Goal: Task Accomplishment & Management: Manage account settings

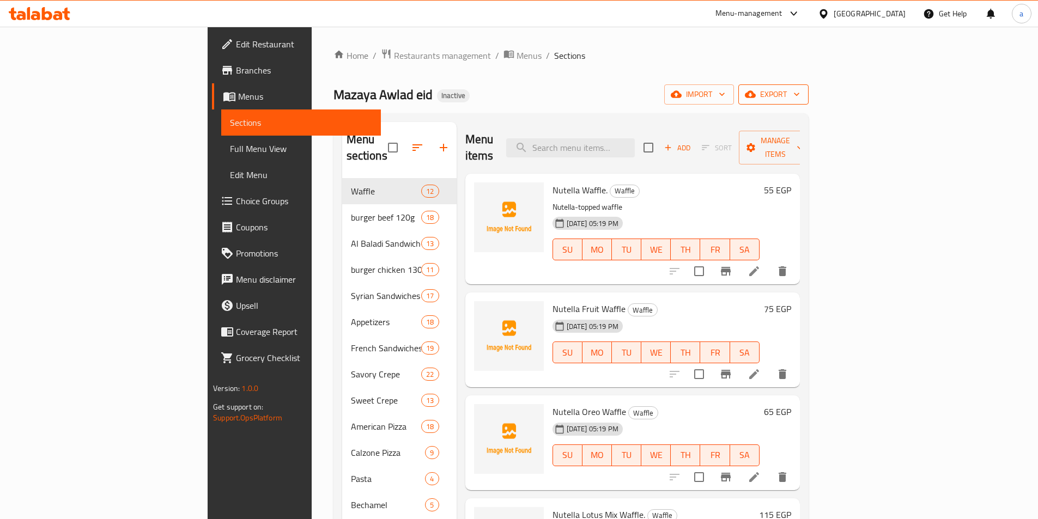
click at [800, 95] on span "export" at bounding box center [773, 95] width 53 height 14
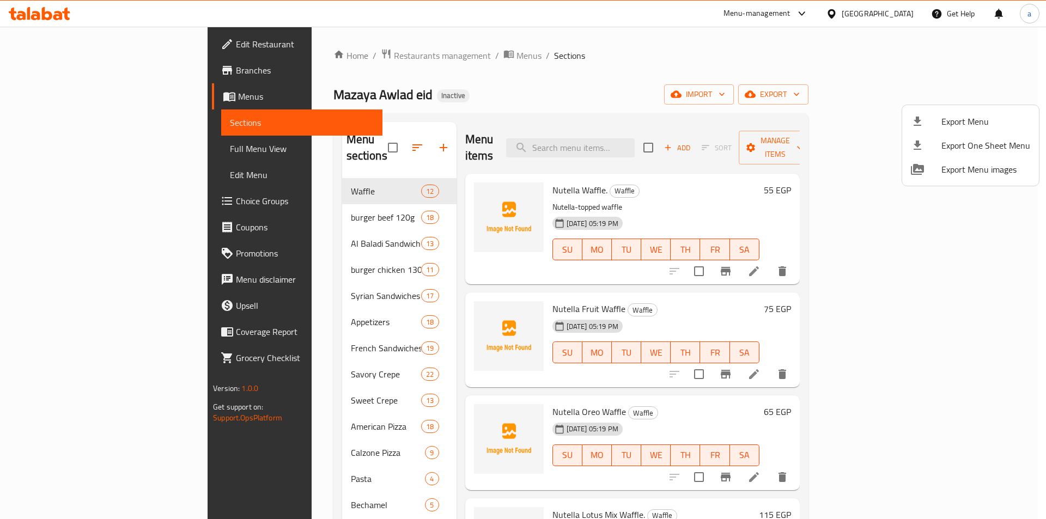
click at [911, 93] on div at bounding box center [523, 259] width 1046 height 519
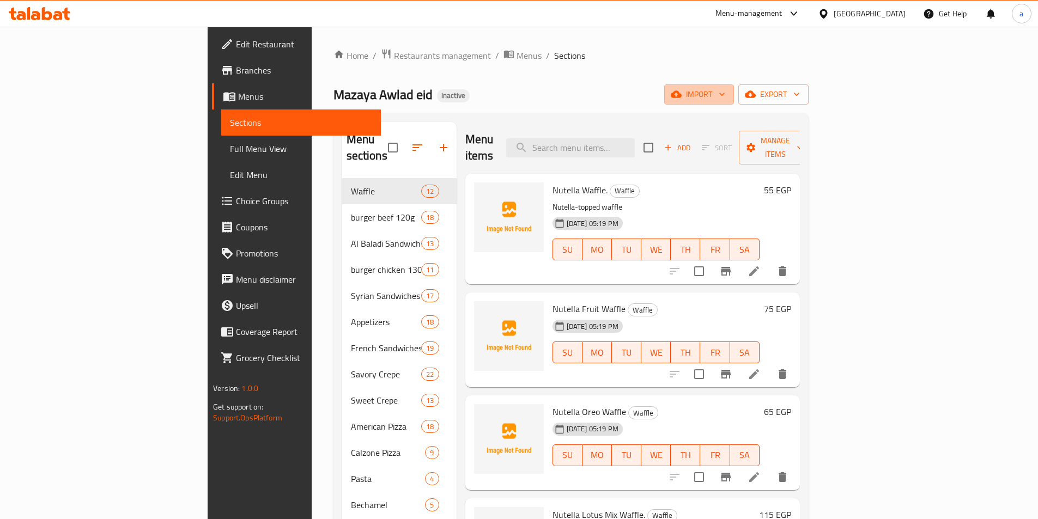
click at [725, 93] on span "import" at bounding box center [699, 95] width 52 height 14
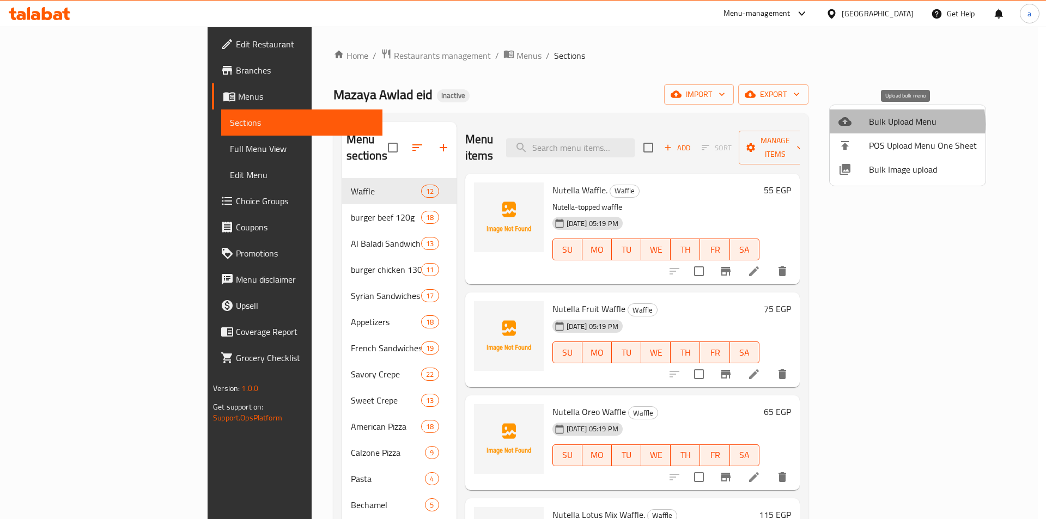
click at [886, 124] on span "Bulk Upload Menu" at bounding box center [923, 121] width 108 height 13
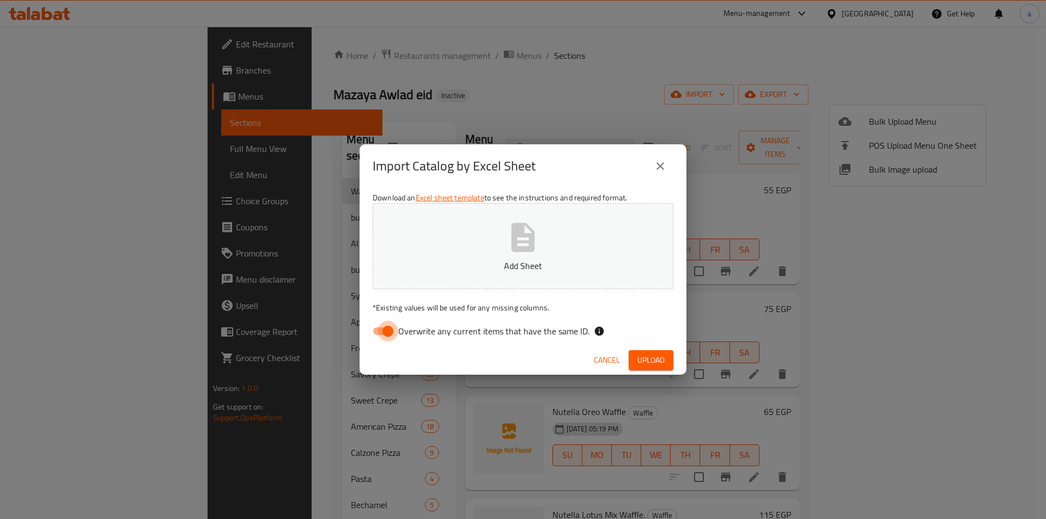
click at [388, 331] on input "Overwrite any current items that have the same ID." at bounding box center [388, 331] width 62 height 21
checkbox input "false"
click at [519, 238] on icon "button" at bounding box center [523, 237] width 23 height 29
click at [647, 358] on span "Upload" at bounding box center [651, 361] width 27 height 14
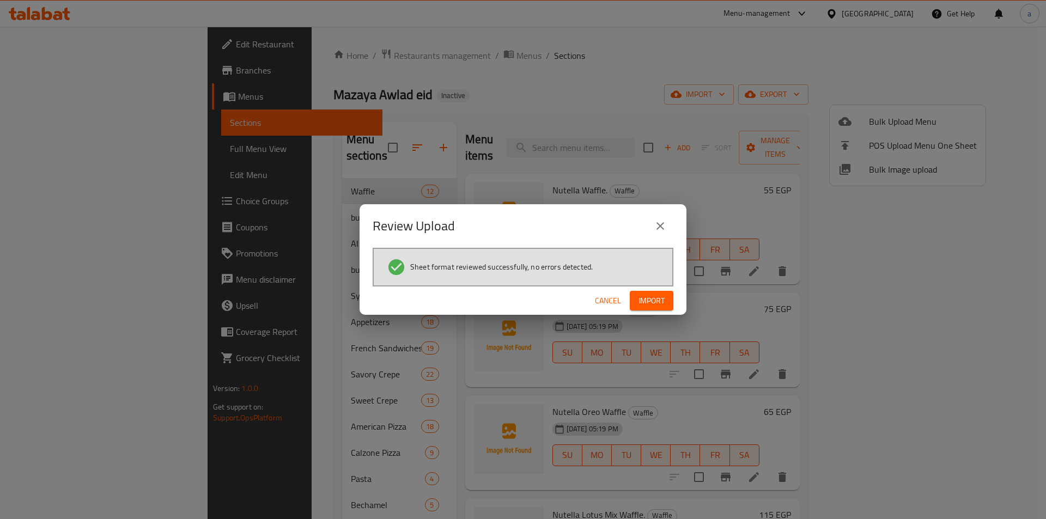
click at [649, 301] on span "Import" at bounding box center [652, 301] width 26 height 14
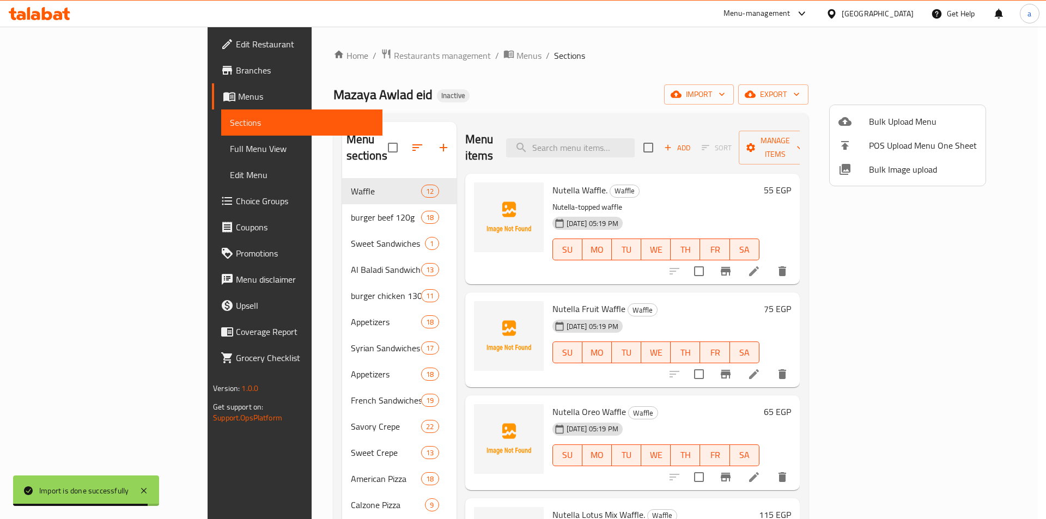
click at [598, 70] on div at bounding box center [523, 259] width 1046 height 519
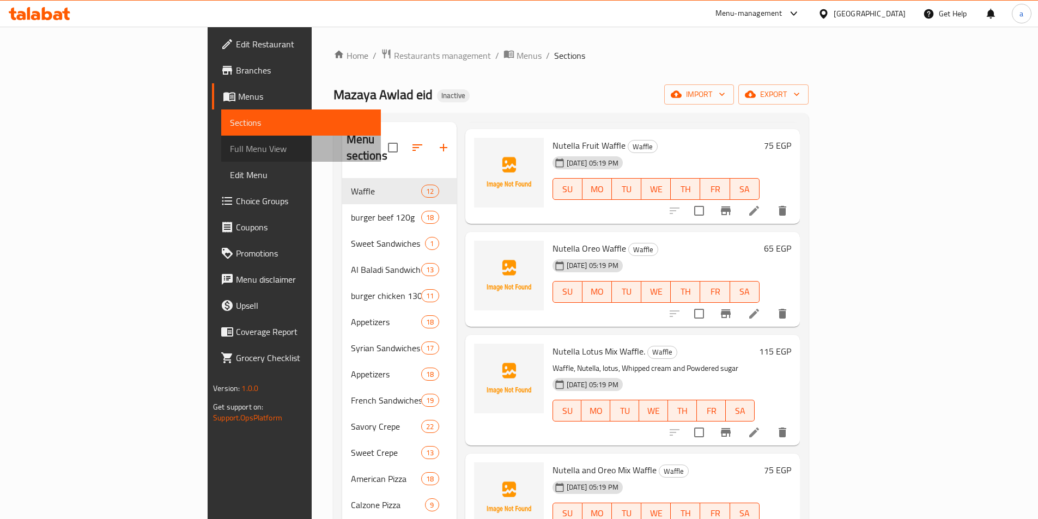
click at [230, 149] on span "Full Menu View" at bounding box center [301, 148] width 142 height 13
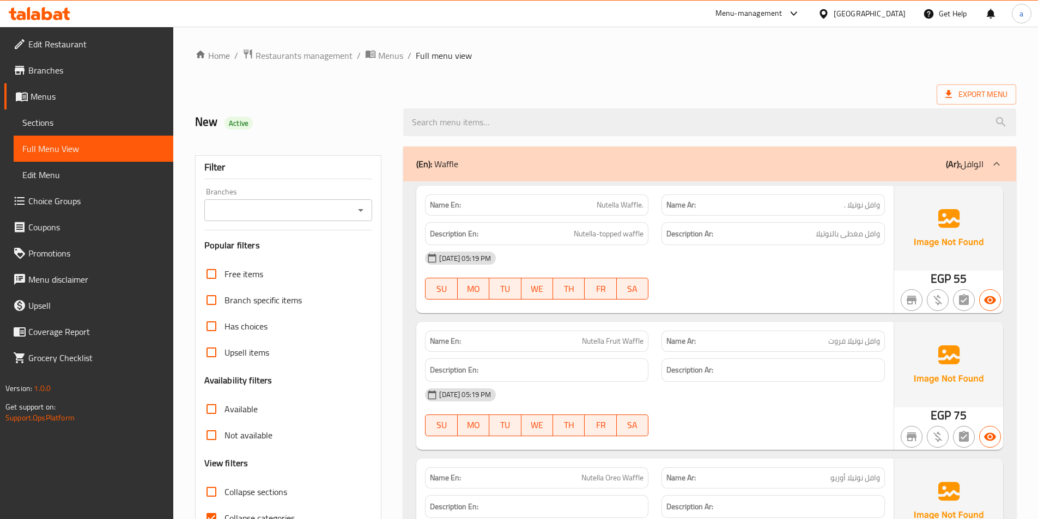
scroll to position [164, 0]
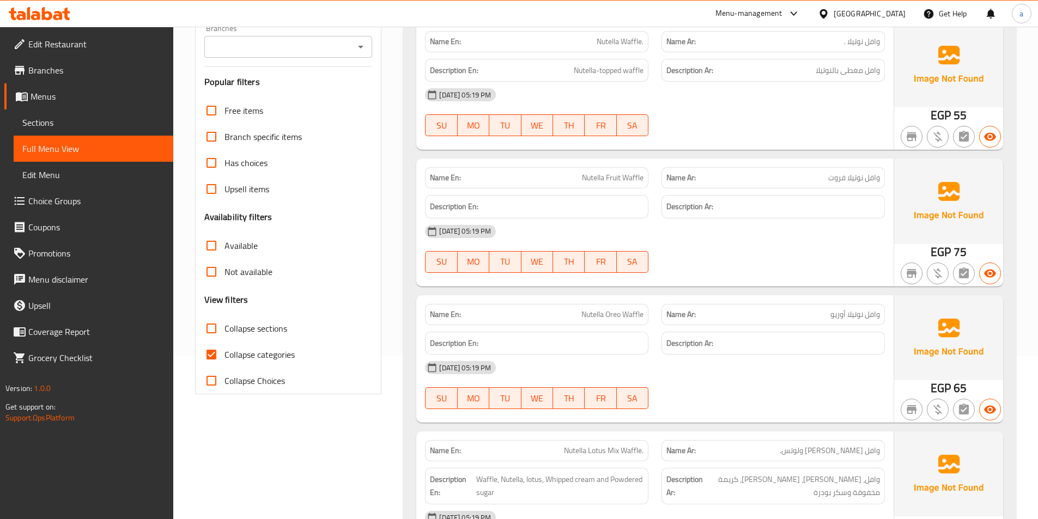
click at [211, 353] on input "Collapse categories" at bounding box center [211, 355] width 26 height 26
checkbox input "false"
click at [211, 329] on input "Collapse sections" at bounding box center [211, 329] width 26 height 26
checkbox input "true"
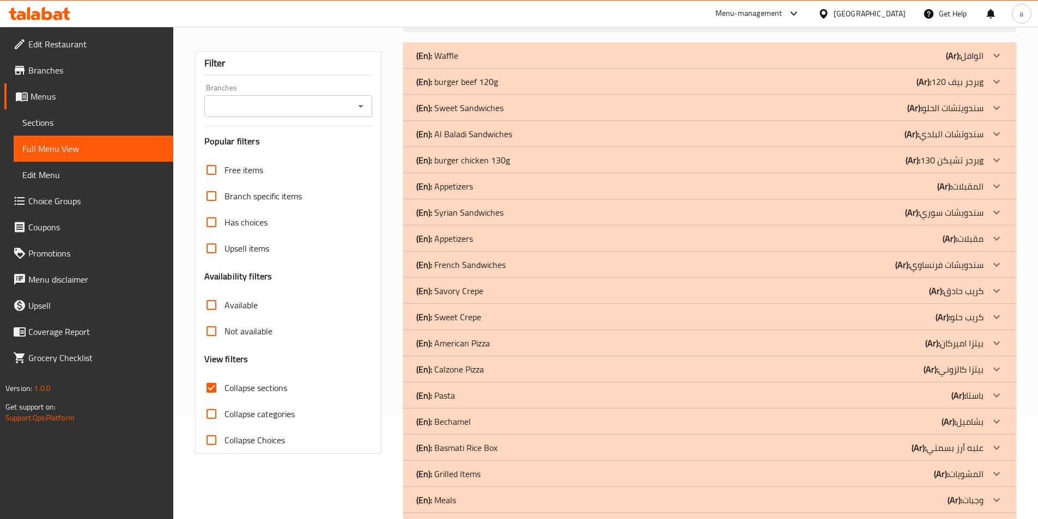
scroll to position [87, 0]
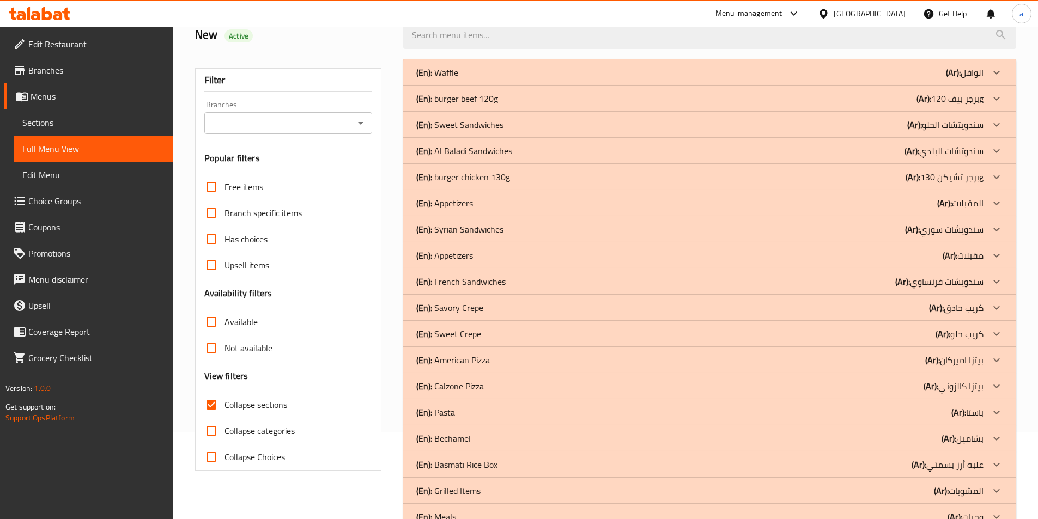
click at [995, 258] on icon at bounding box center [996, 255] width 13 height 13
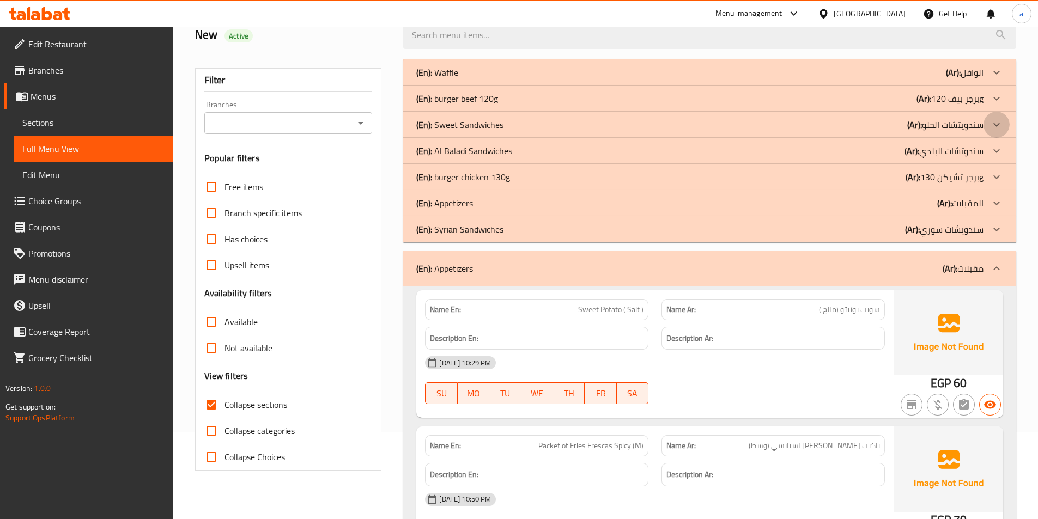
click at [999, 125] on icon at bounding box center [997, 125] width 7 height 4
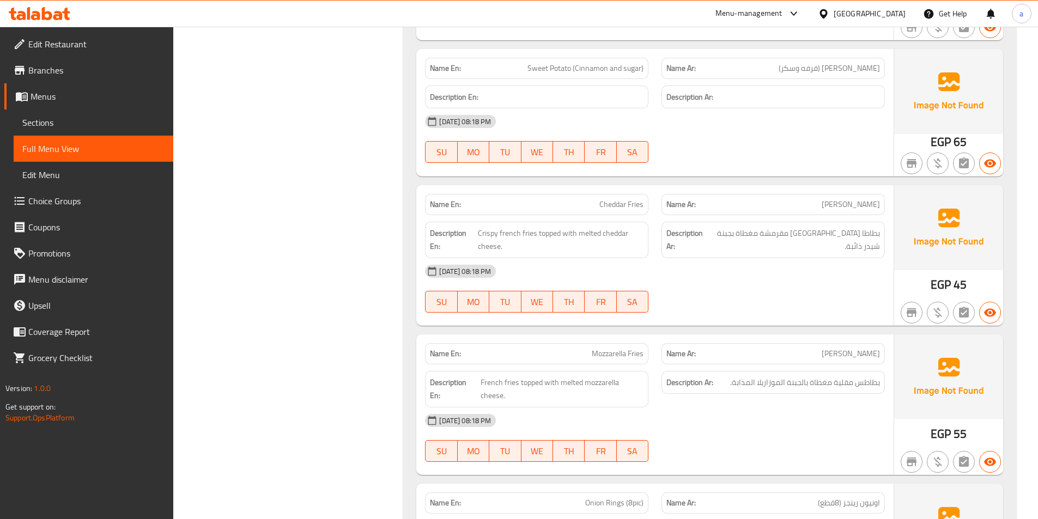
scroll to position [1450, 0]
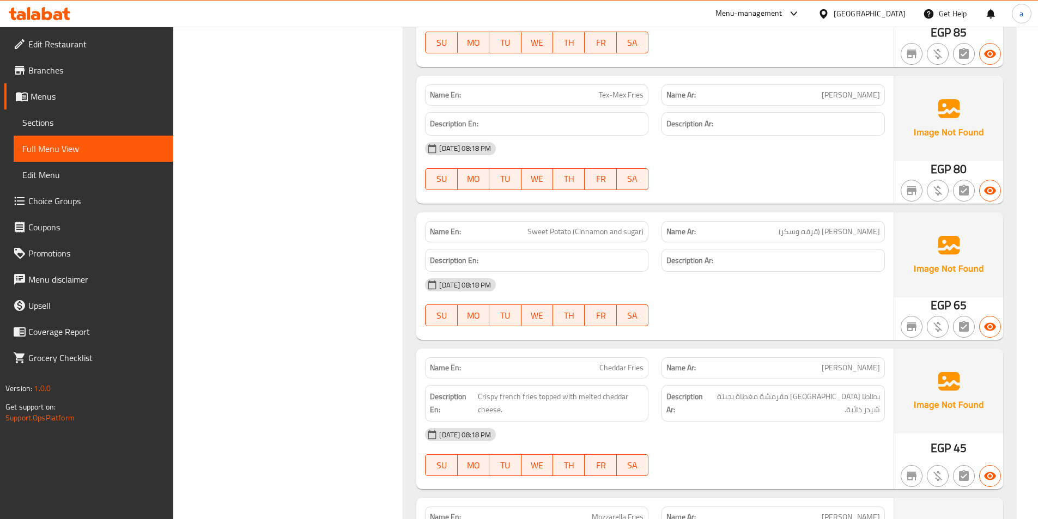
click at [55, 96] on span "Menus" at bounding box center [98, 96] width 134 height 13
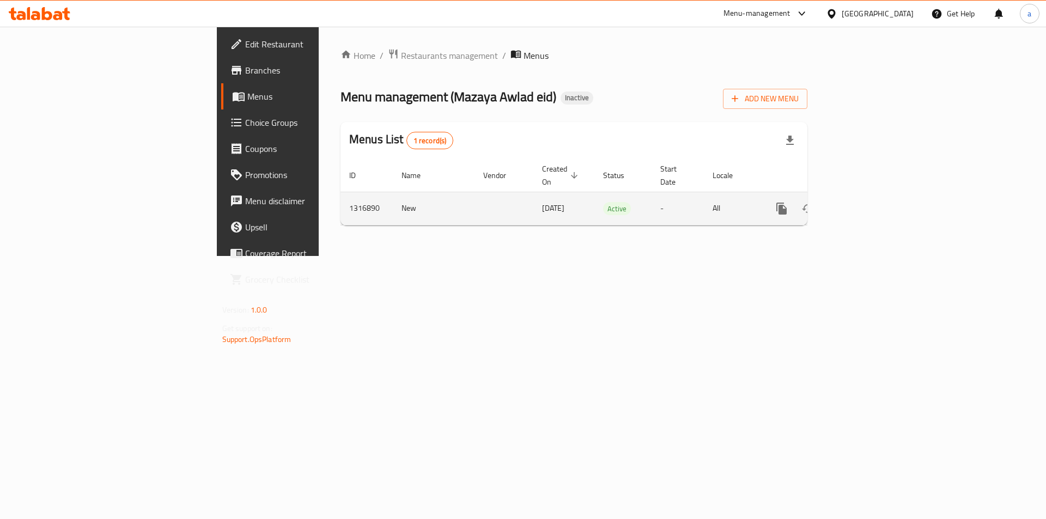
click at [867, 202] on icon "enhanced table" at bounding box center [860, 208] width 13 height 13
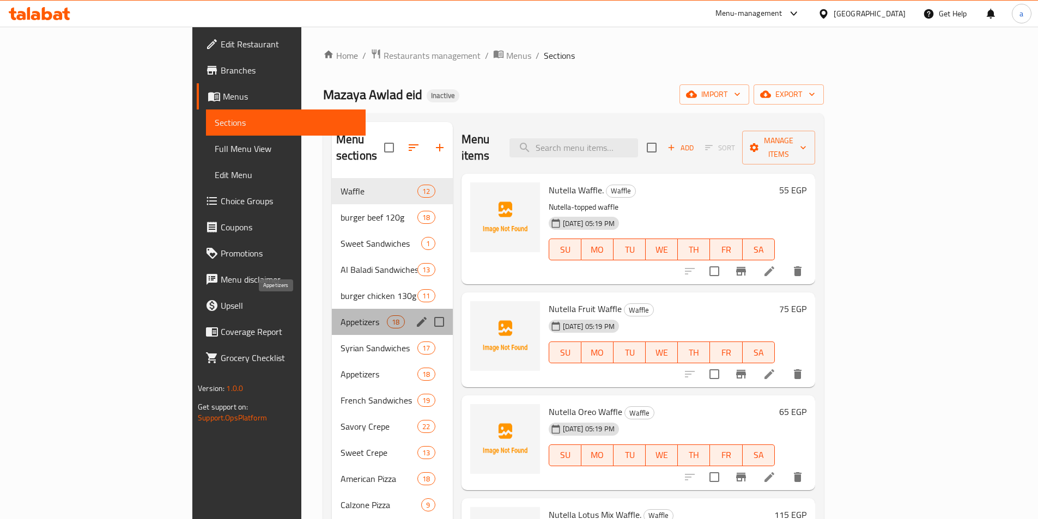
click at [341, 316] on span "Appetizers" at bounding box center [364, 322] width 46 height 13
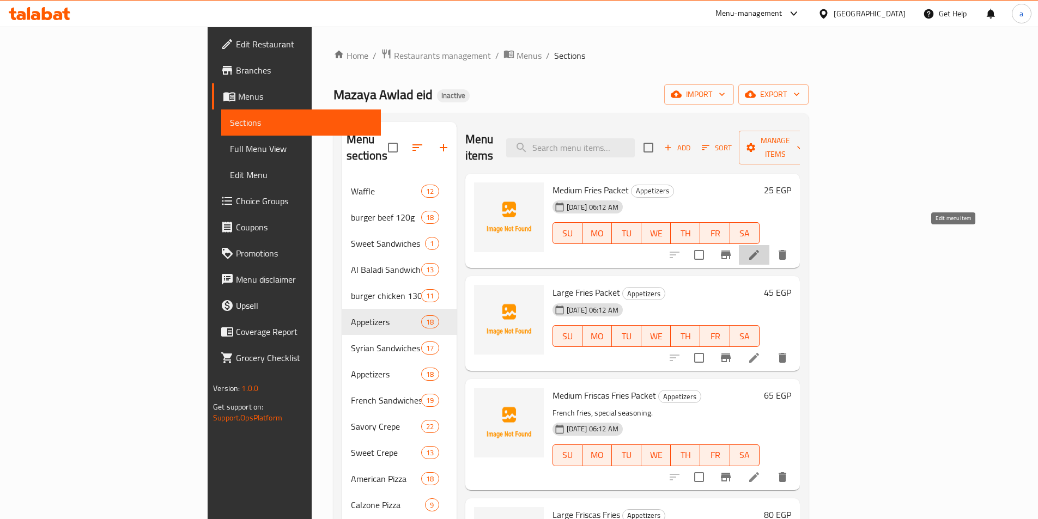
click at [759, 250] on icon at bounding box center [754, 255] width 10 height 10
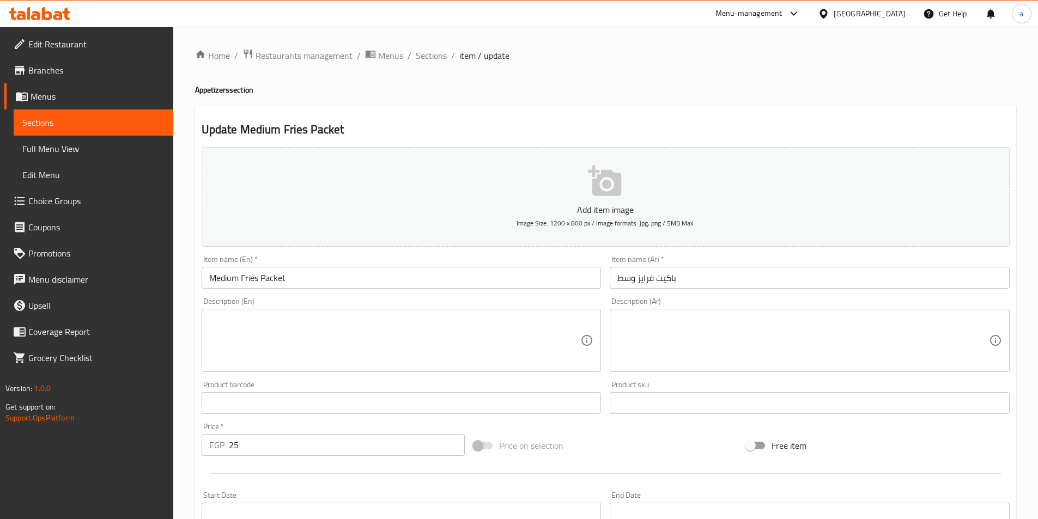
click at [739, 338] on textarea at bounding box center [804, 341] width 372 height 52
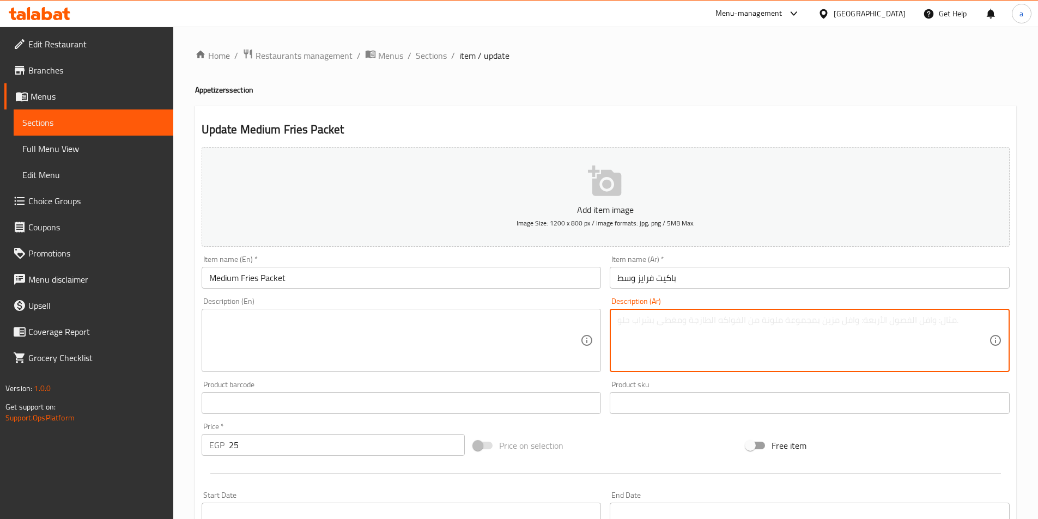
paste textarea "حلاوه طحينيه- حلاوه شعر-نوتيلا-قشطه-عسل-مربي"
type textarea "حلاوه طحينيه- حلاوه شعر-نوتيلا-قشطه-عسل-مربي"
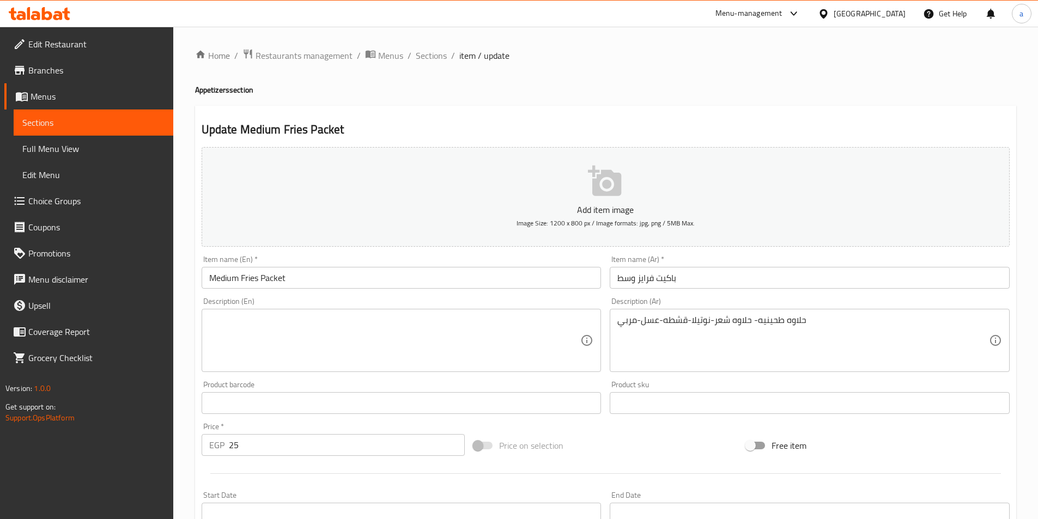
click at [470, 330] on textarea at bounding box center [395, 341] width 372 height 52
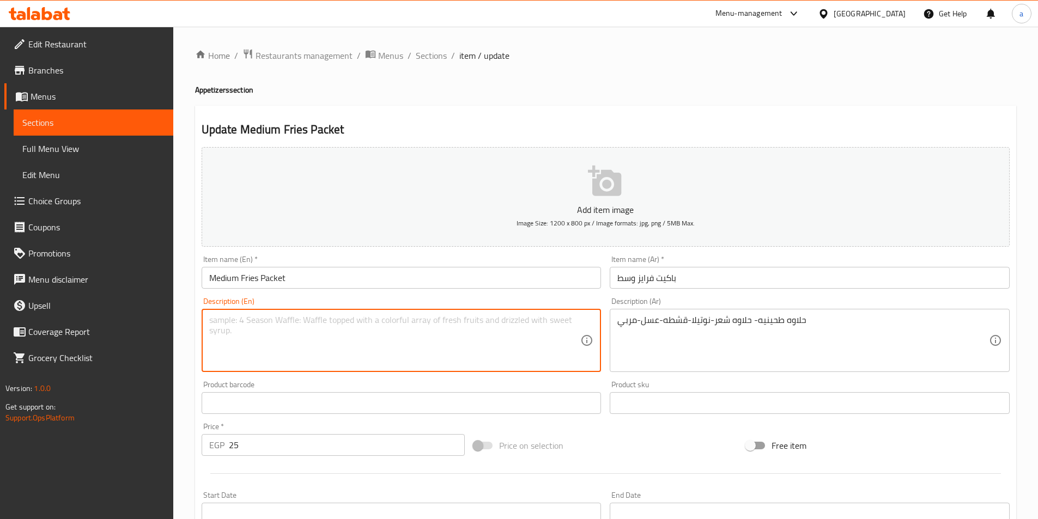
type textarea "ر"
paste textarea "Halawa tahiniya - Halawa shaar - Nutella - Qeshta - Honey - Jam"
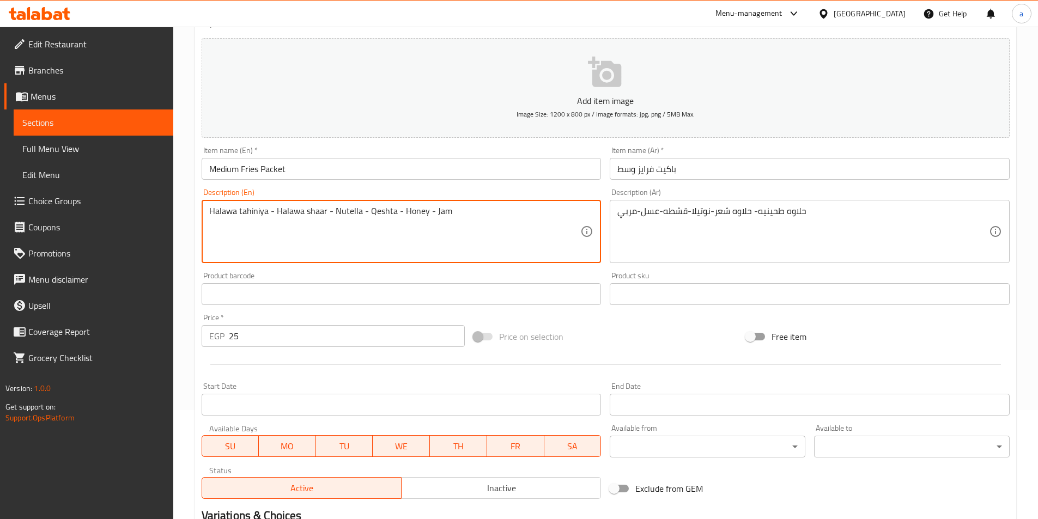
scroll to position [251, 0]
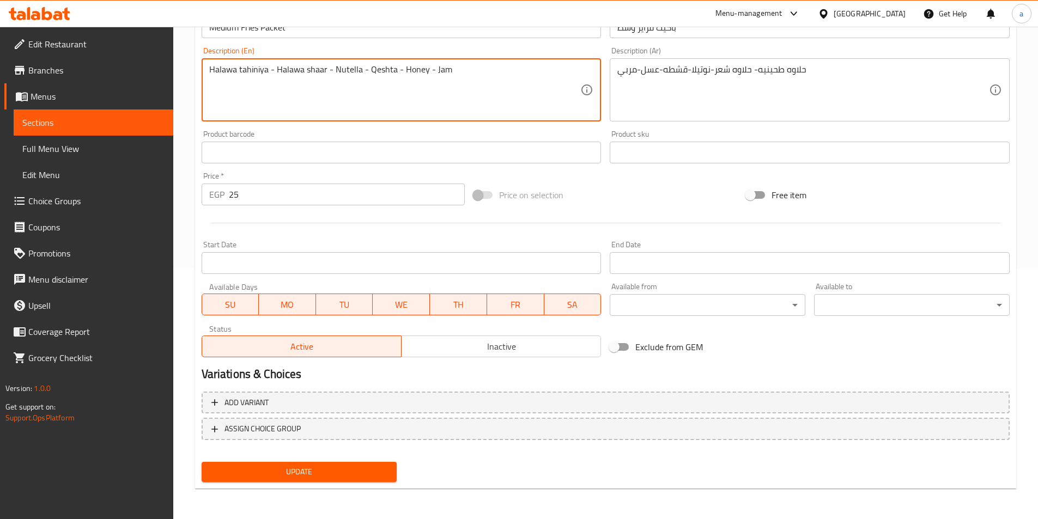
type textarea "Halawa tahiniya - Halawa shaar - Nutella - Qeshta - Honey - Jam"
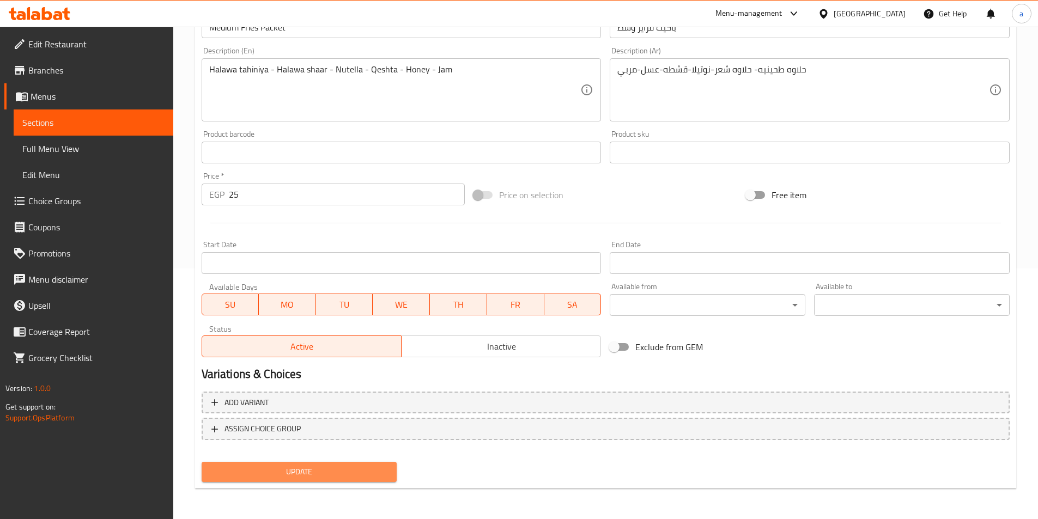
click at [354, 467] on span "Update" at bounding box center [299, 472] width 178 height 14
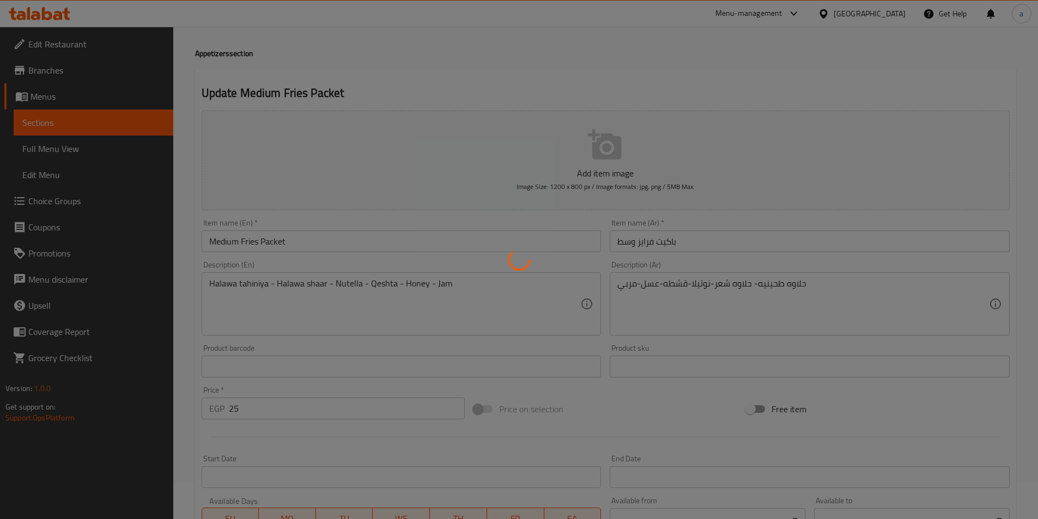
scroll to position [0, 0]
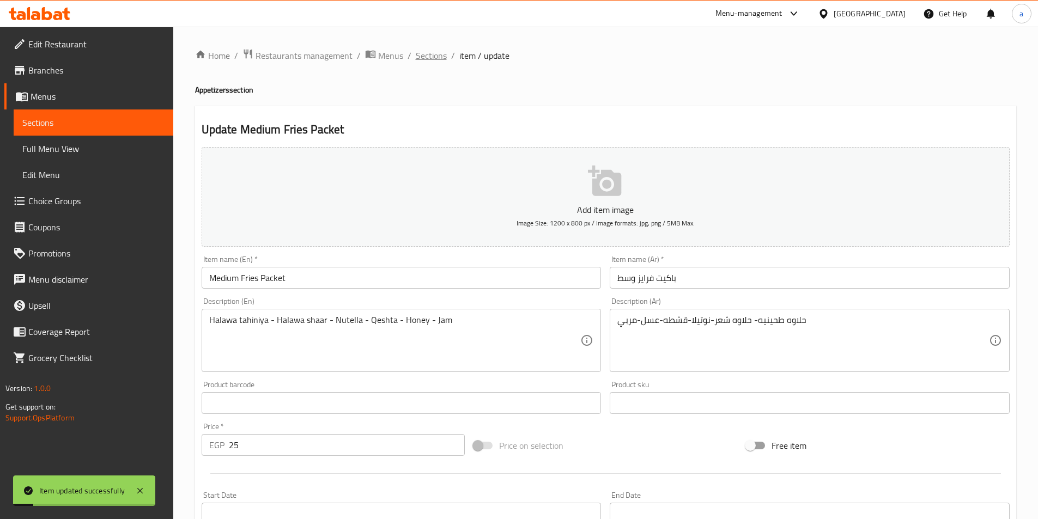
click at [433, 53] on span "Sections" at bounding box center [431, 55] width 31 height 13
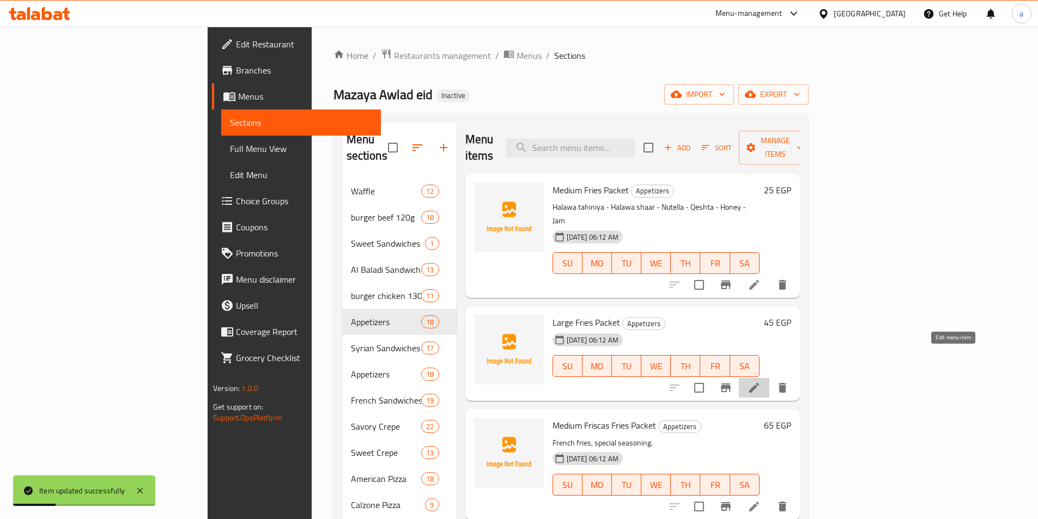
click at [759, 383] on icon at bounding box center [754, 388] width 10 height 10
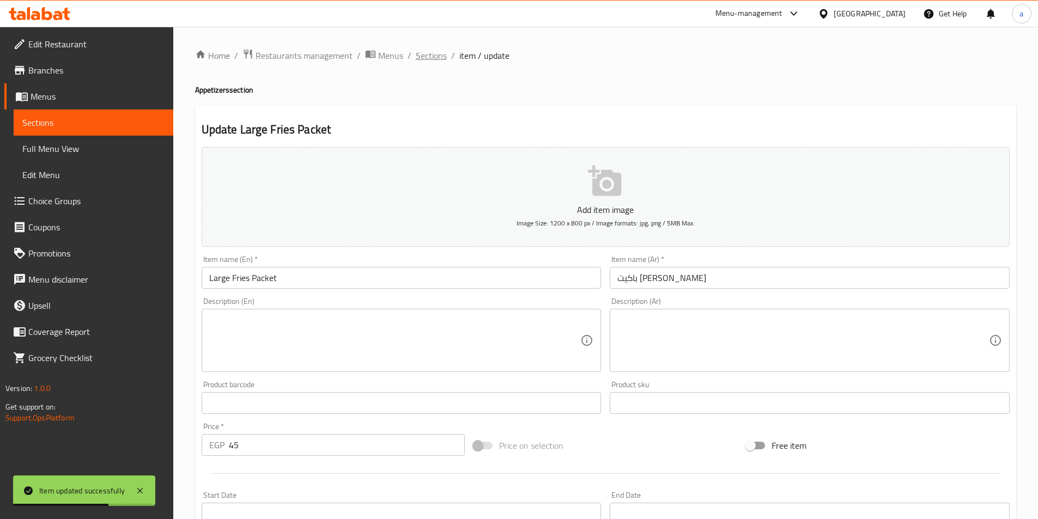
click at [429, 58] on span "Sections" at bounding box center [431, 55] width 31 height 13
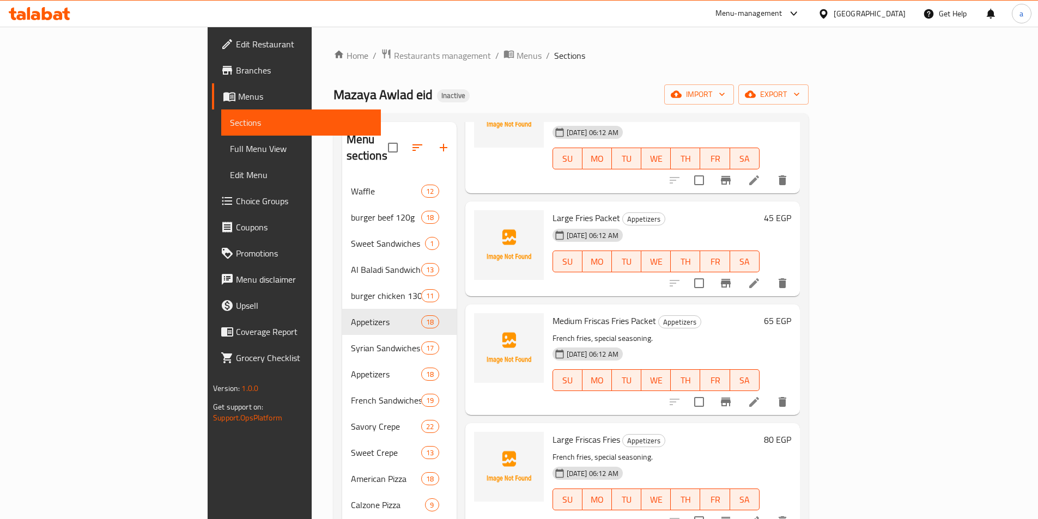
scroll to position [109, 0]
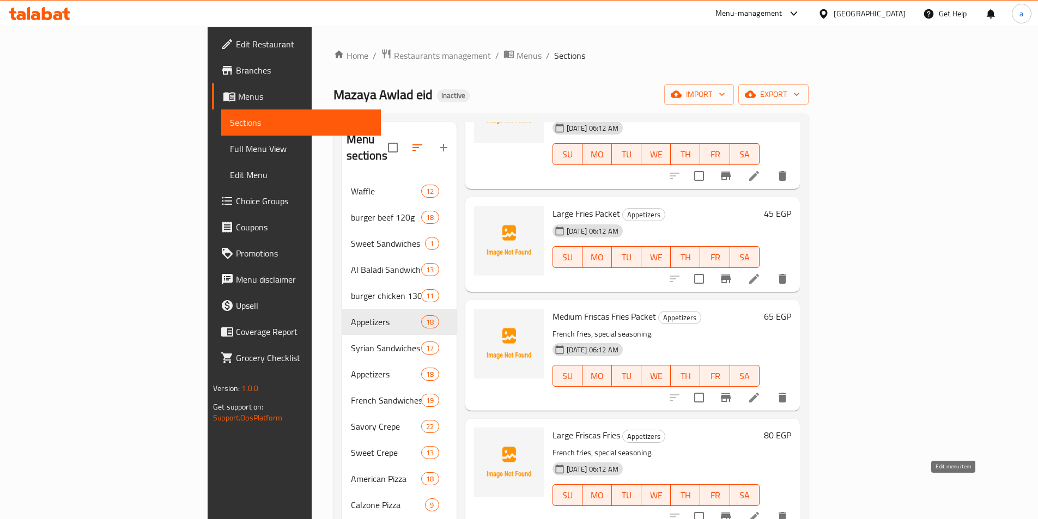
click at [759, 512] on icon at bounding box center [754, 517] width 10 height 10
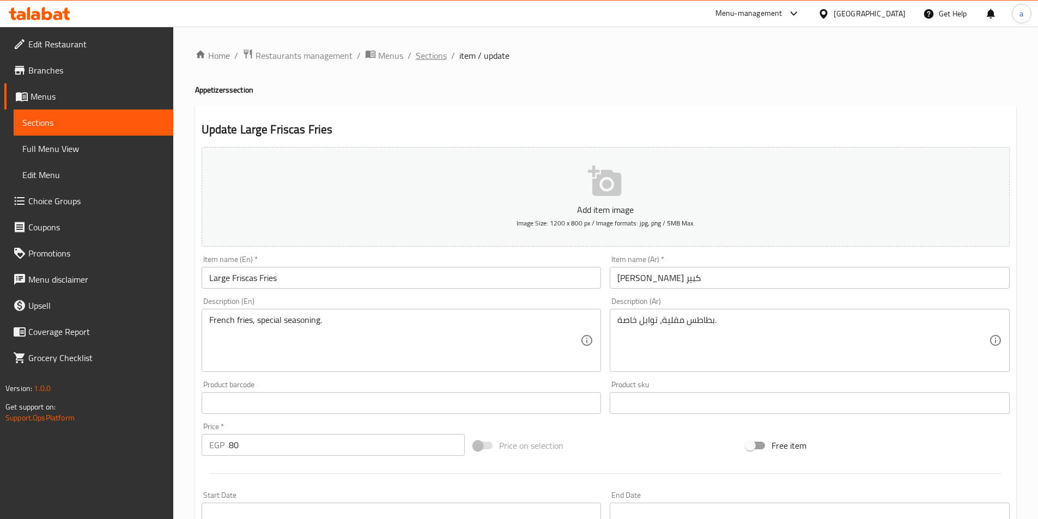
click at [431, 58] on span "Sections" at bounding box center [431, 55] width 31 height 13
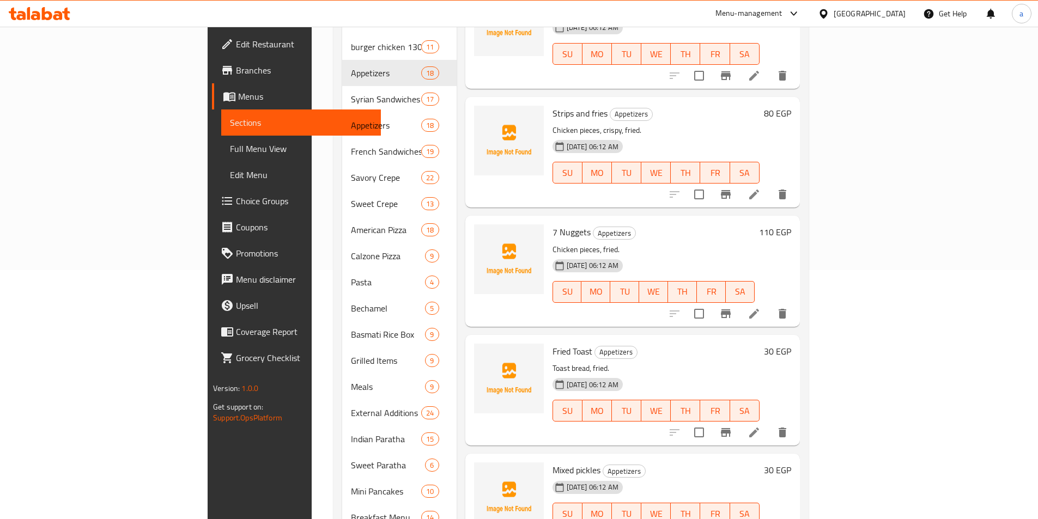
scroll to position [279, 0]
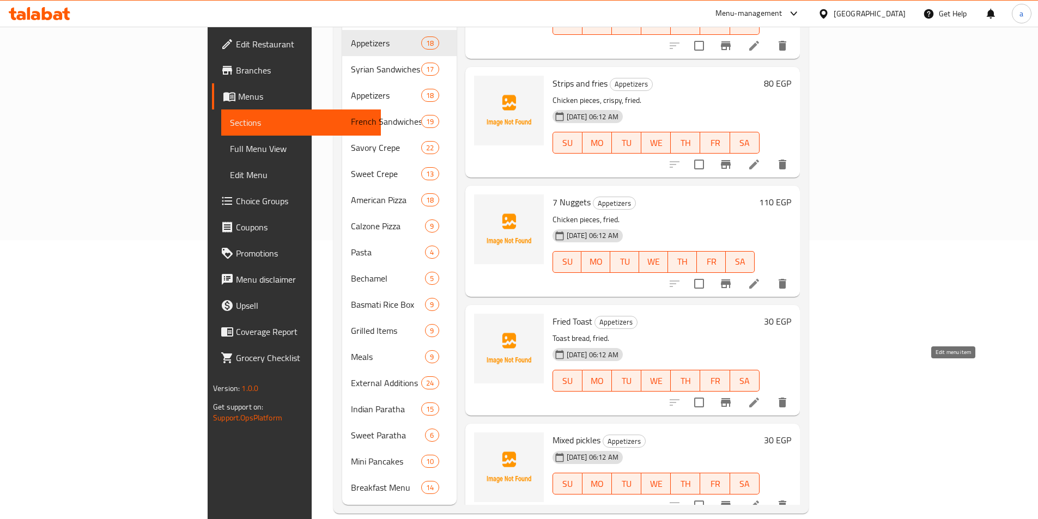
click at [761, 396] on icon at bounding box center [754, 402] width 13 height 13
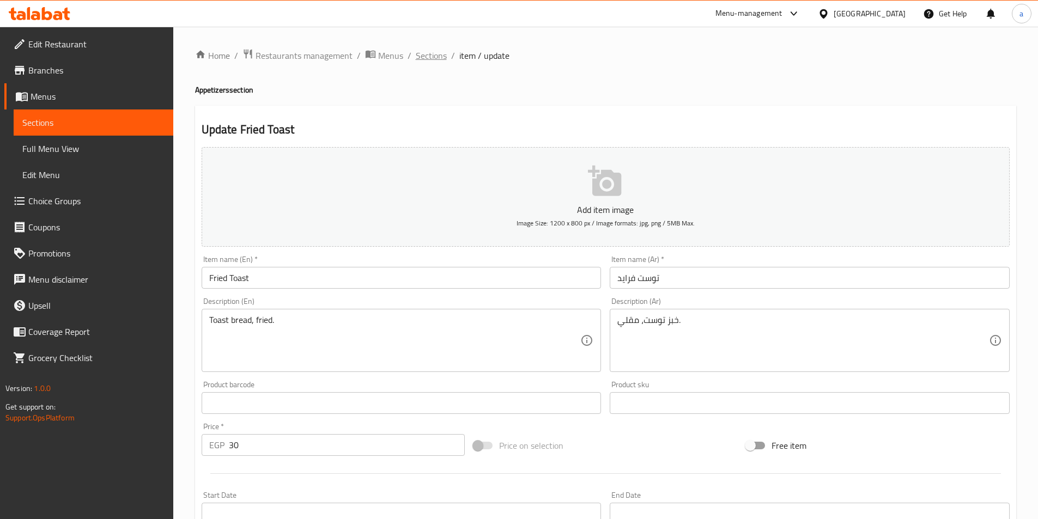
click at [426, 55] on span "Sections" at bounding box center [431, 55] width 31 height 13
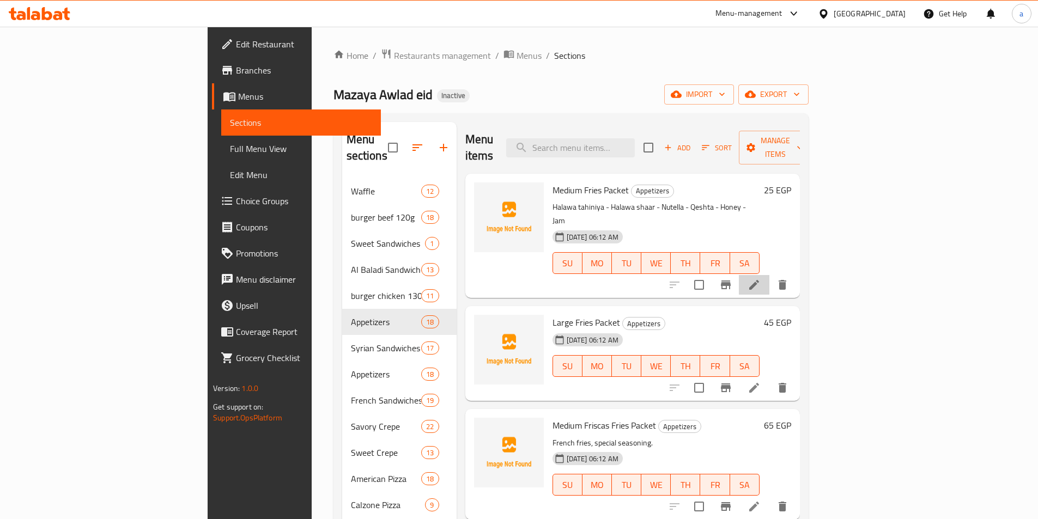
click at [770, 275] on li at bounding box center [754, 285] width 31 height 20
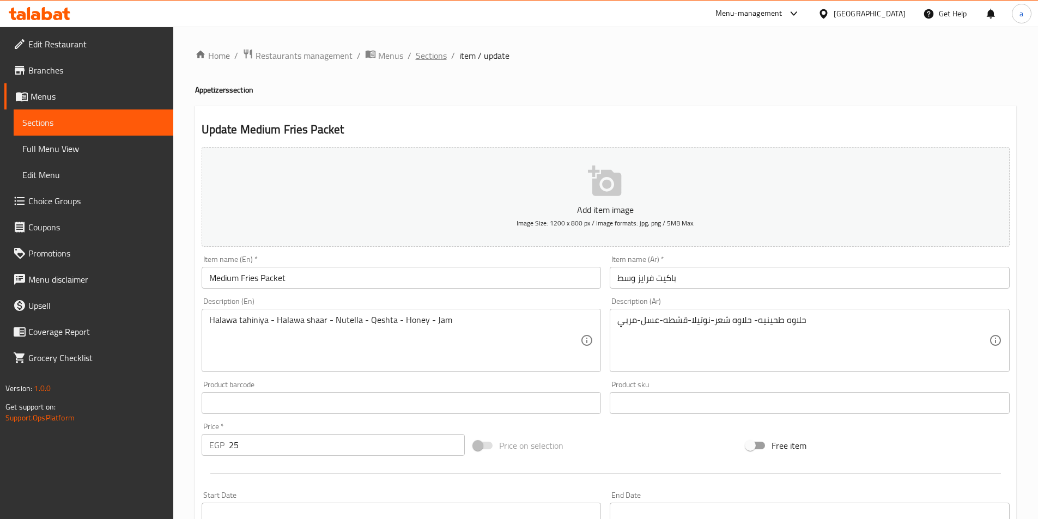
click at [435, 56] on span "Sections" at bounding box center [431, 55] width 31 height 13
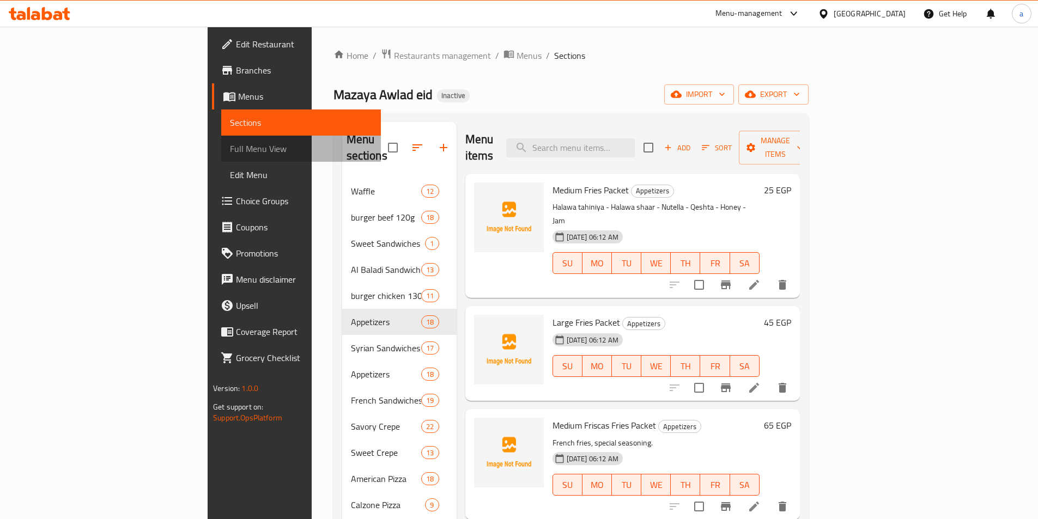
click at [230, 148] on span "Full Menu View" at bounding box center [301, 148] width 142 height 13
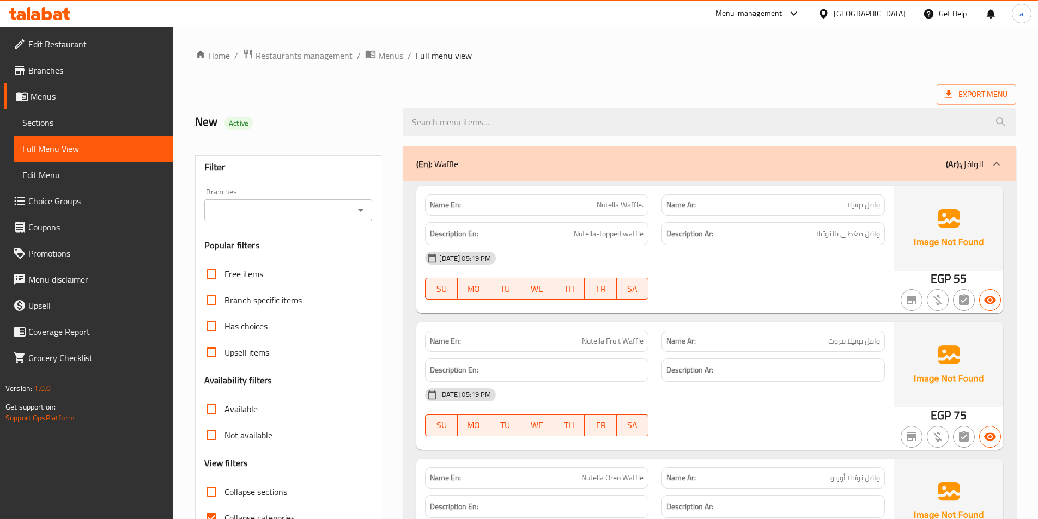
scroll to position [164, 0]
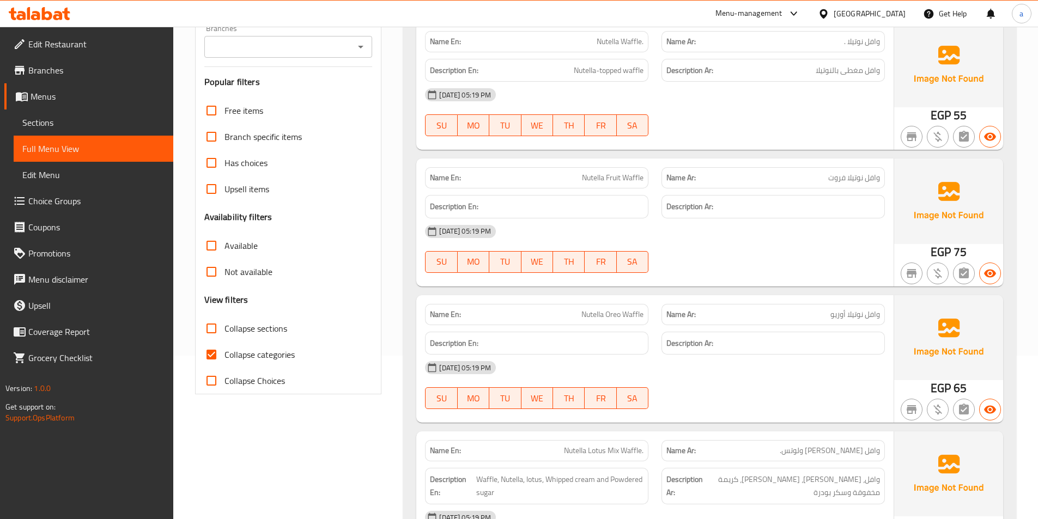
click at [215, 329] on input "Collapse sections" at bounding box center [211, 329] width 26 height 26
checkbox input "true"
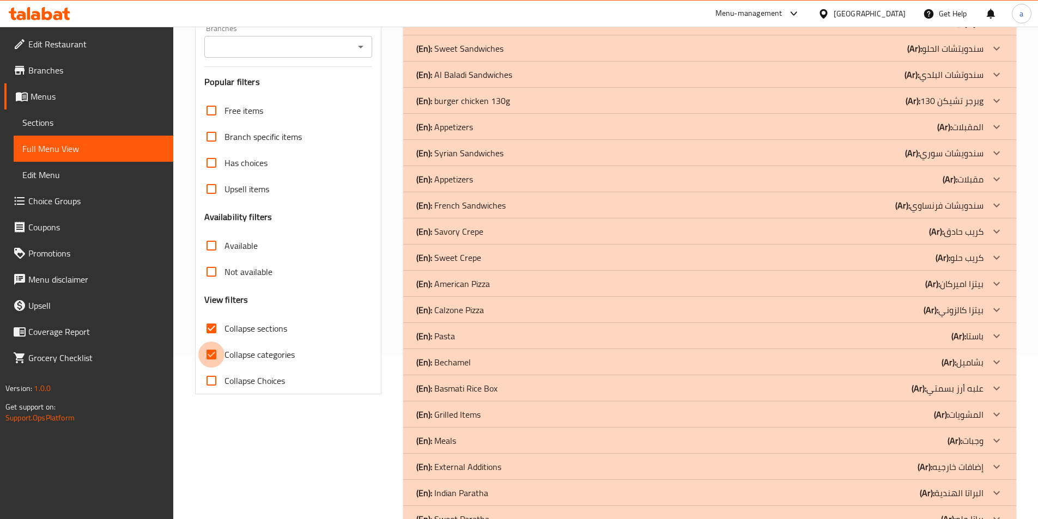
click at [211, 352] on input "Collapse categories" at bounding box center [211, 355] width 26 height 26
checkbox input "false"
click at [992, 126] on icon at bounding box center [996, 126] width 13 height 13
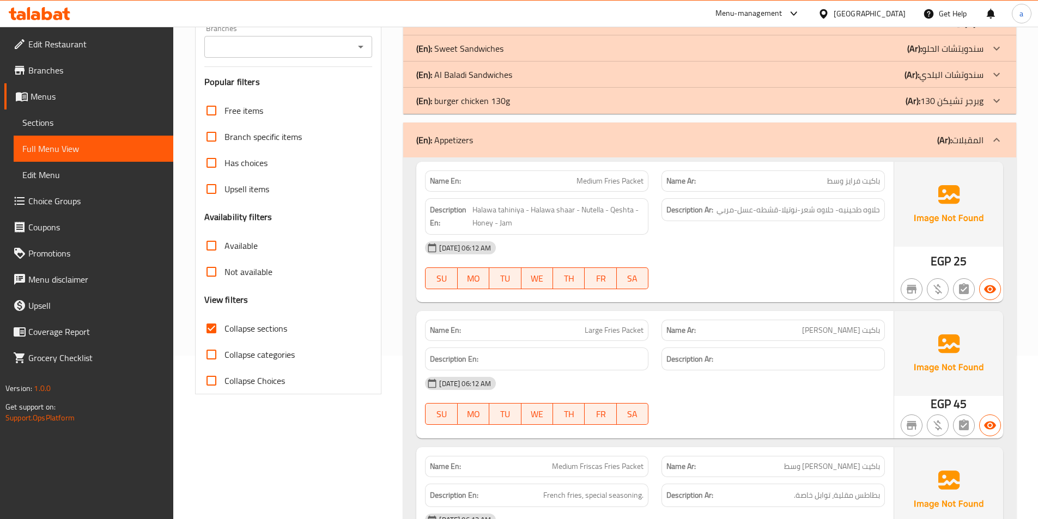
click at [999, 48] on icon at bounding box center [997, 48] width 7 height 4
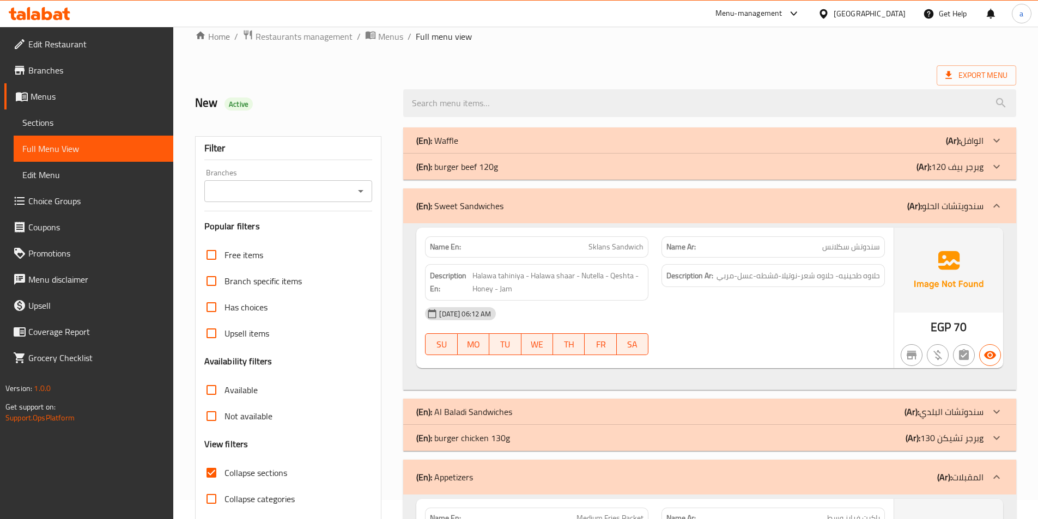
scroll to position [0, 0]
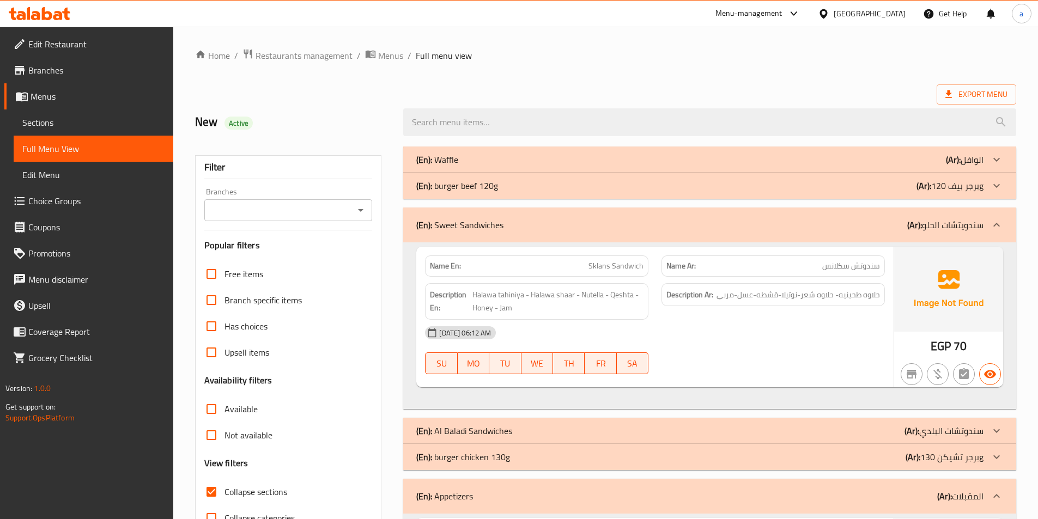
click at [58, 124] on span "Sections" at bounding box center [93, 122] width 142 height 13
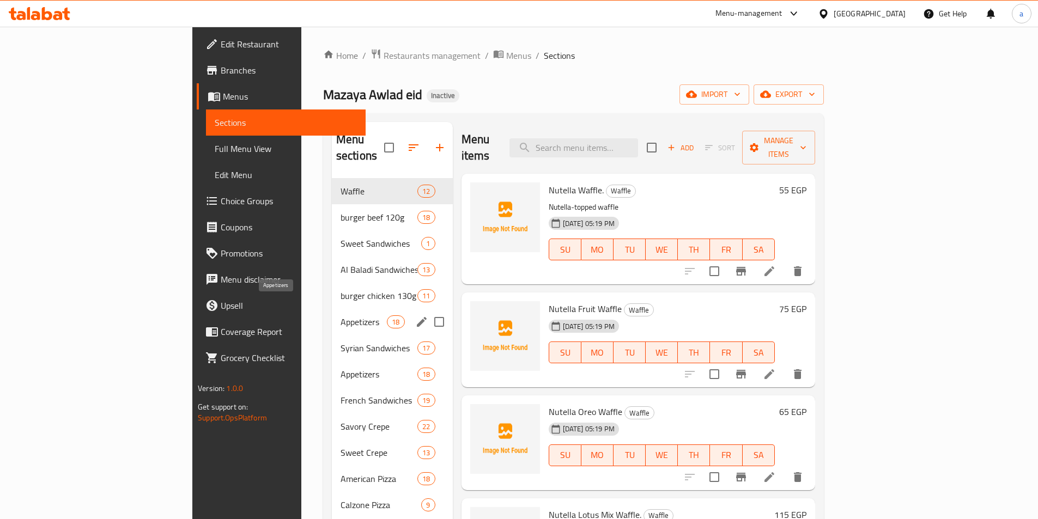
click at [341, 316] on span "Appetizers" at bounding box center [364, 322] width 46 height 13
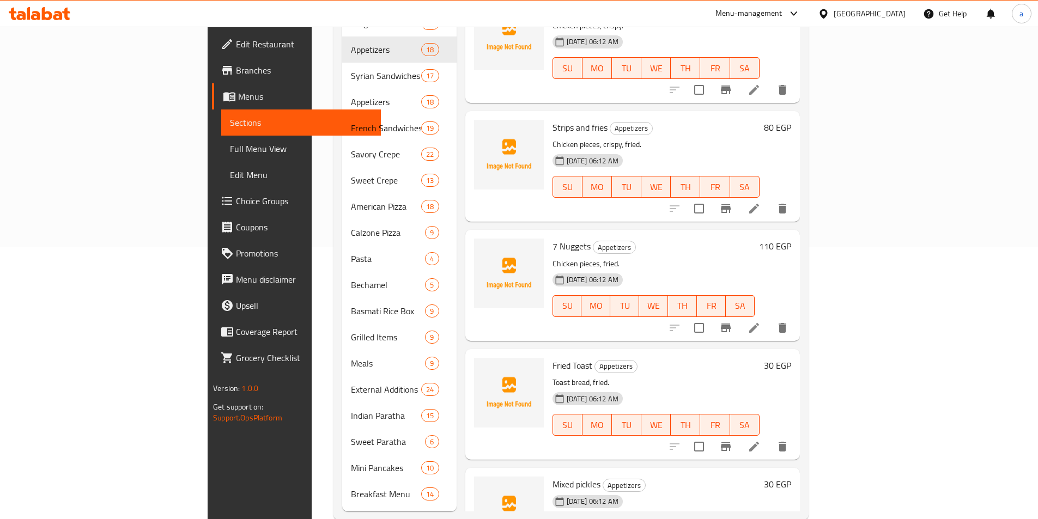
scroll to position [1405, 0]
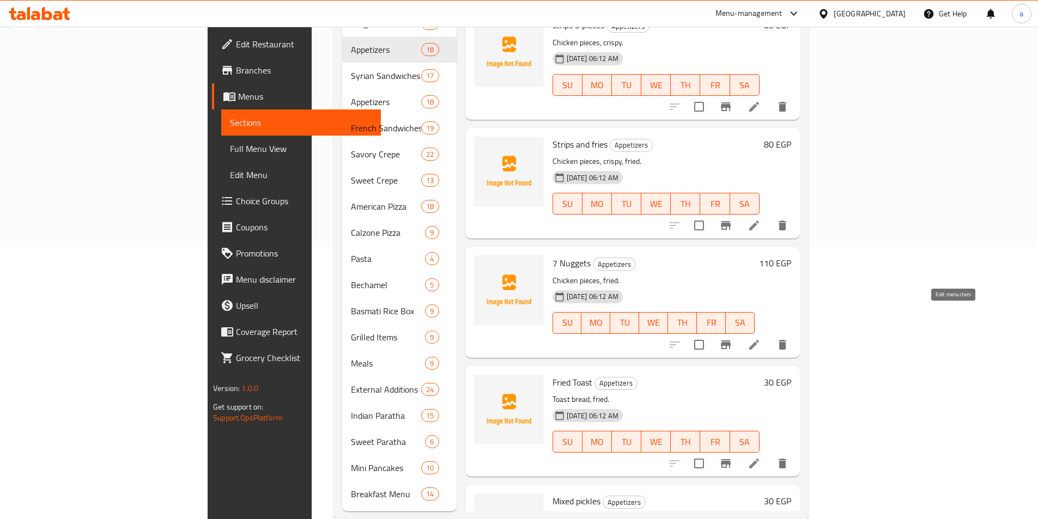
click at [761, 338] on icon at bounding box center [754, 344] width 13 height 13
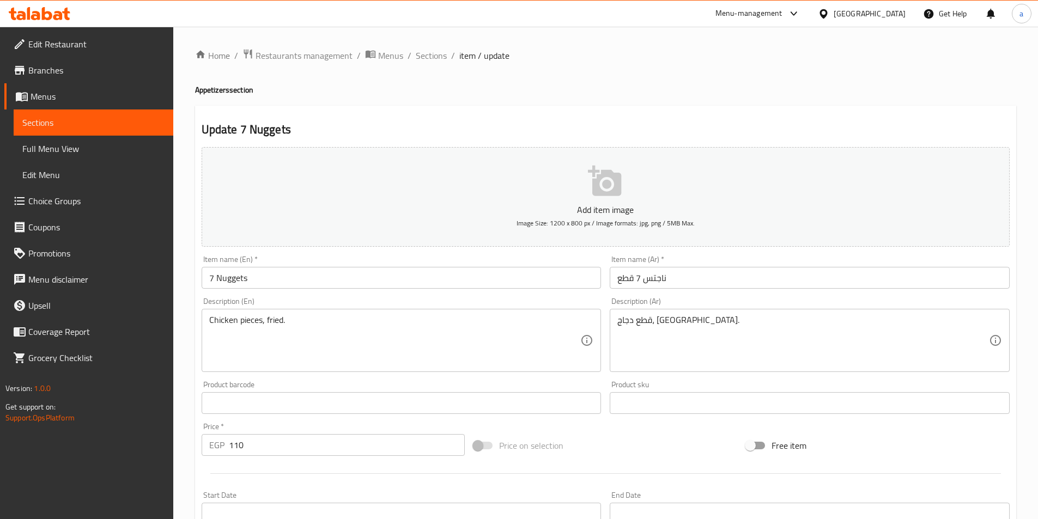
click at [269, 279] on input "7 Nuggets" at bounding box center [402, 278] width 400 height 22
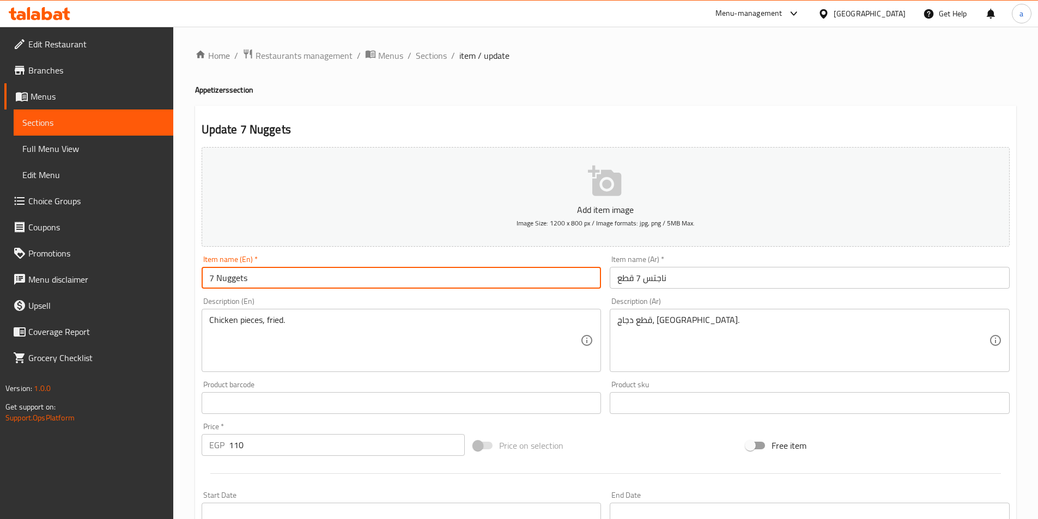
paste input "pieces"
drag, startPoint x: 214, startPoint y: 277, endPoint x: 201, endPoint y: 277, distance: 13.6
click at [201, 277] on div "Item name (En)   * 7 Nuggets pieces Item name (En) *" at bounding box center [401, 272] width 409 height 42
click at [241, 276] on input "Nuggets pieces" at bounding box center [402, 278] width 400 height 22
paste input "7"
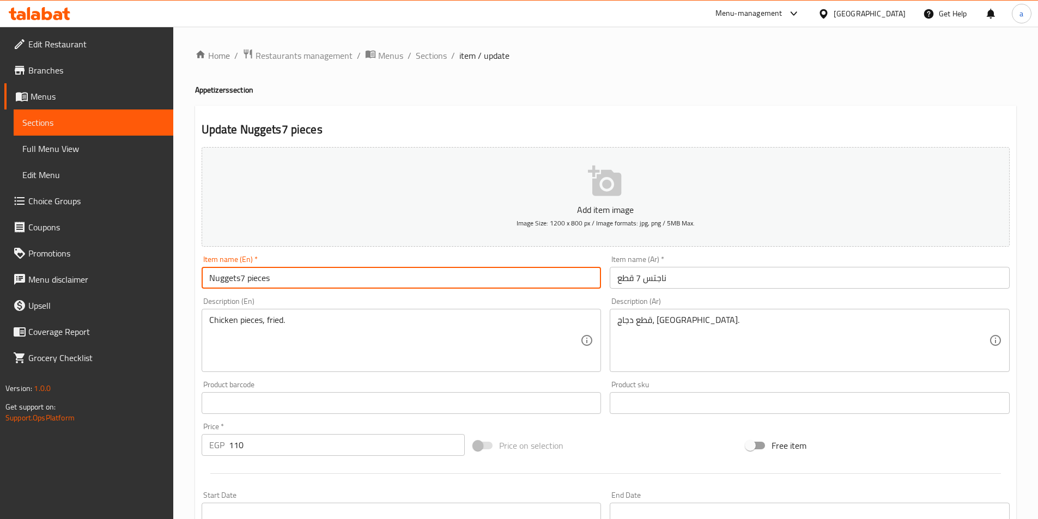
click at [240, 277] on input "Nuggets7 pieces" at bounding box center [402, 278] width 400 height 22
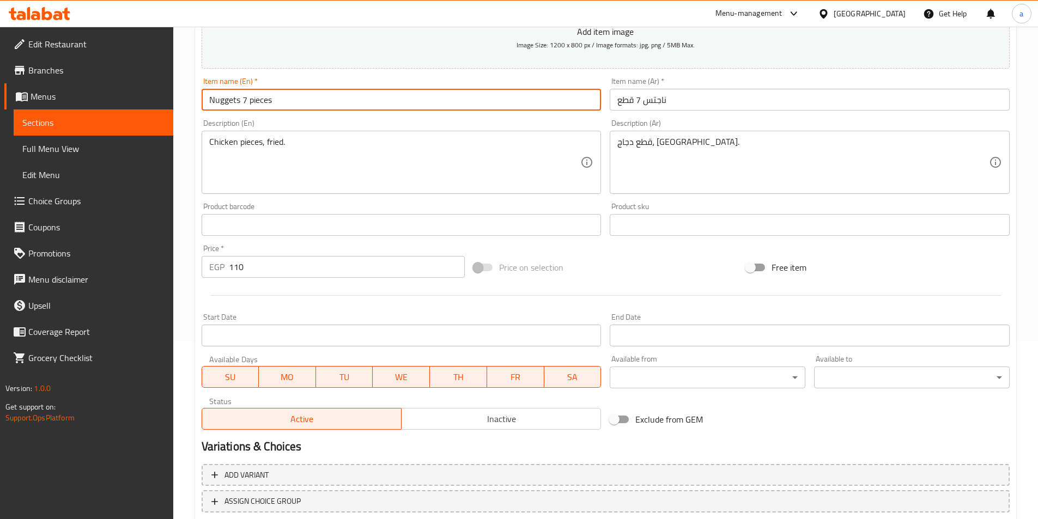
scroll to position [251, 0]
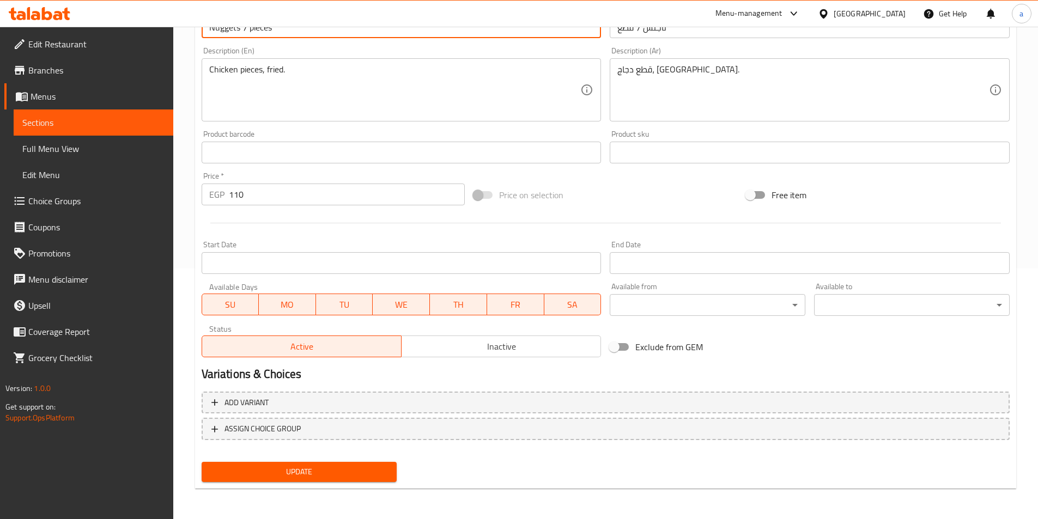
type input "Nuggets 7 pieces"
click at [329, 473] on span "Update" at bounding box center [299, 472] width 178 height 14
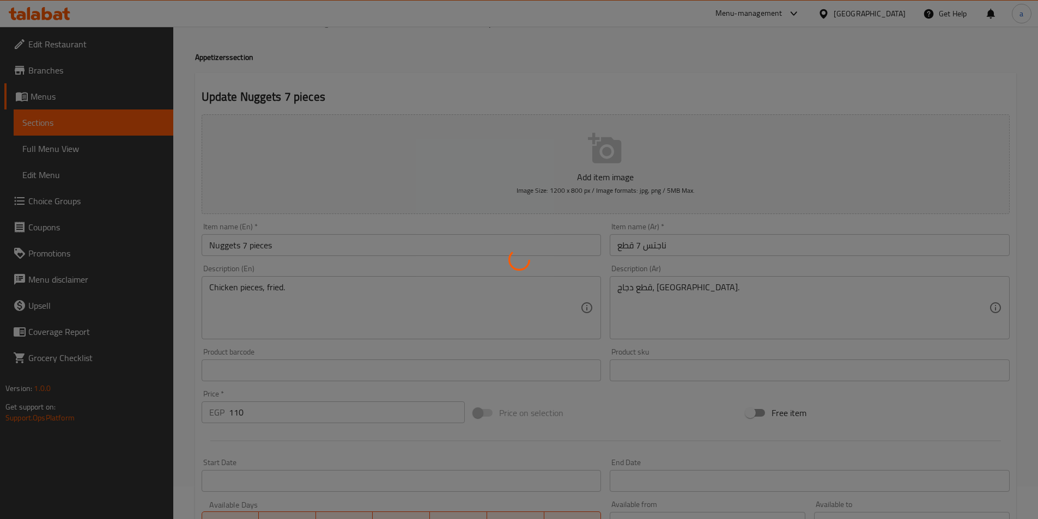
scroll to position [0, 0]
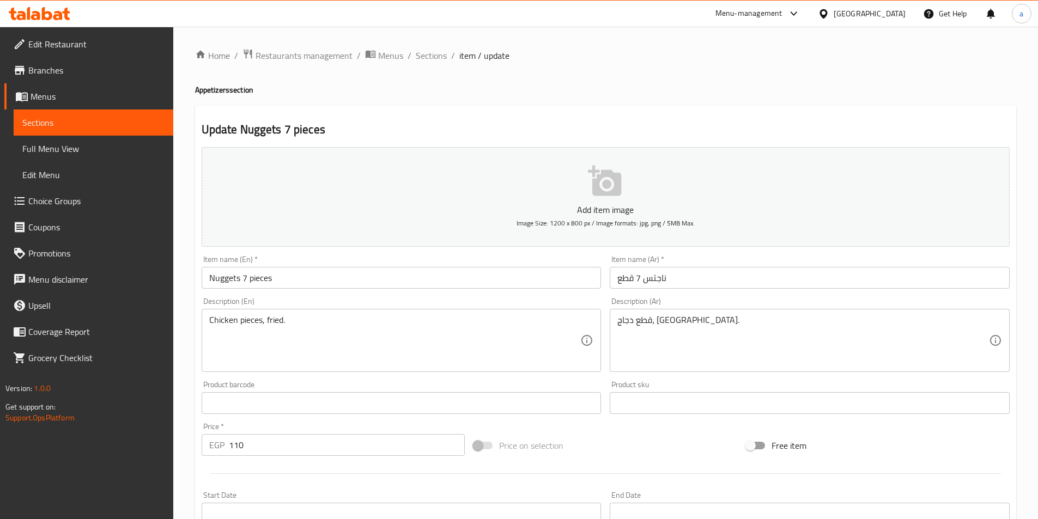
click at [66, 152] on span "Full Menu View" at bounding box center [93, 148] width 142 height 13
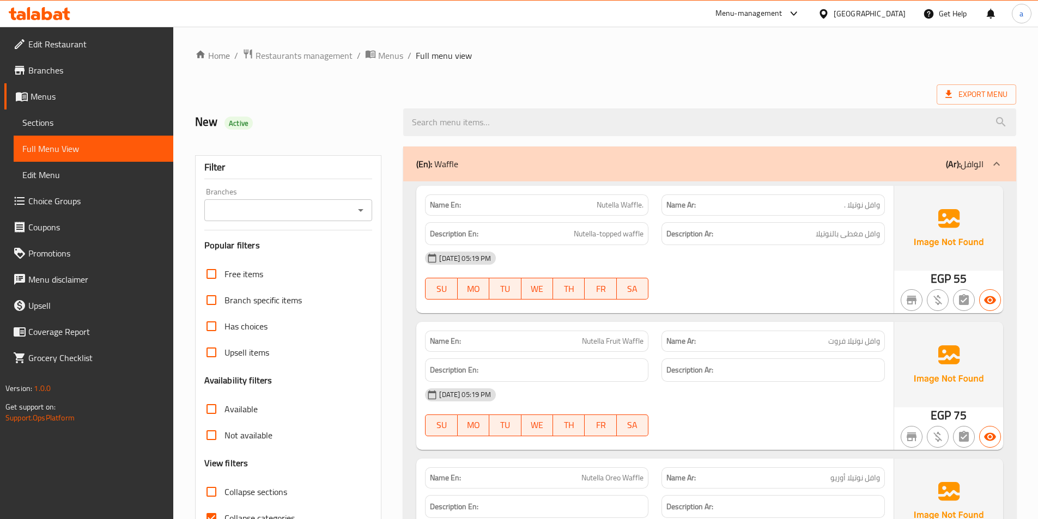
click at [212, 488] on input "Collapse sections" at bounding box center [211, 492] width 26 height 26
checkbox input "true"
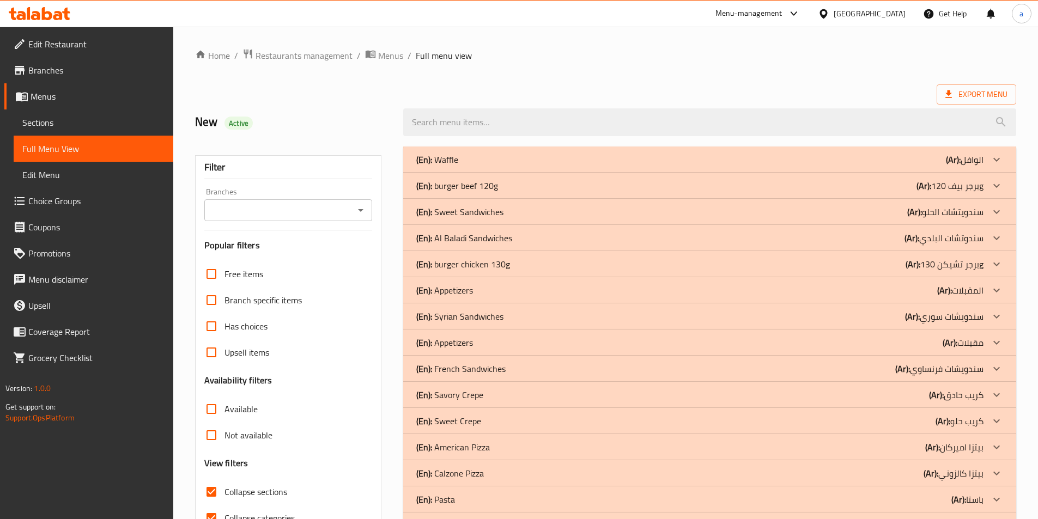
scroll to position [164, 0]
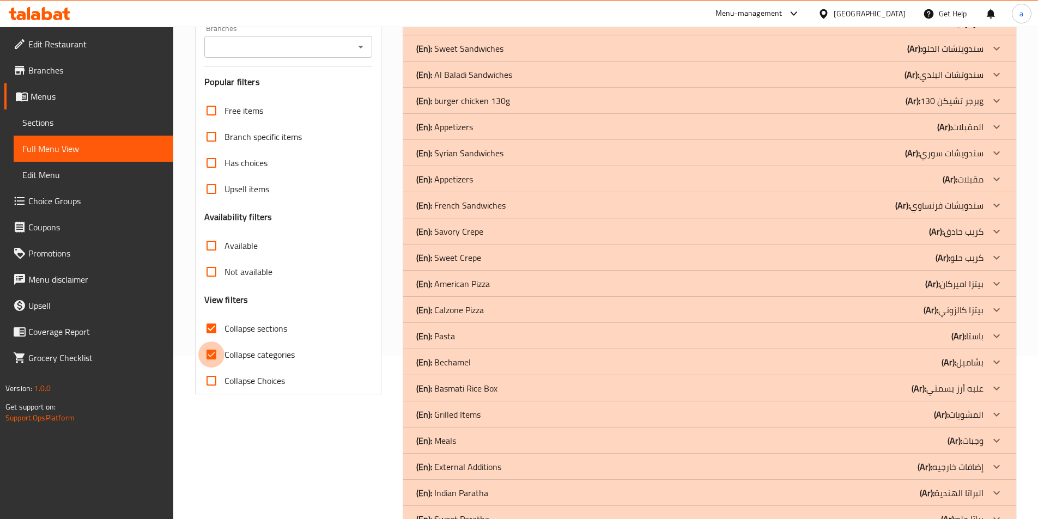
click at [210, 356] on input "Collapse categories" at bounding box center [211, 355] width 26 height 26
checkbox input "false"
click at [996, 176] on icon at bounding box center [996, 179] width 13 height 13
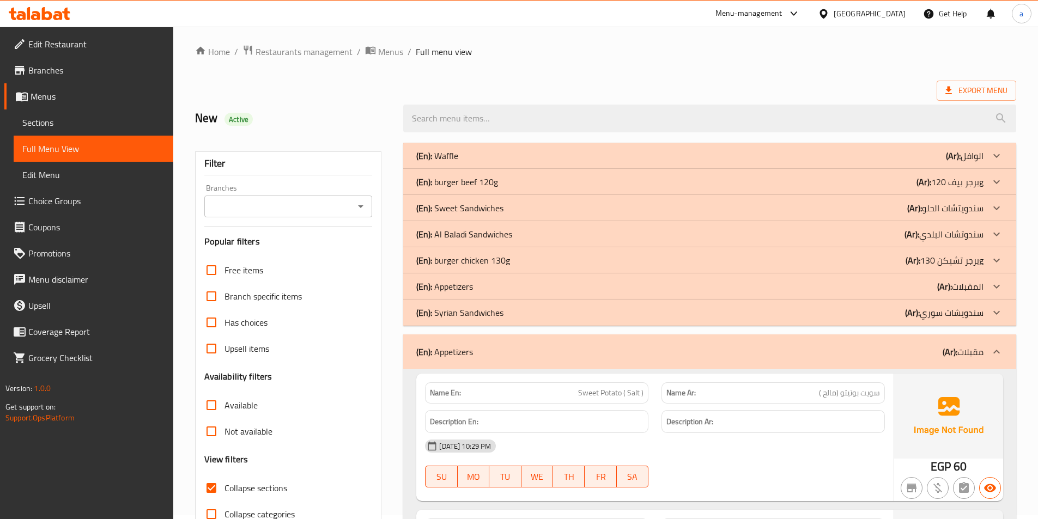
scroll to position [0, 0]
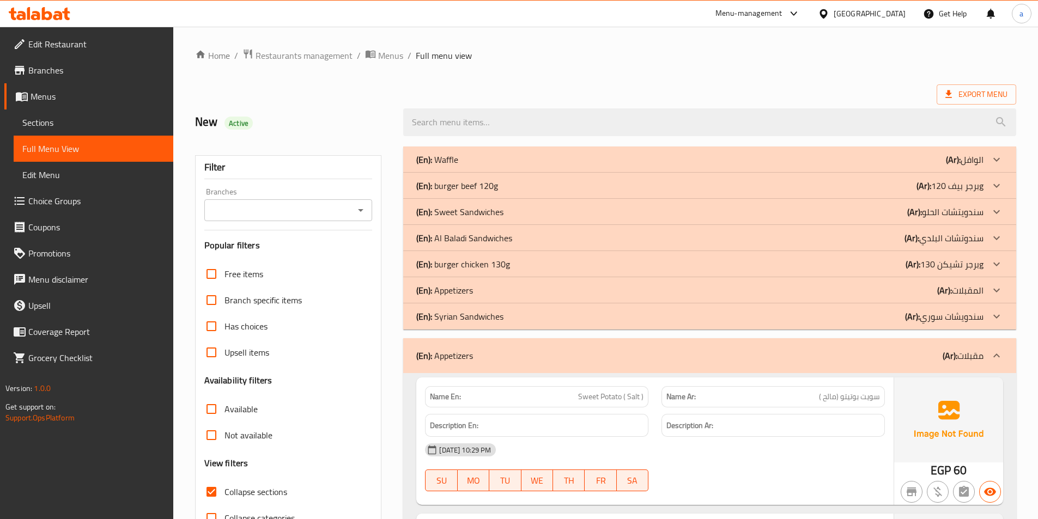
click at [47, 123] on span "Sections" at bounding box center [93, 122] width 142 height 13
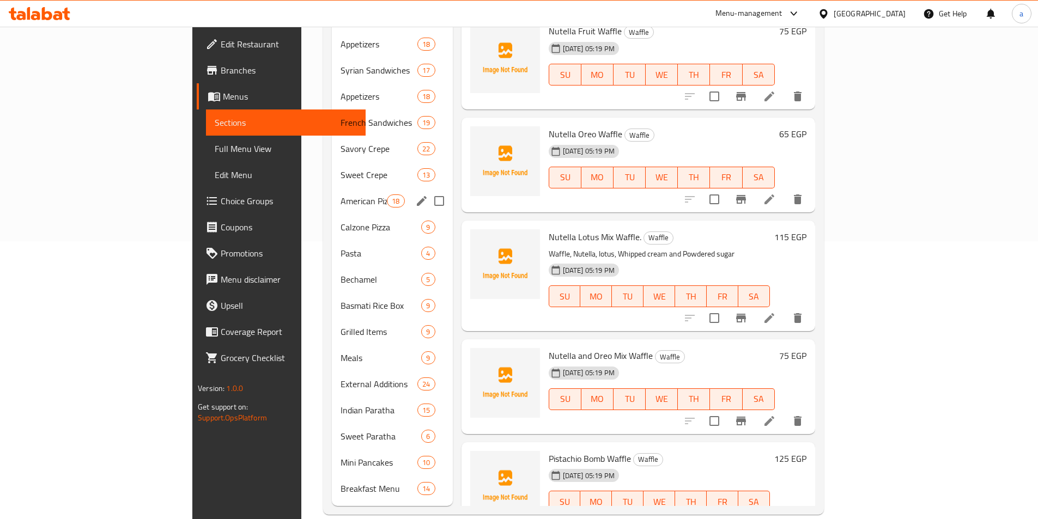
scroll to position [279, 0]
click at [341, 89] on span "Appetizers" at bounding box center [364, 95] width 46 height 13
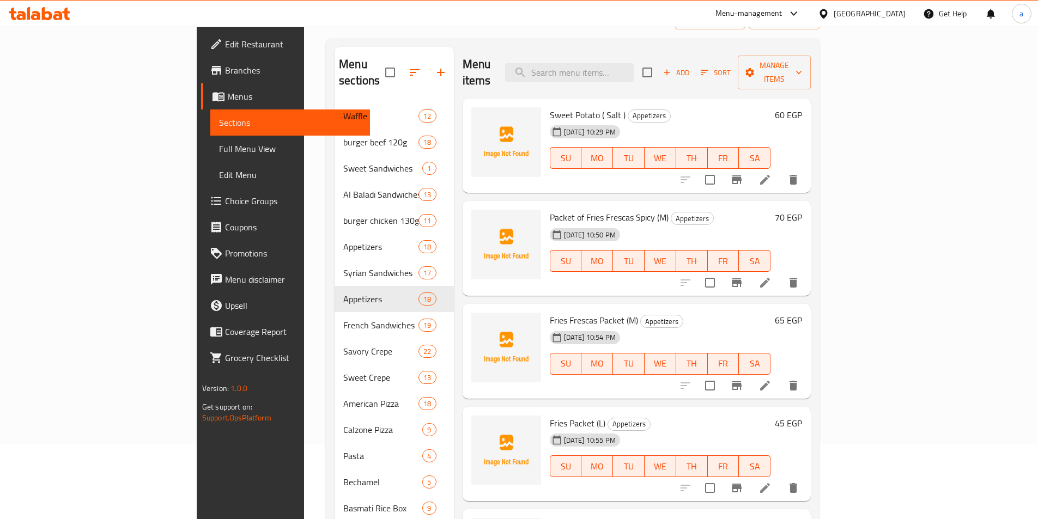
scroll to position [7, 0]
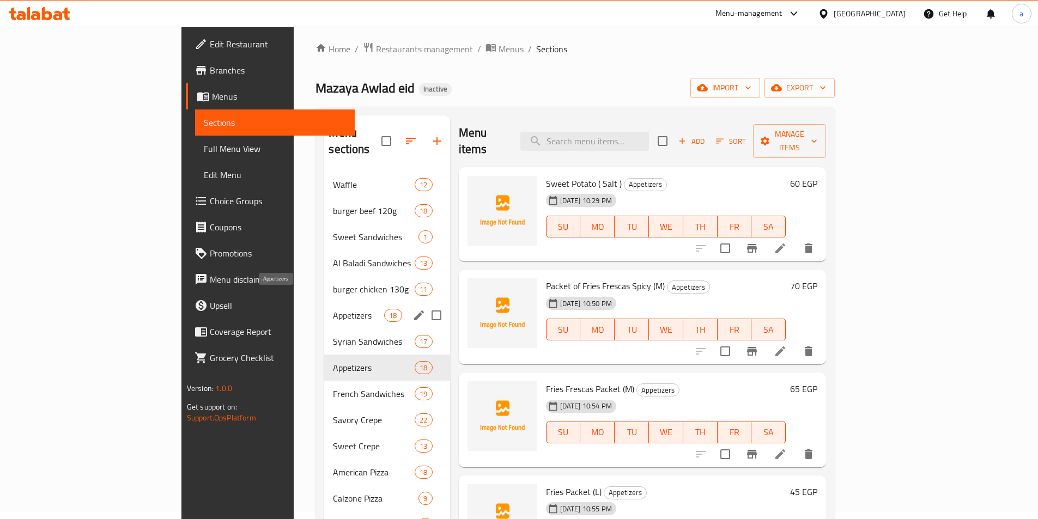
click at [333, 309] on span "Appetizers" at bounding box center [358, 315] width 51 height 13
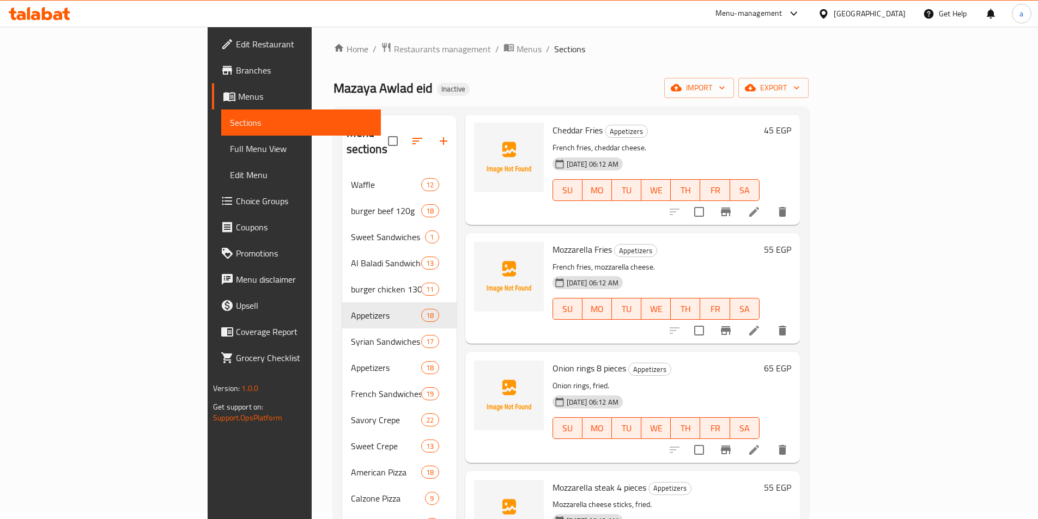
scroll to position [1254, 0]
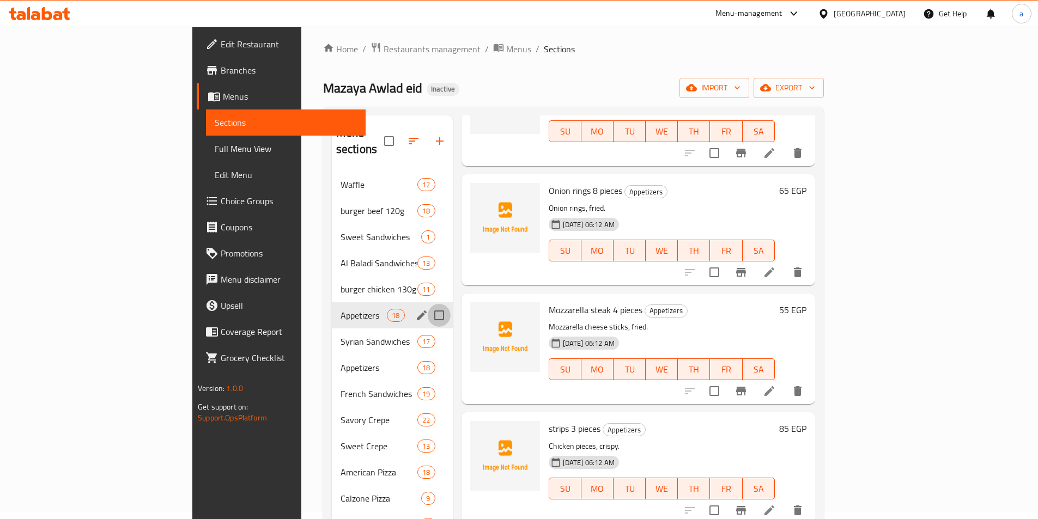
click at [428, 304] on input "Menu sections" at bounding box center [439, 315] width 23 height 23
checkbox input "true"
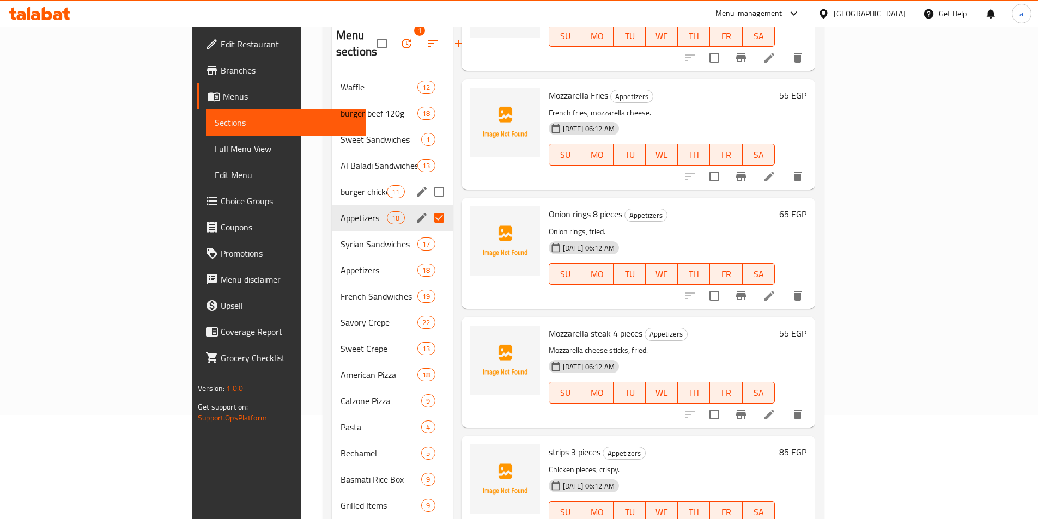
scroll to position [7, 0]
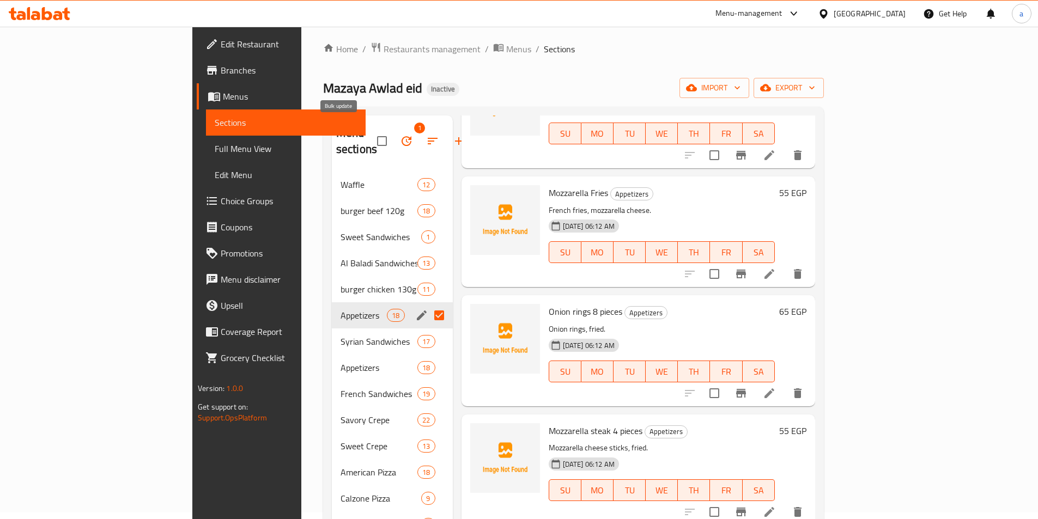
click at [400, 135] on icon "button" at bounding box center [406, 141] width 13 height 13
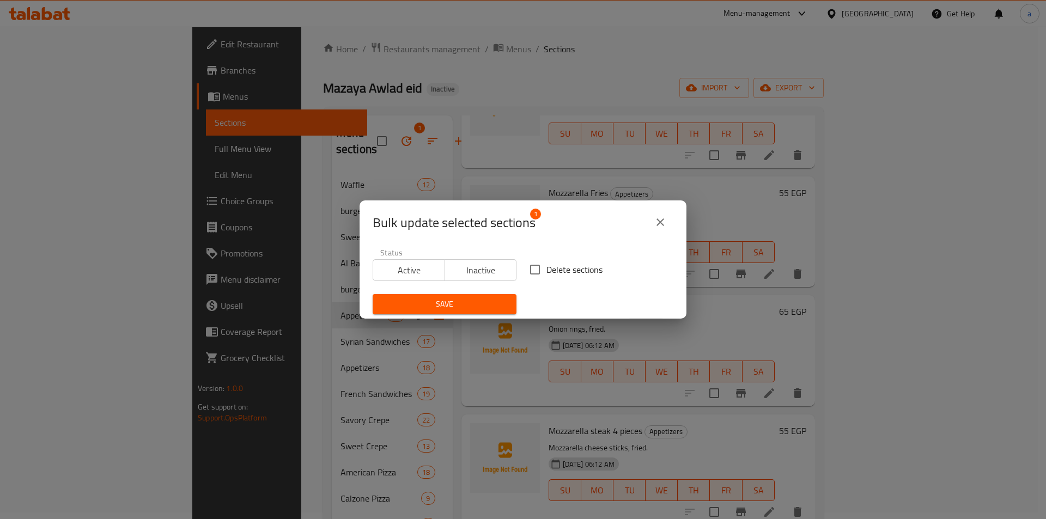
click at [533, 269] on input "Delete sections" at bounding box center [535, 269] width 23 height 23
checkbox input "true"
click at [469, 302] on span "Save" at bounding box center [445, 305] width 126 height 14
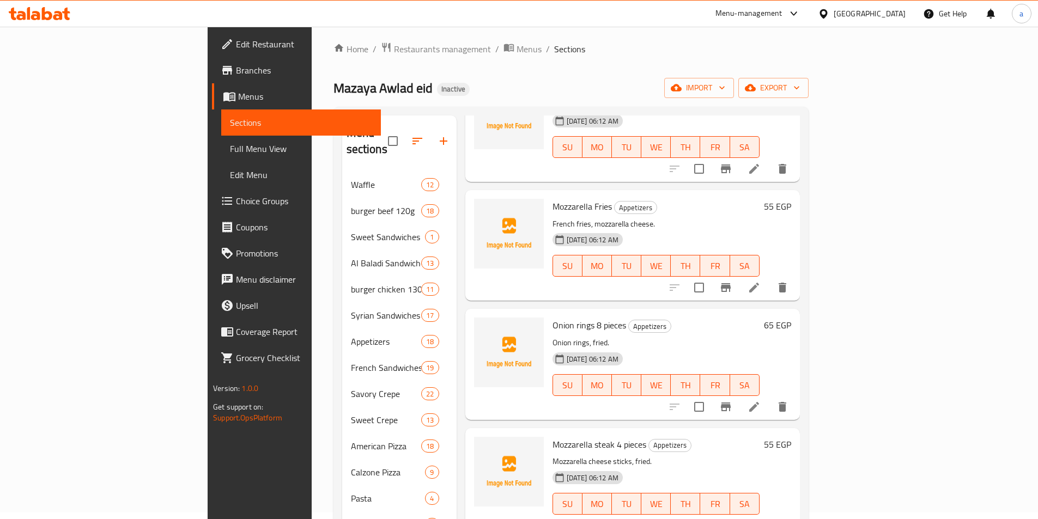
click at [809, 63] on div "Home / Restaurants management / Menus / Sections Mazaya Awlad eid Inactive impo…" at bounding box center [571, 401] width 475 height 718
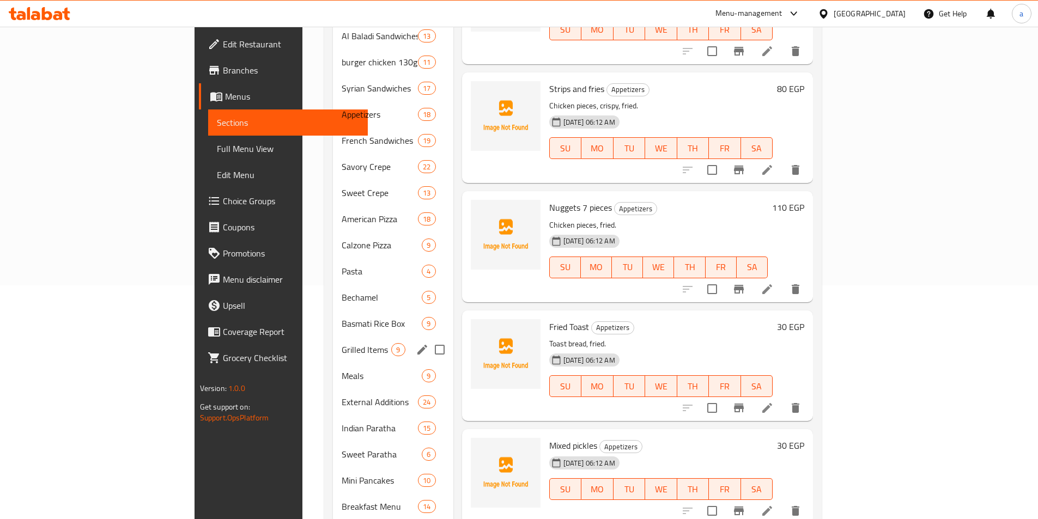
scroll to position [253, 0]
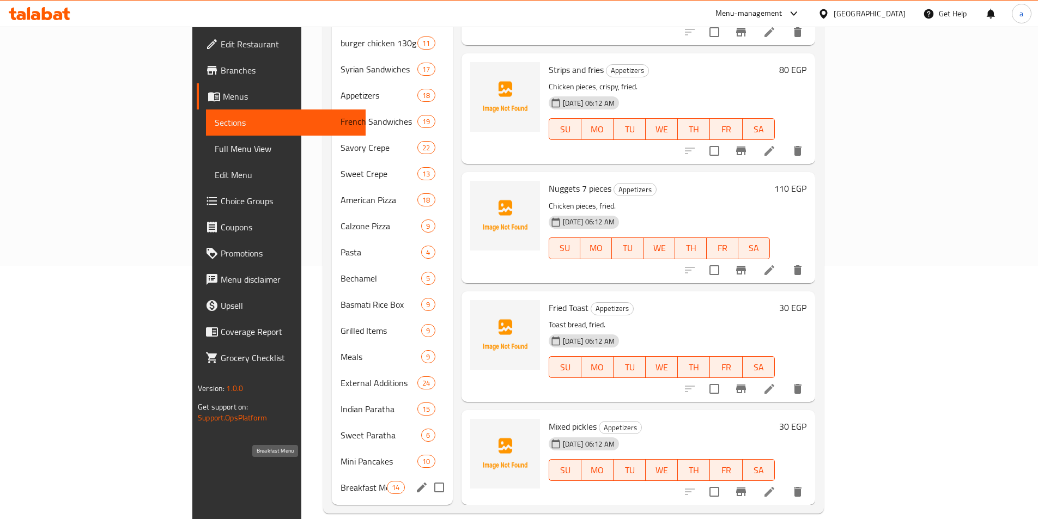
click at [341, 481] on span "Breakfast Menu" at bounding box center [364, 487] width 46 height 13
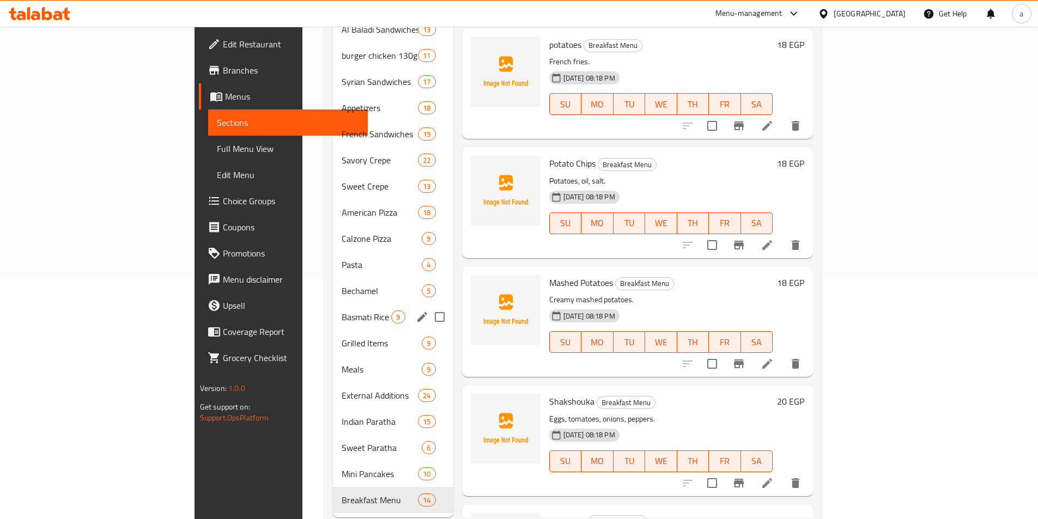
scroll to position [253, 0]
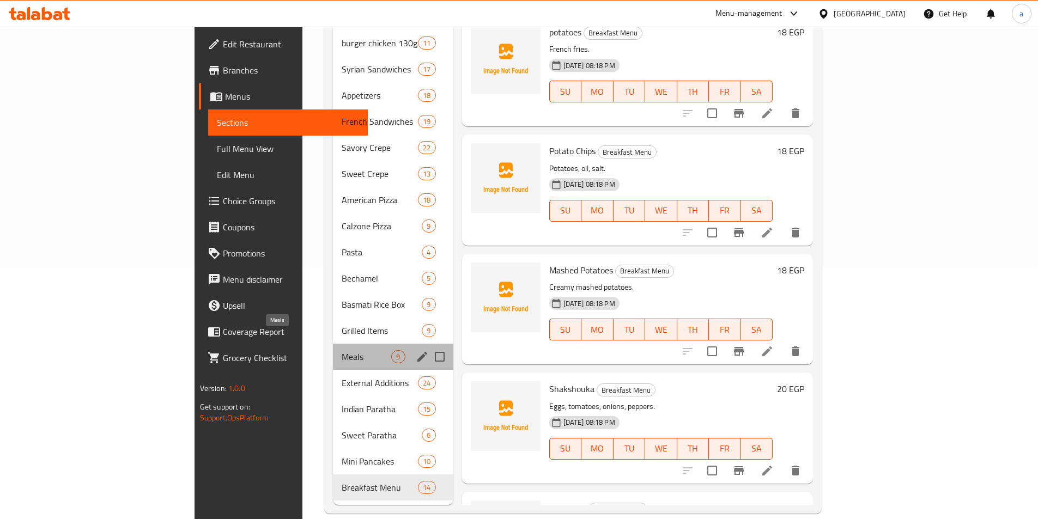
drag, startPoint x: 277, startPoint y: 342, endPoint x: 341, endPoint y: 364, distance: 67.4
click at [342, 350] on span "Meals" at bounding box center [367, 356] width 50 height 13
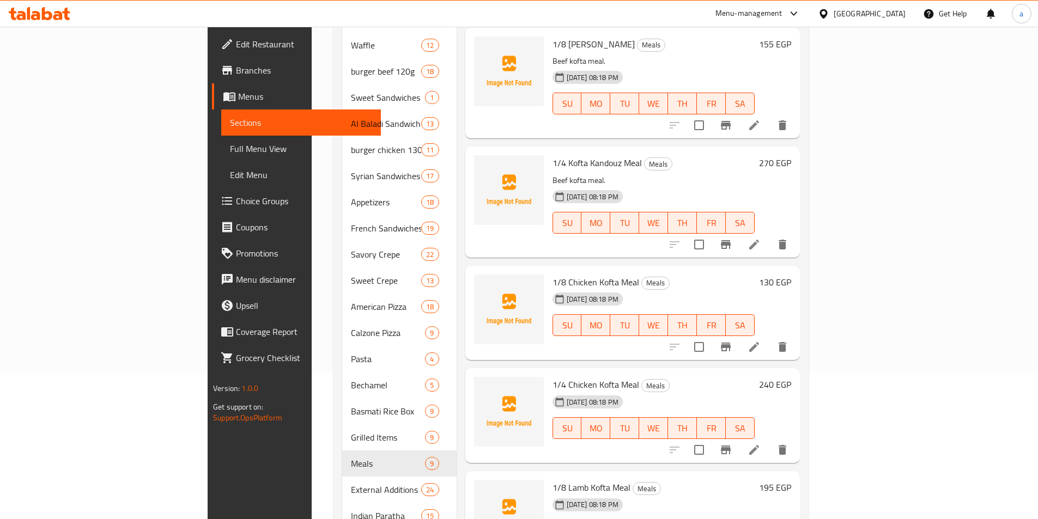
scroll to position [144, 0]
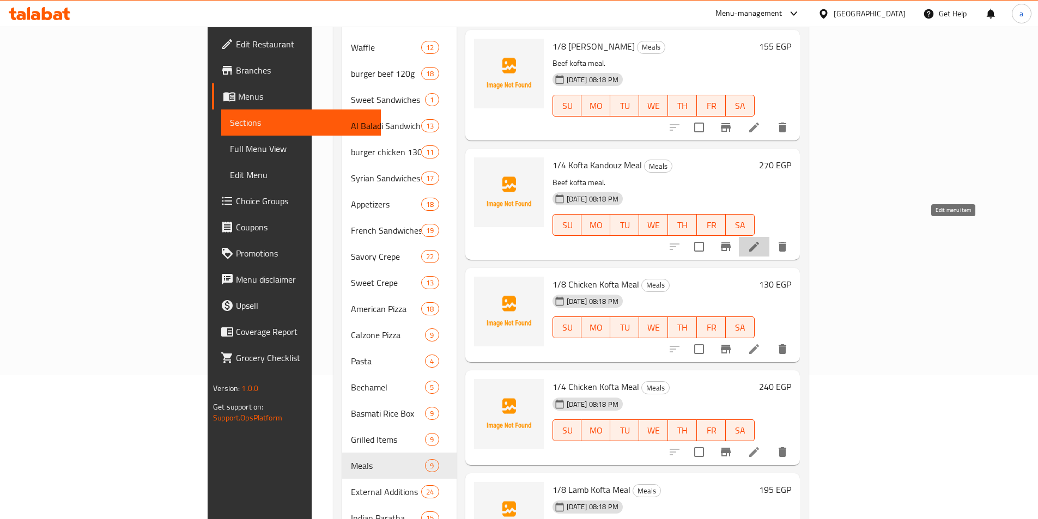
click at [761, 240] on icon at bounding box center [754, 246] width 13 height 13
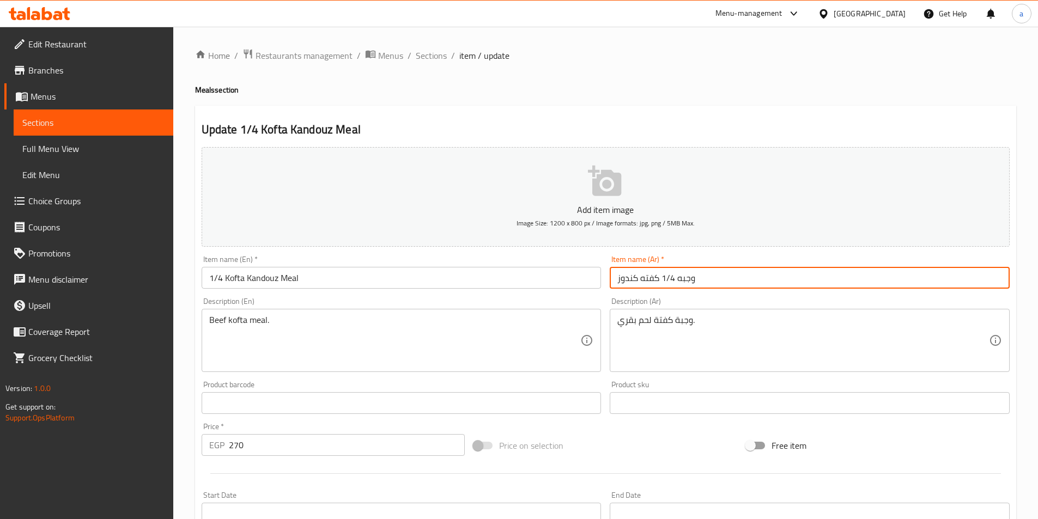
click at [626, 279] on input "وجبه 1/4 كفته كندوز" at bounding box center [810, 278] width 400 height 22
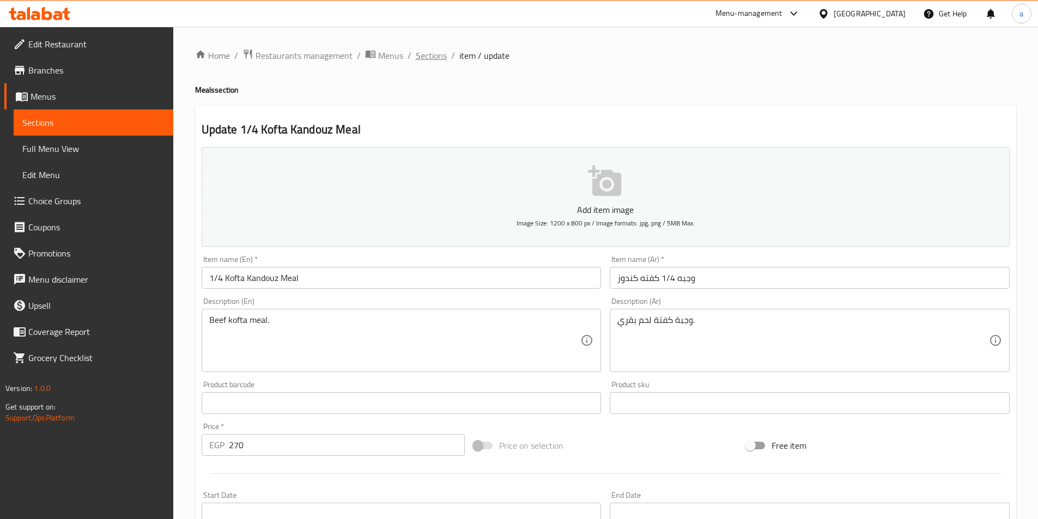
click at [427, 57] on span "Sections" at bounding box center [431, 55] width 31 height 13
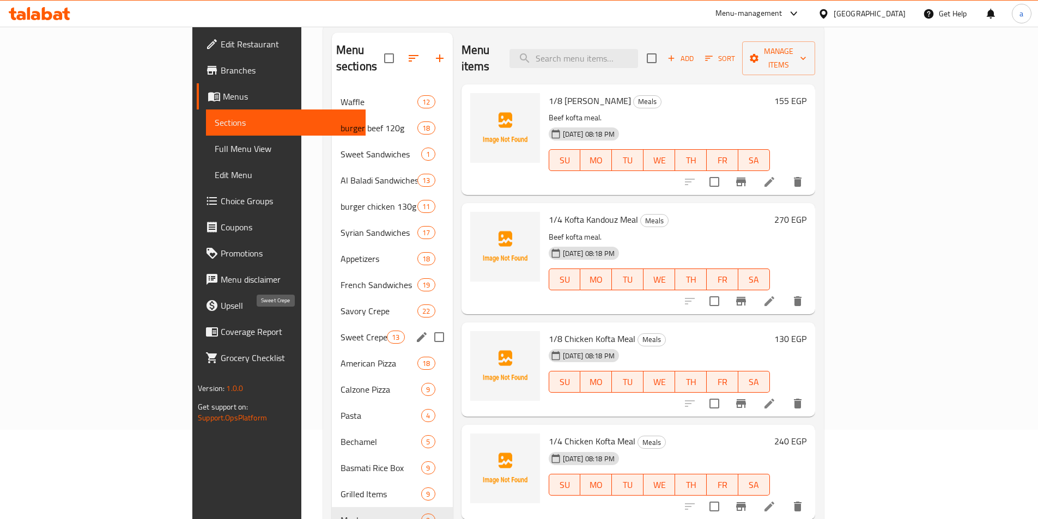
scroll to position [253, 0]
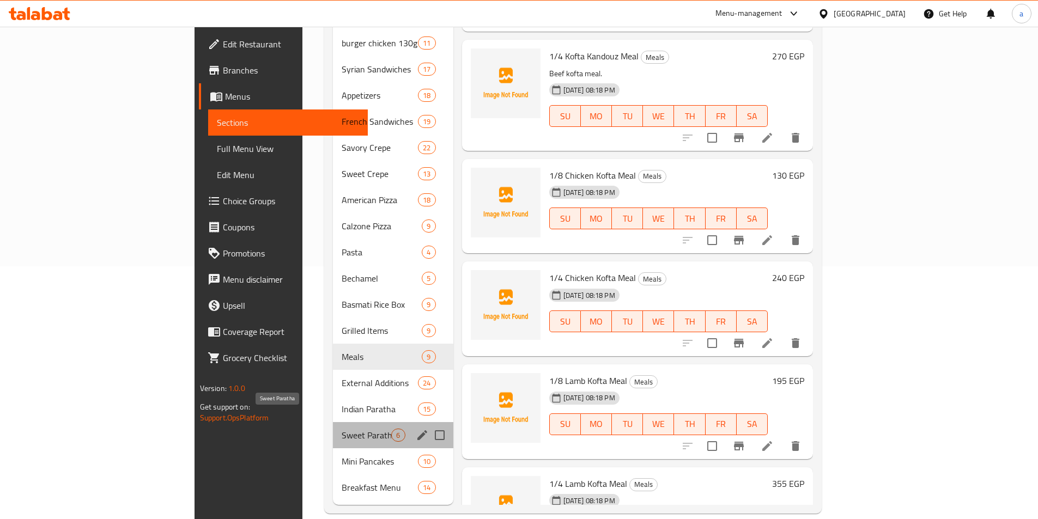
click at [342, 429] on span "Sweet Paratha" at bounding box center [367, 435] width 50 height 13
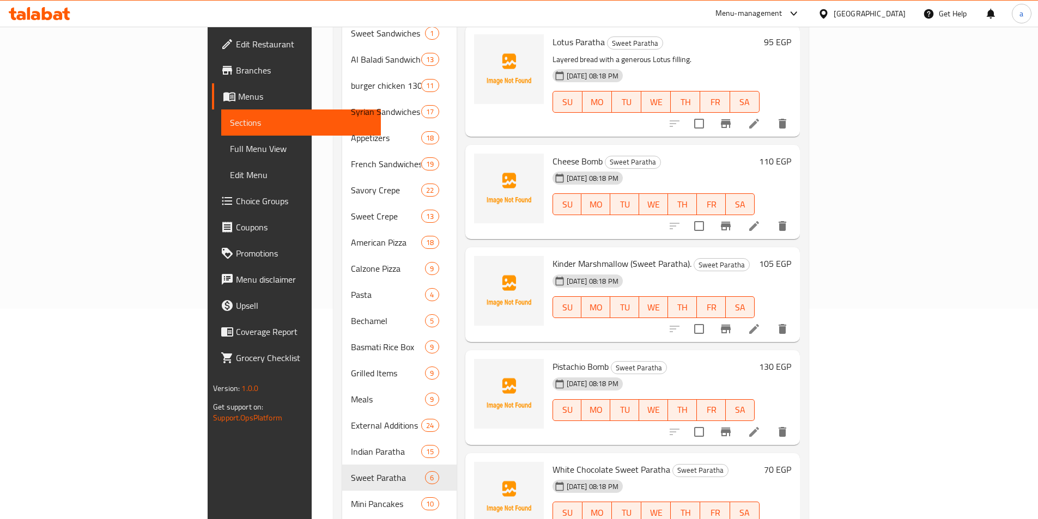
scroll to position [253, 0]
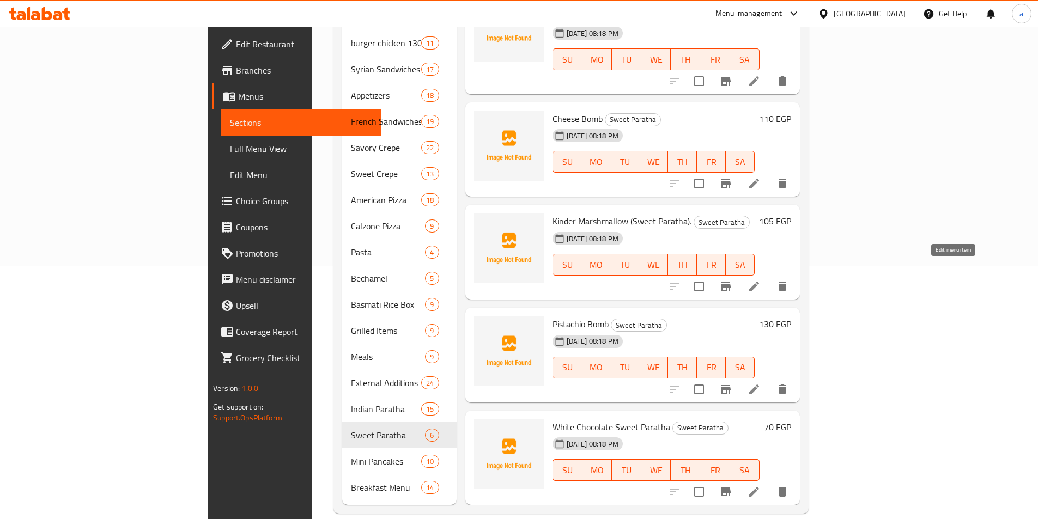
click at [761, 280] on icon at bounding box center [754, 286] width 13 height 13
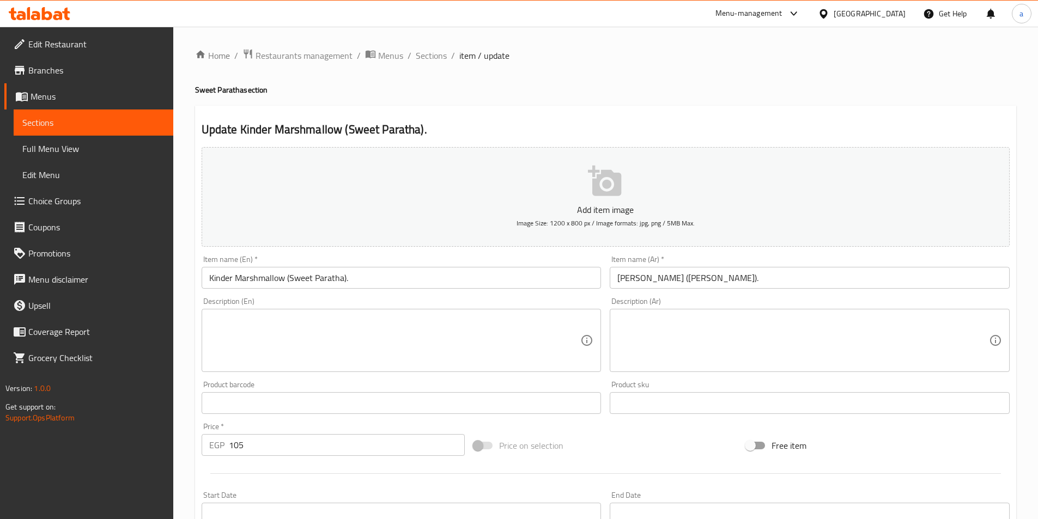
click at [698, 280] on input "[PERSON_NAME] ([PERSON_NAME])." at bounding box center [810, 278] width 400 height 22
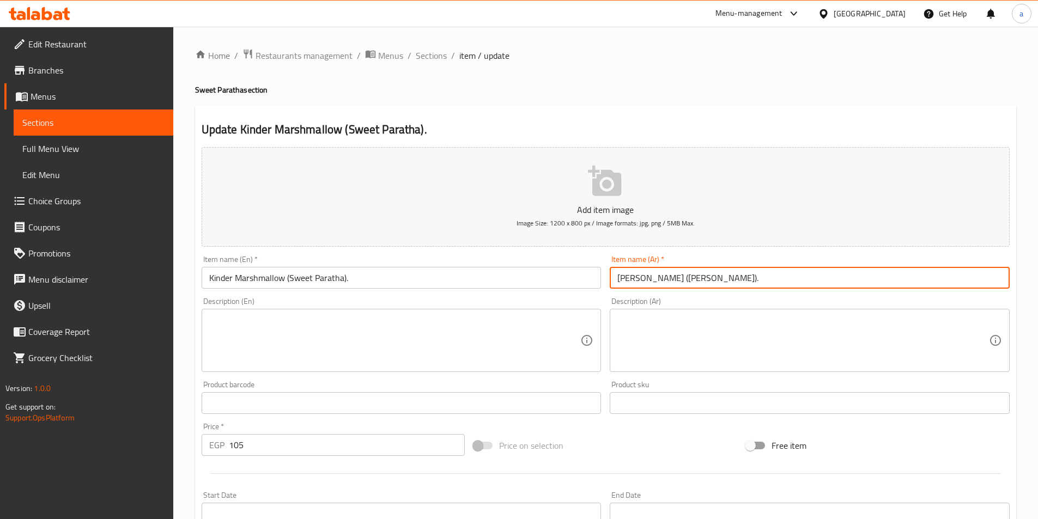
click at [698, 280] on input "[PERSON_NAME] ([PERSON_NAME])." at bounding box center [810, 278] width 400 height 22
click at [788, 282] on input "[PERSON_NAME] ([PERSON_NAME])." at bounding box center [810, 278] width 400 height 22
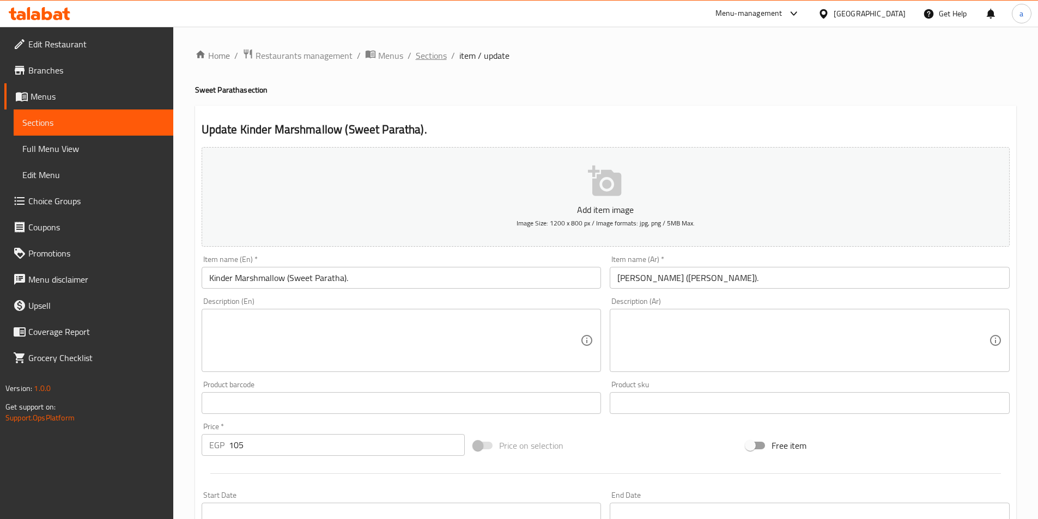
click at [440, 56] on span "Sections" at bounding box center [431, 55] width 31 height 13
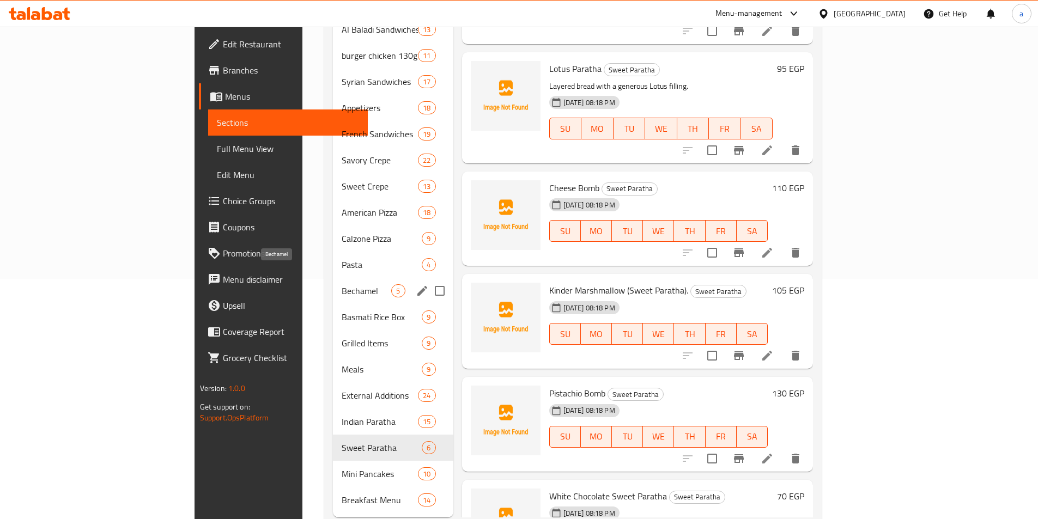
scroll to position [253, 0]
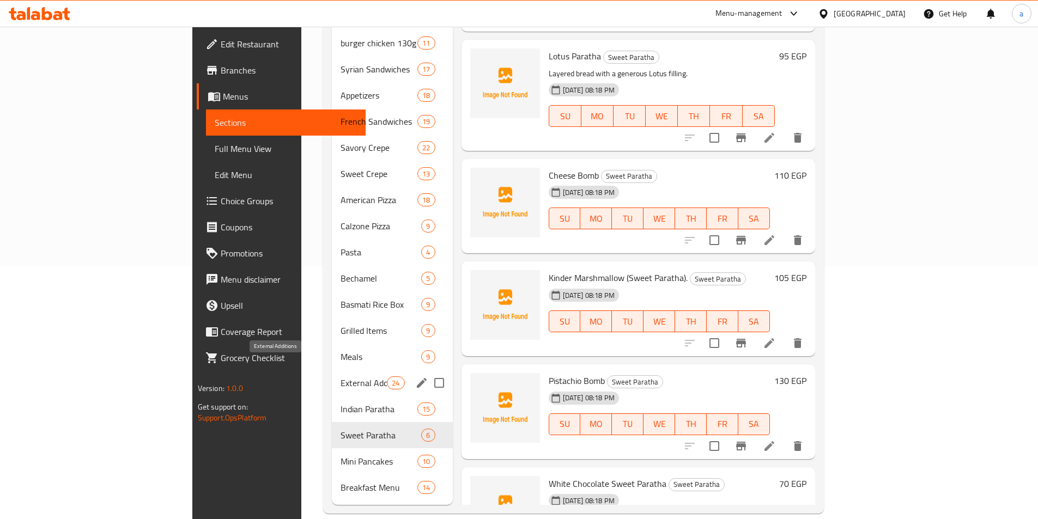
click at [341, 377] on span "External Additions" at bounding box center [364, 383] width 46 height 13
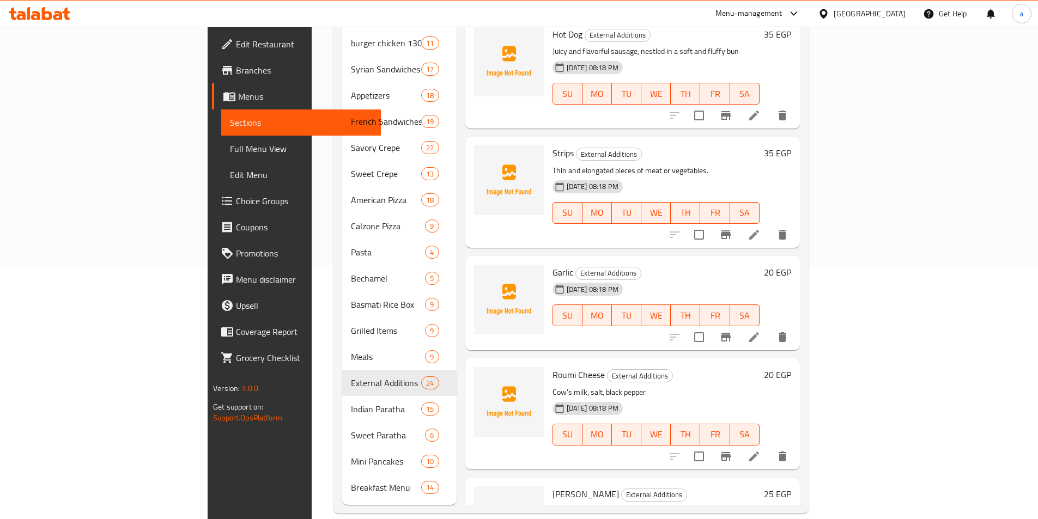
scroll to position [2135, 0]
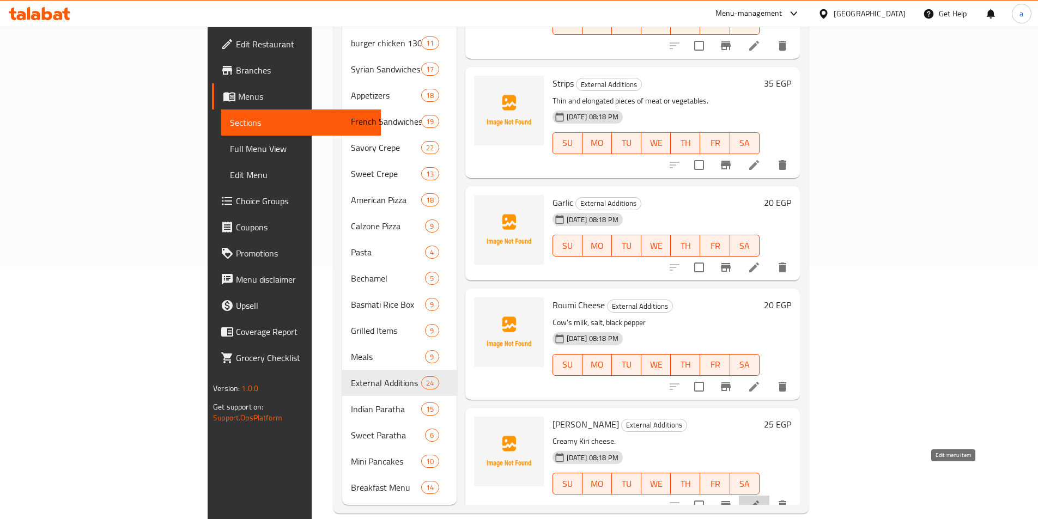
click at [761, 499] on icon at bounding box center [754, 505] width 13 height 13
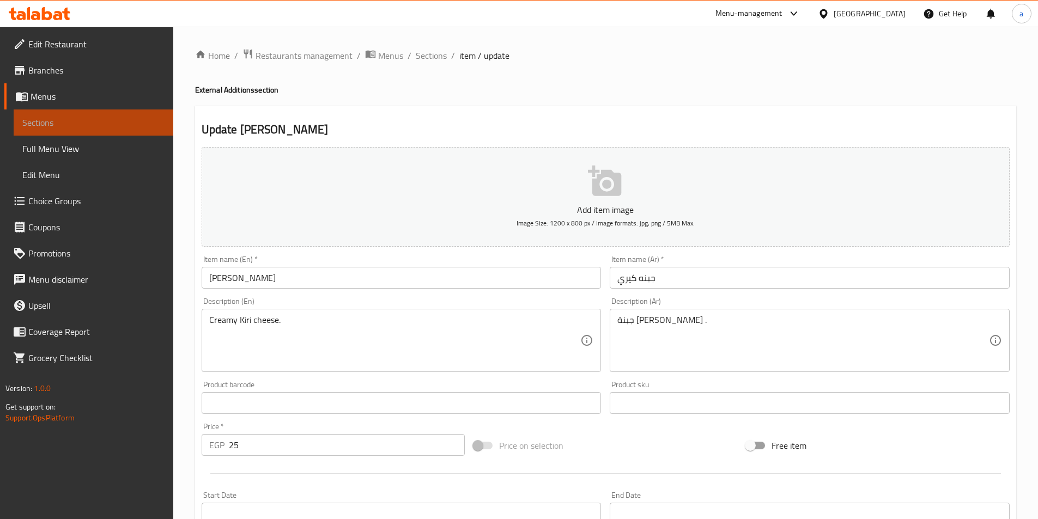
click at [45, 120] on span "Sections" at bounding box center [93, 122] width 142 height 13
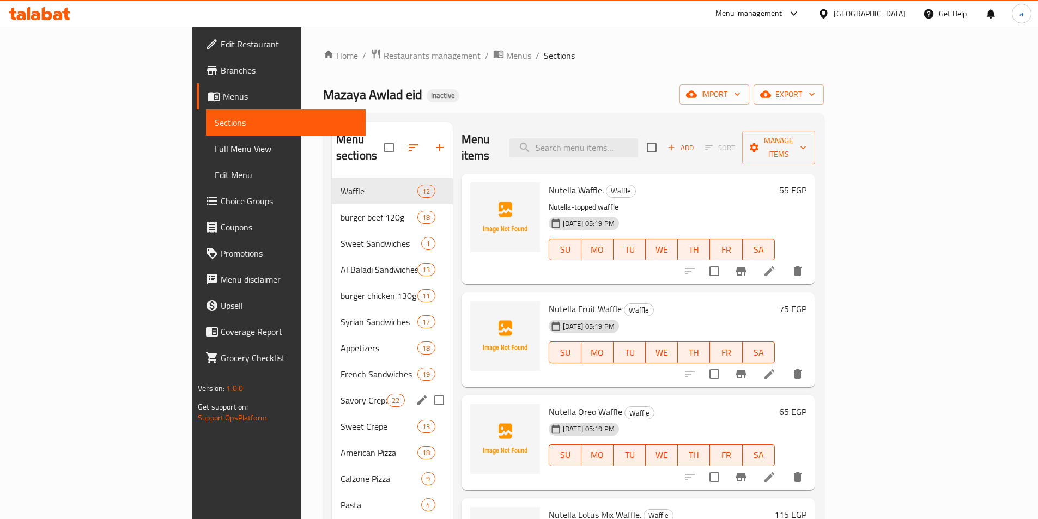
scroll to position [253, 0]
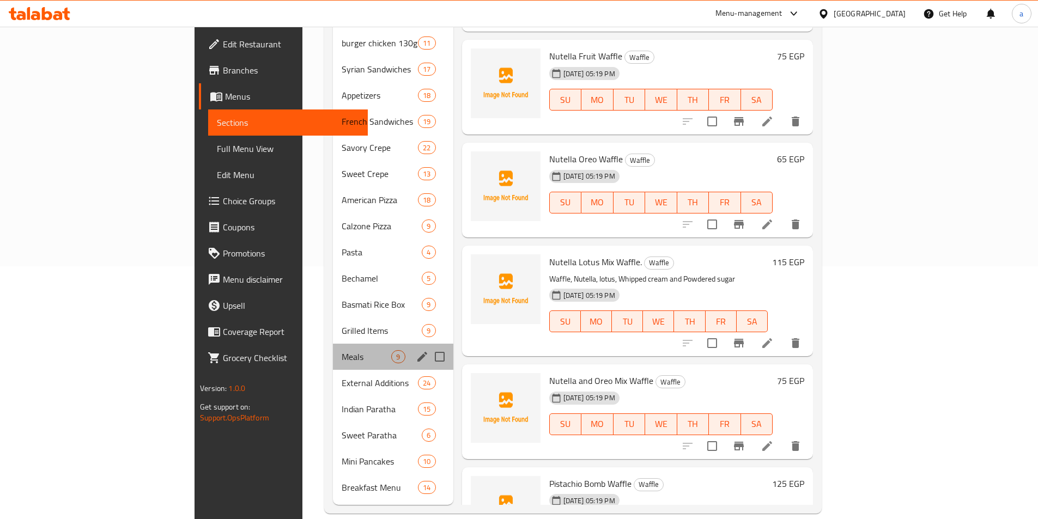
click at [342, 350] on span "Meals" at bounding box center [367, 356] width 50 height 13
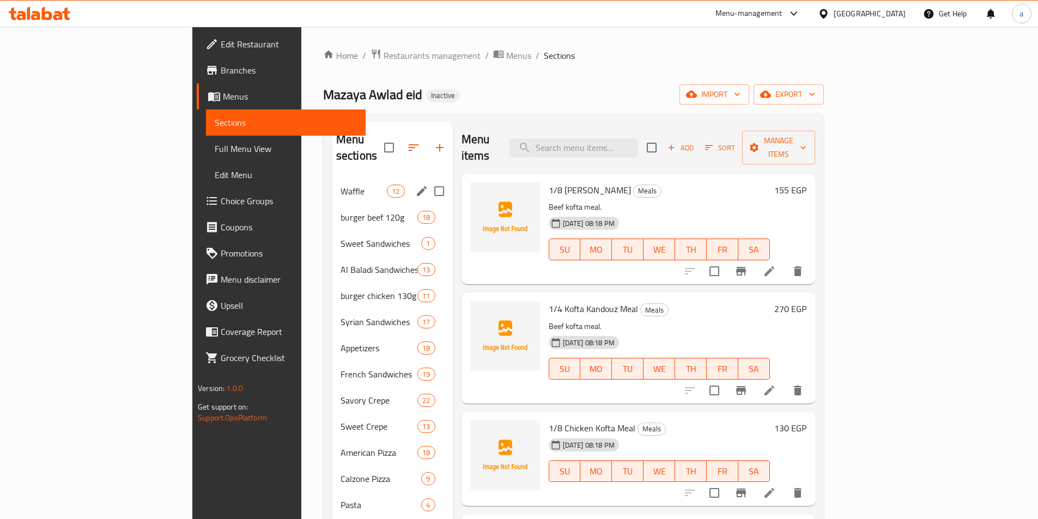
click at [428, 180] on input "Menu sections" at bounding box center [439, 191] width 23 height 23
checkbox input "true"
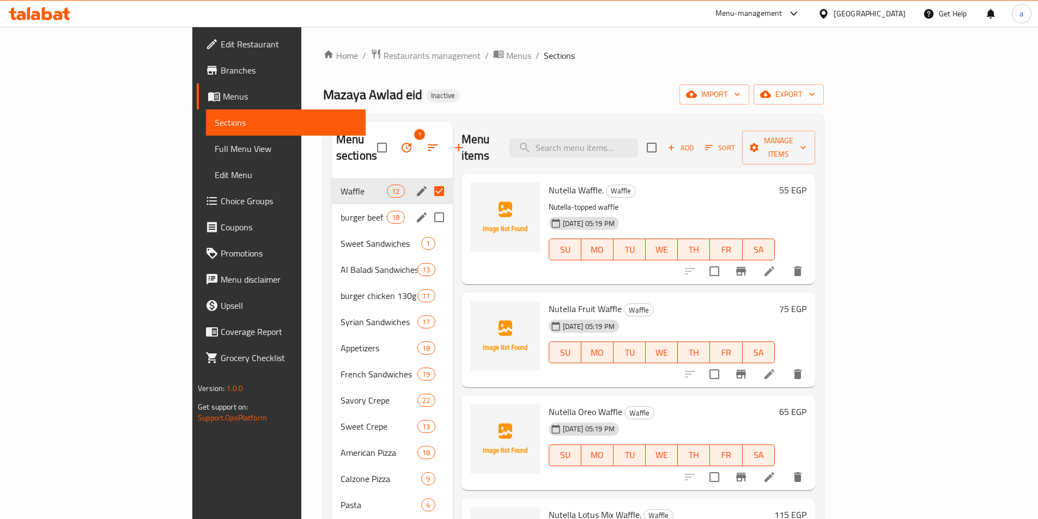
click at [428, 206] on input "Menu sections" at bounding box center [439, 217] width 23 height 23
checkbox input "true"
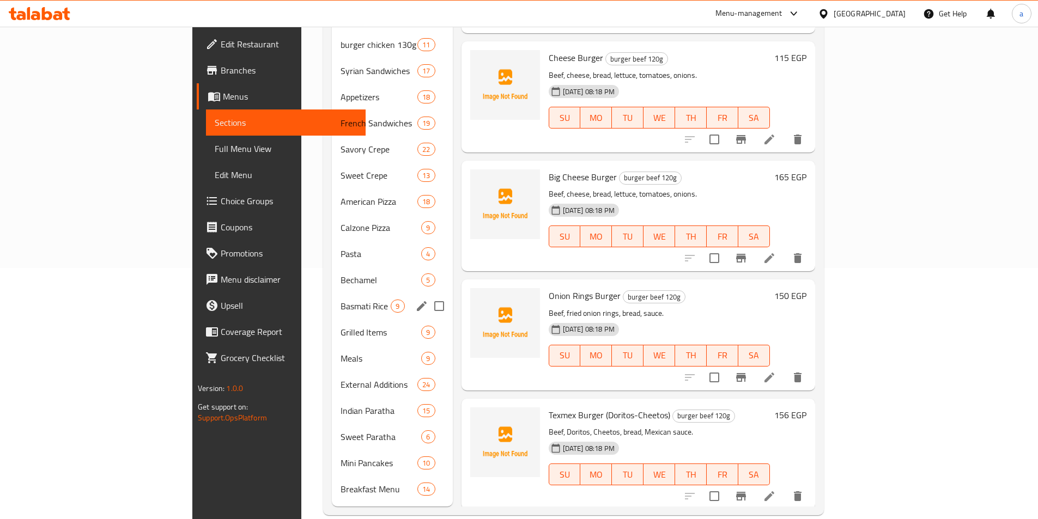
scroll to position [253, 0]
click at [428, 372] on input "Menu sections" at bounding box center [439, 383] width 23 height 23
checkbox input "true"
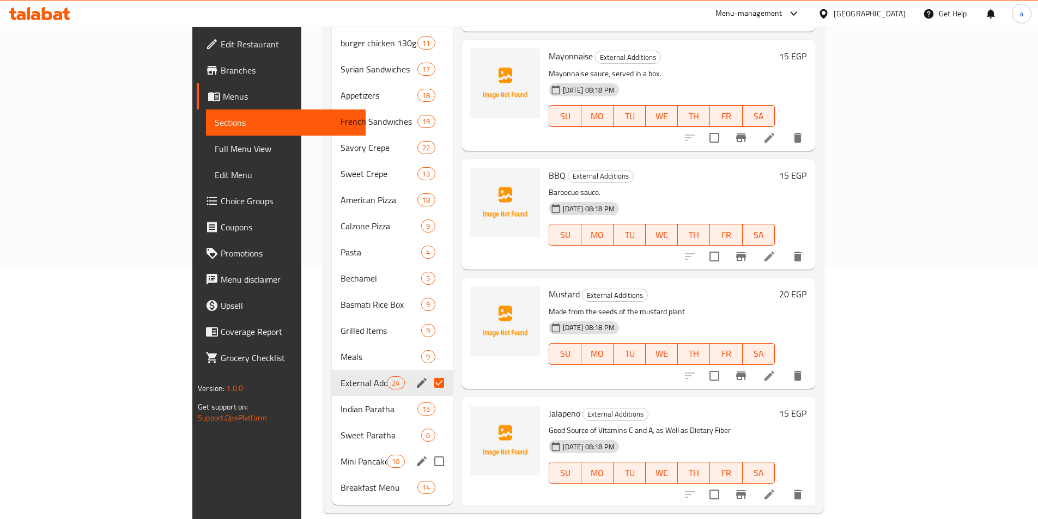
click at [428, 450] on input "Menu sections" at bounding box center [439, 461] width 23 height 23
checkbox input "true"
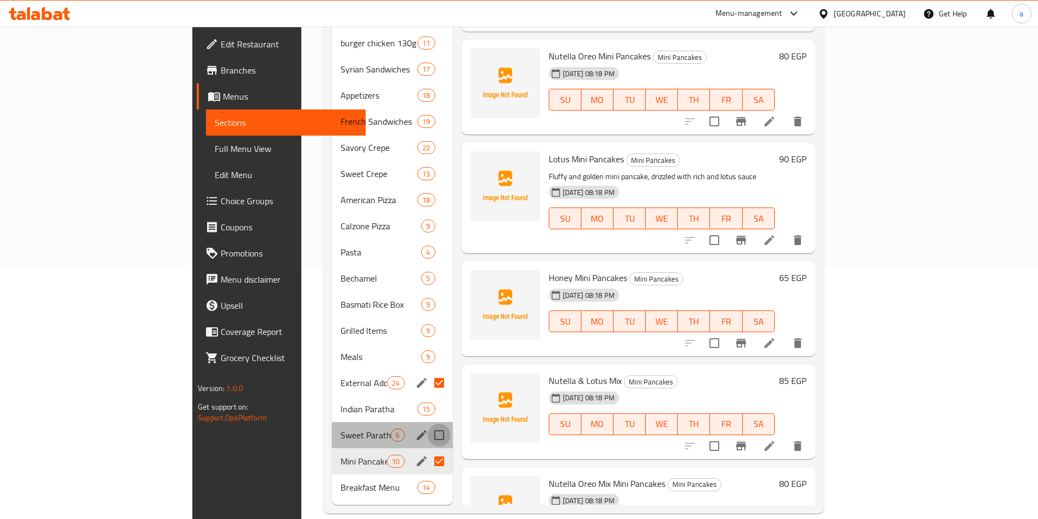
click at [428, 424] on input "Menu sections" at bounding box center [439, 435] width 23 height 23
checkbox input "true"
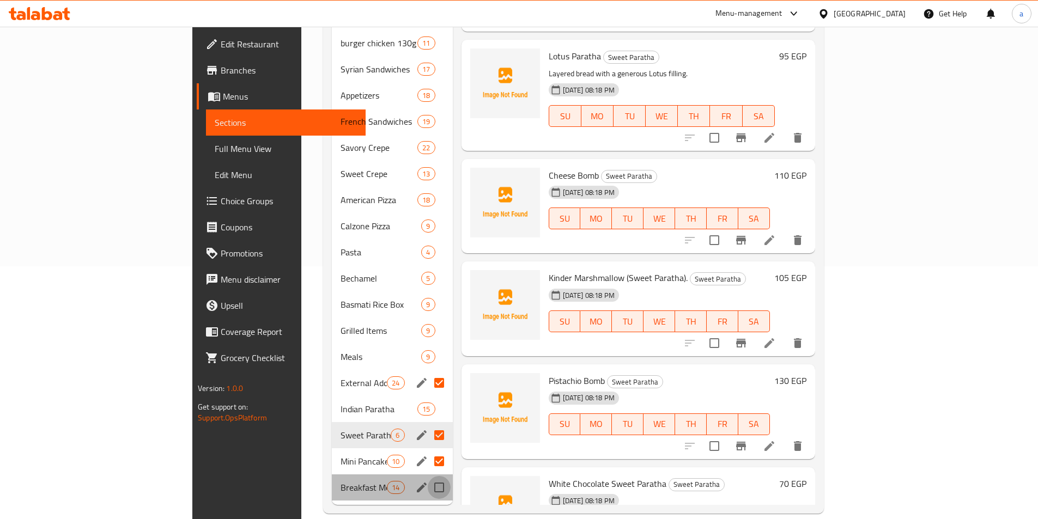
click at [428, 476] on input "Menu sections" at bounding box center [439, 487] width 23 height 23
checkbox input "true"
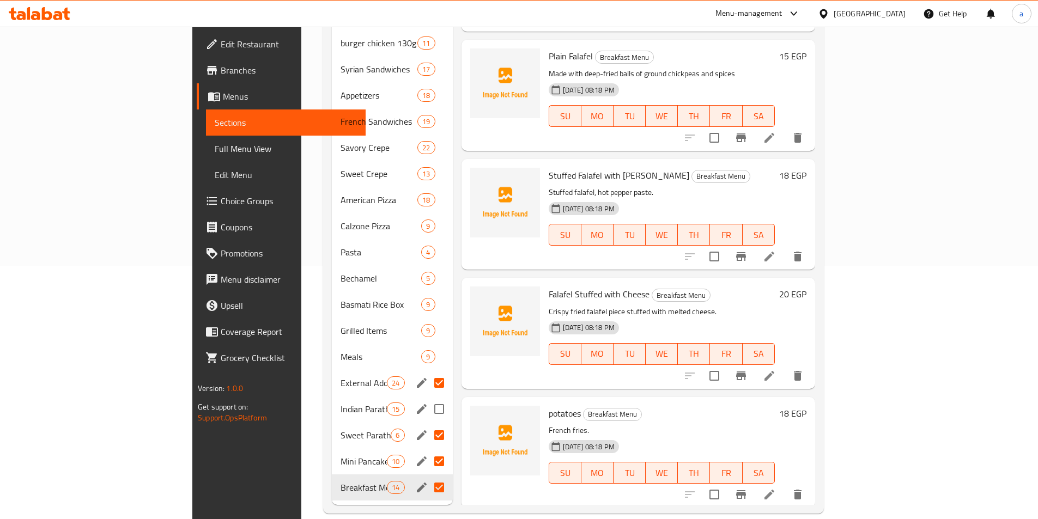
click at [428, 398] on input "Menu sections" at bounding box center [439, 409] width 23 height 23
checkbox input "true"
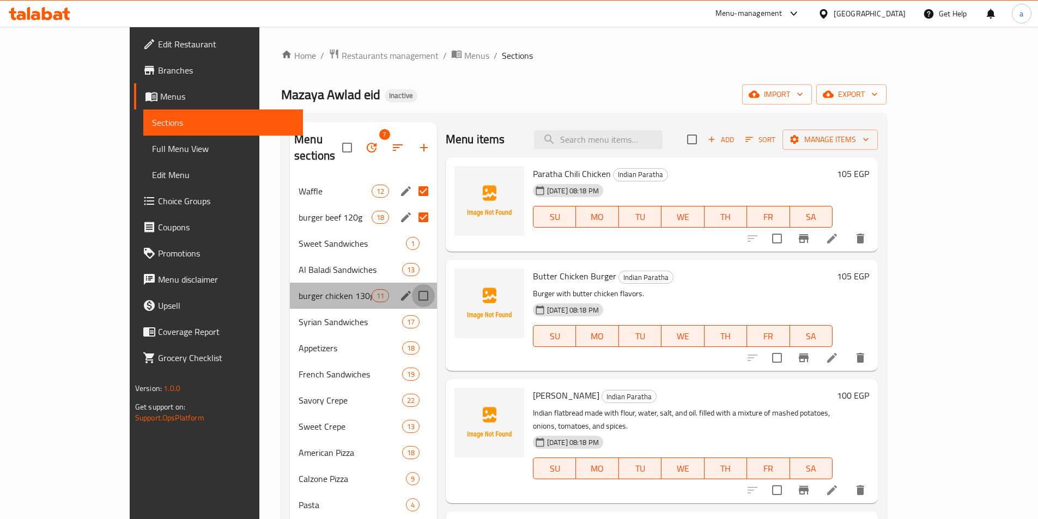
click at [412, 285] on input "Menu sections" at bounding box center [423, 296] width 23 height 23
checkbox input "true"
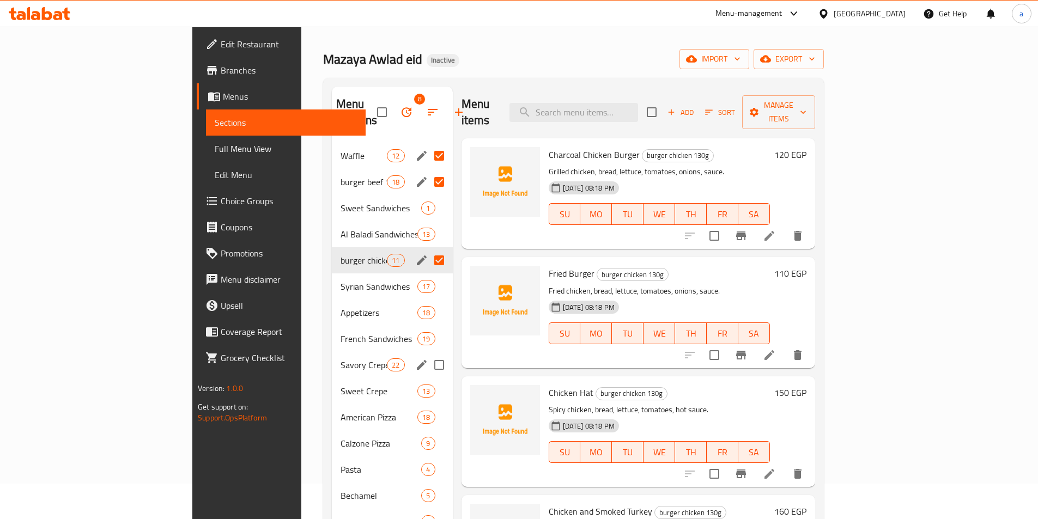
scroll to position [35, 0]
click at [341, 228] on span "Al Baladi Sandwiches" at bounding box center [364, 234] width 46 height 13
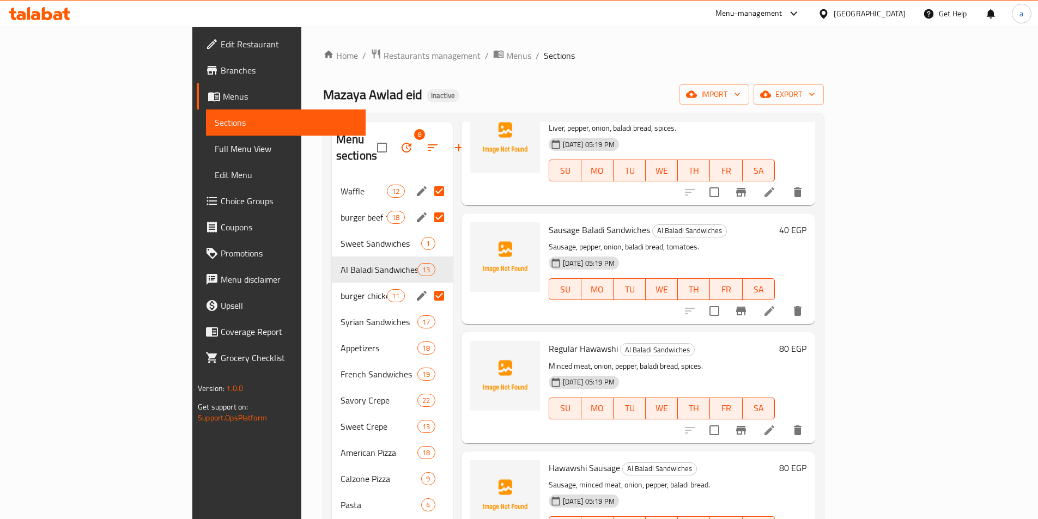
scroll to position [218, 0]
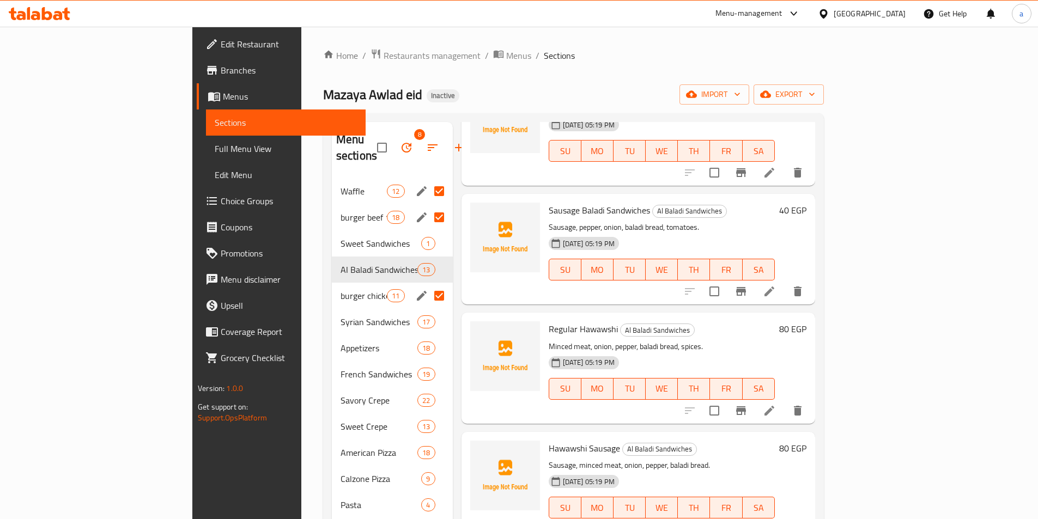
click at [785, 282] on li at bounding box center [769, 292] width 31 height 20
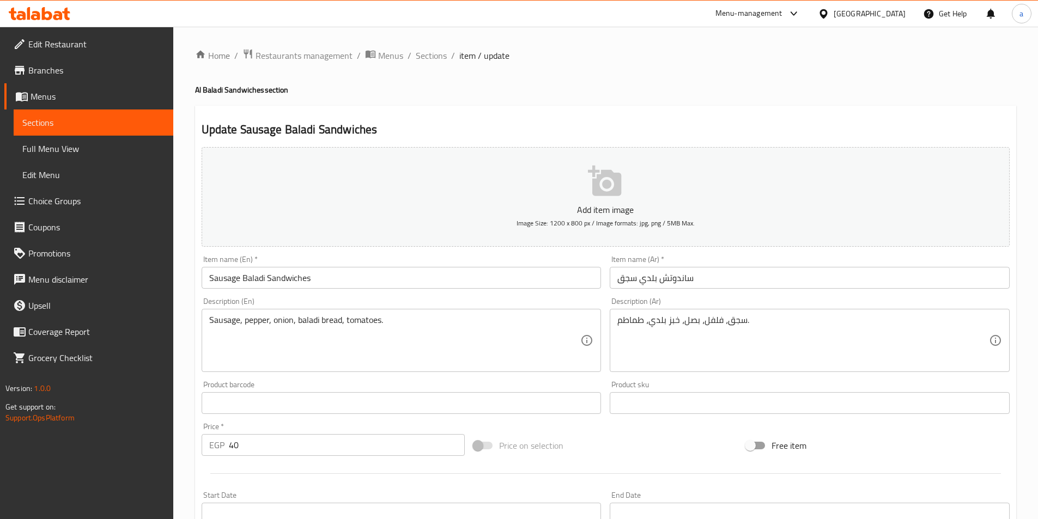
click at [307, 320] on textarea "Sausage, pepper, onion, baladi bread, tomatoes." at bounding box center [395, 341] width 372 height 52
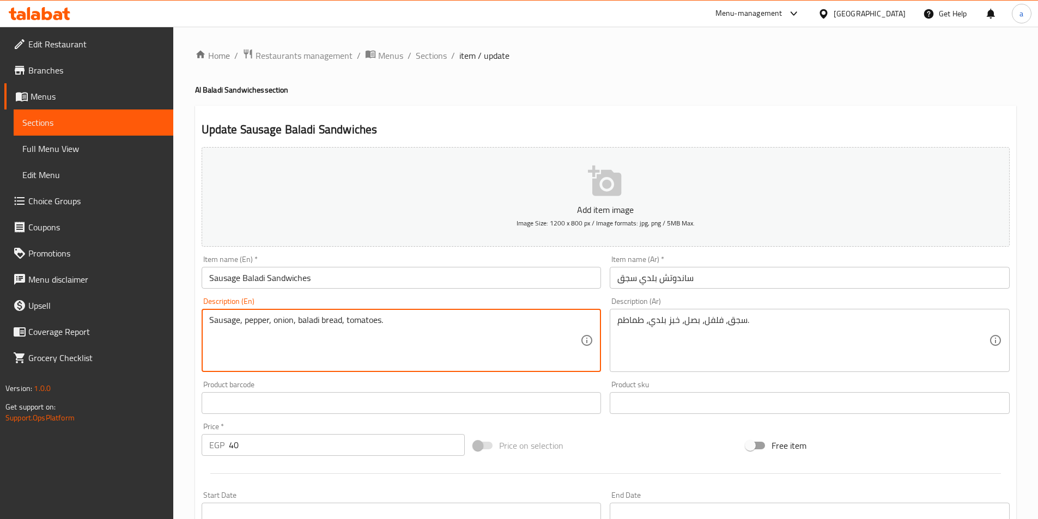
paste textarea "local"
type textarea "Sausage, pepper, onion, baladi bread, tomatoes."
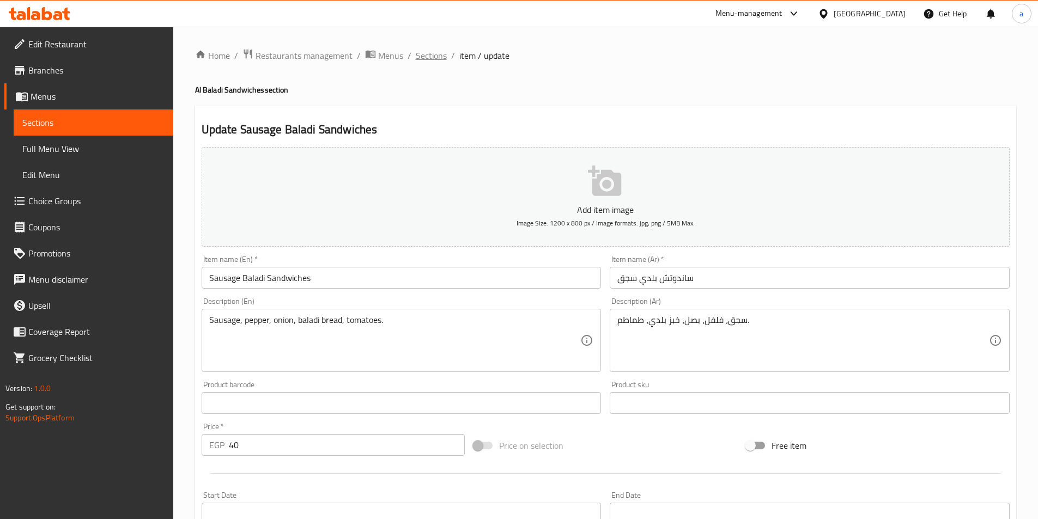
click at [426, 60] on span "Sections" at bounding box center [431, 55] width 31 height 13
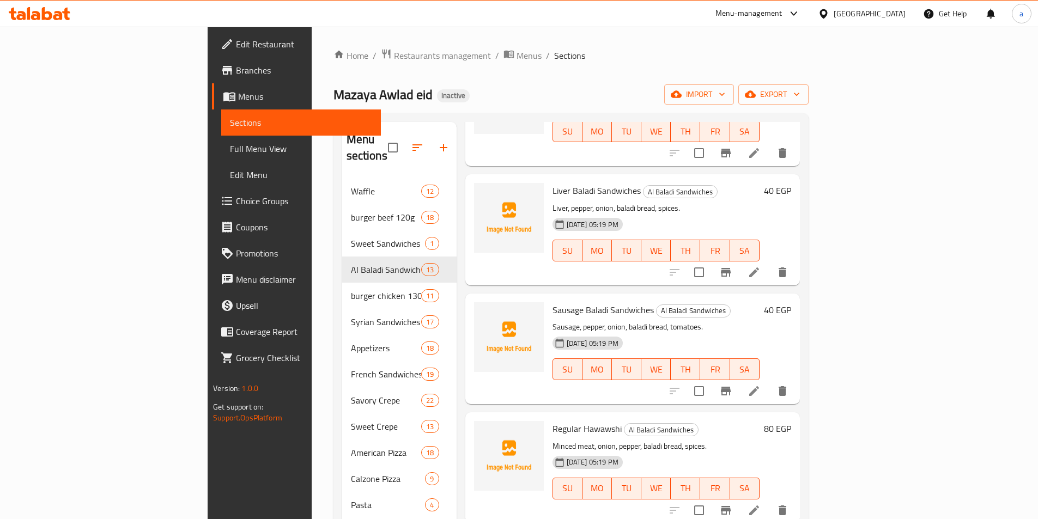
scroll to position [218, 0]
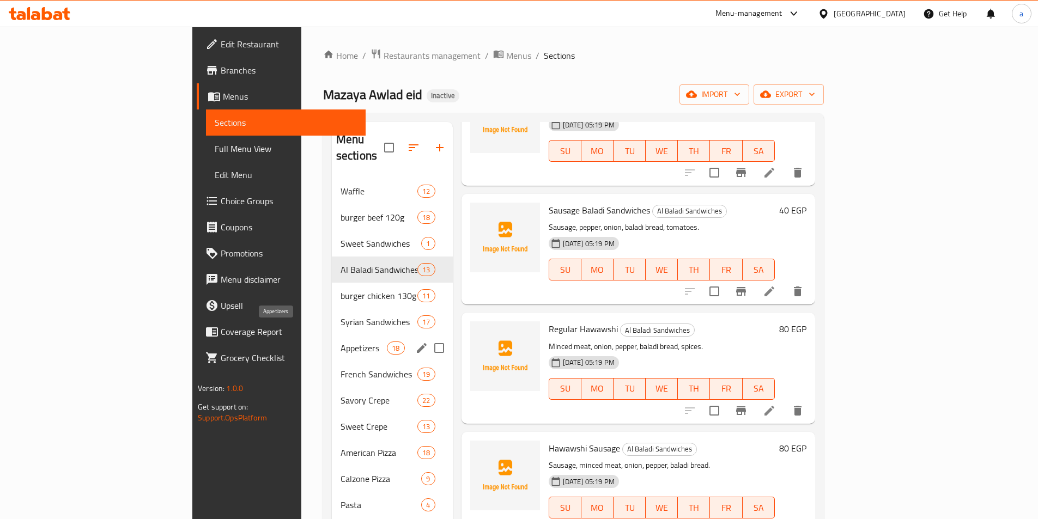
click at [341, 342] on span "Appetizers" at bounding box center [364, 348] width 46 height 13
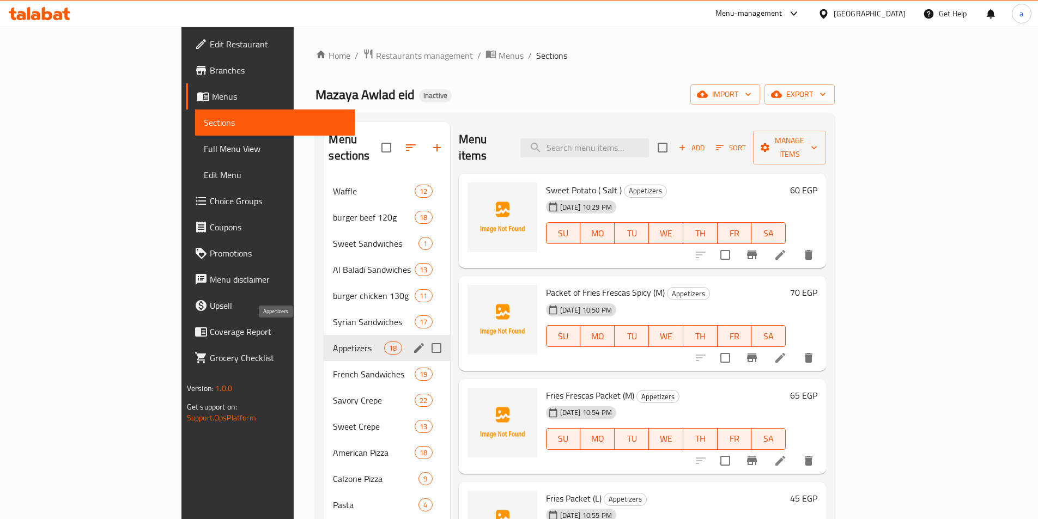
click at [333, 342] on span "Appetizers" at bounding box center [358, 348] width 51 height 13
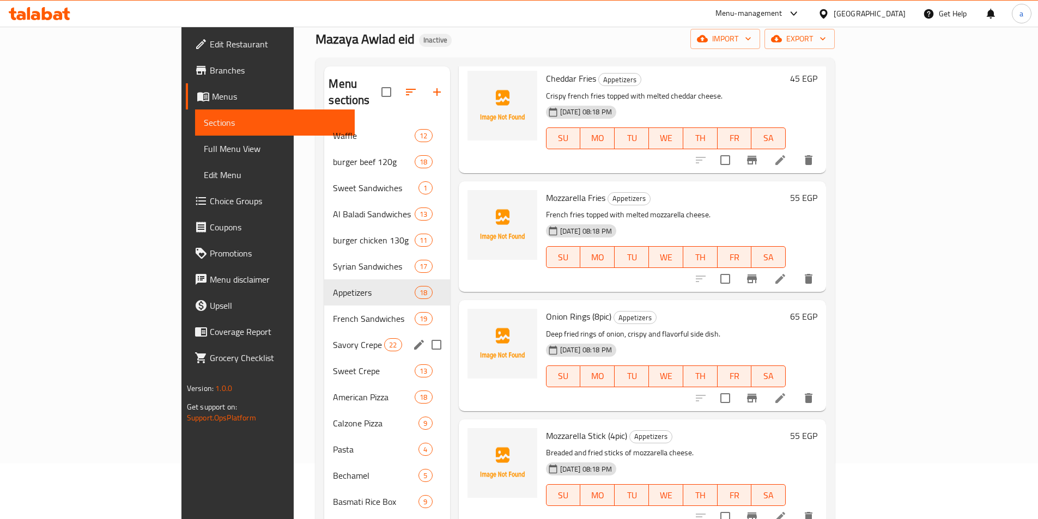
scroll to position [109, 0]
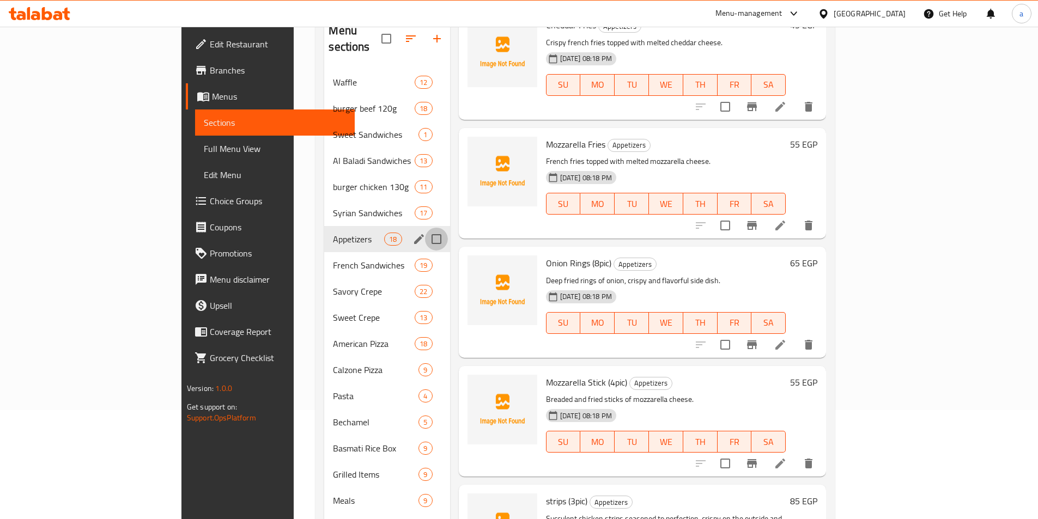
click at [425, 228] on input "Menu sections" at bounding box center [436, 239] width 23 height 23
checkbox input "true"
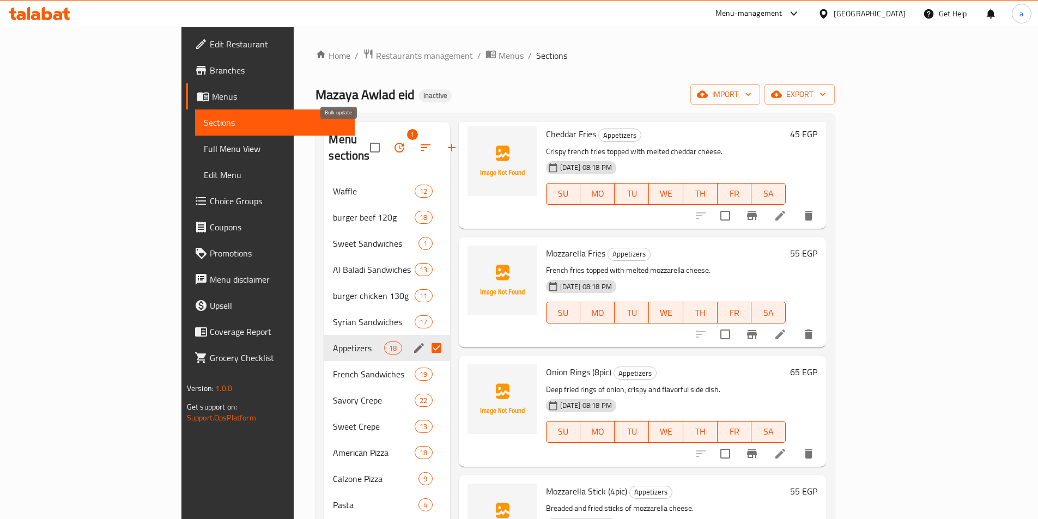
click at [393, 146] on icon "button" at bounding box center [399, 147] width 13 height 13
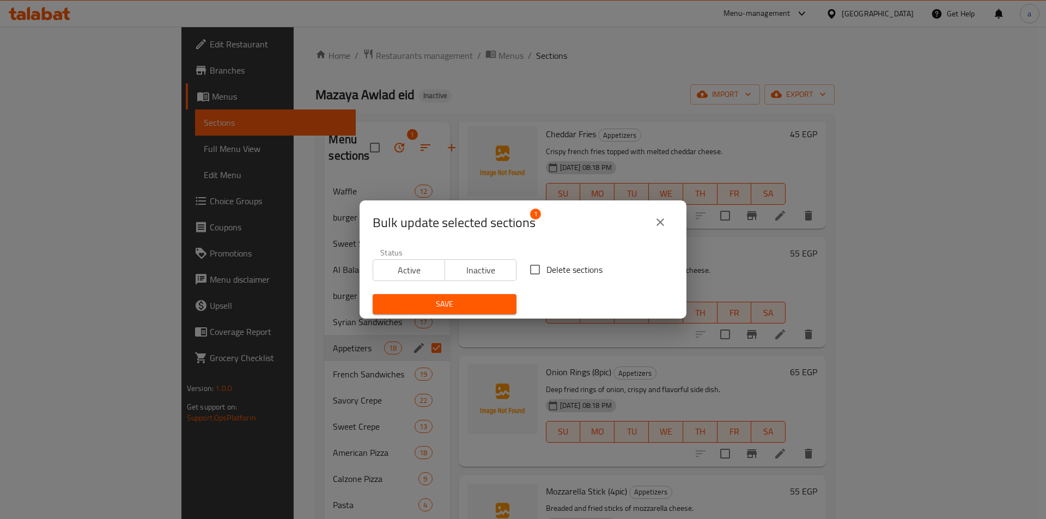
click at [537, 268] on input "Delete sections" at bounding box center [535, 269] width 23 height 23
checkbox input "true"
click at [472, 305] on span "Save" at bounding box center [445, 305] width 126 height 14
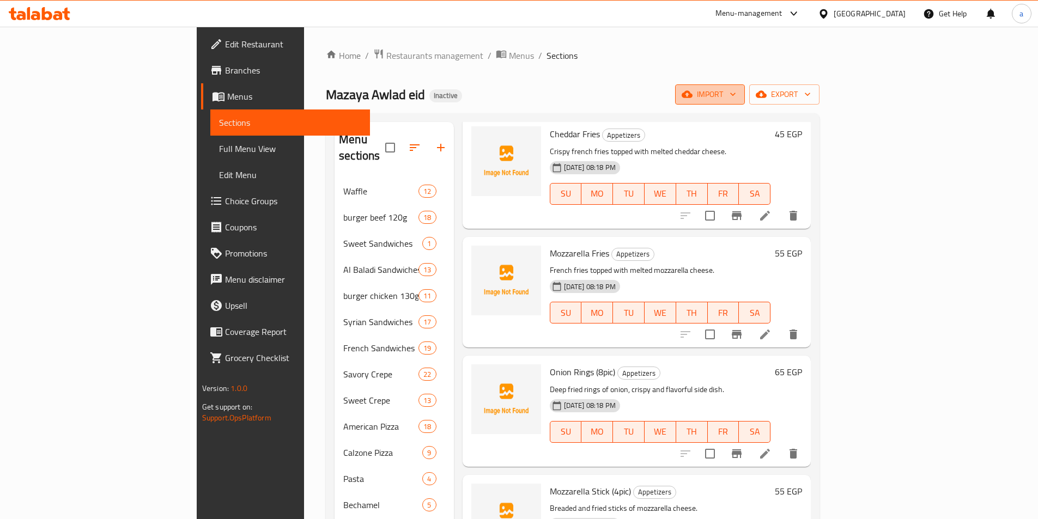
click at [736, 93] on span "import" at bounding box center [710, 95] width 52 height 14
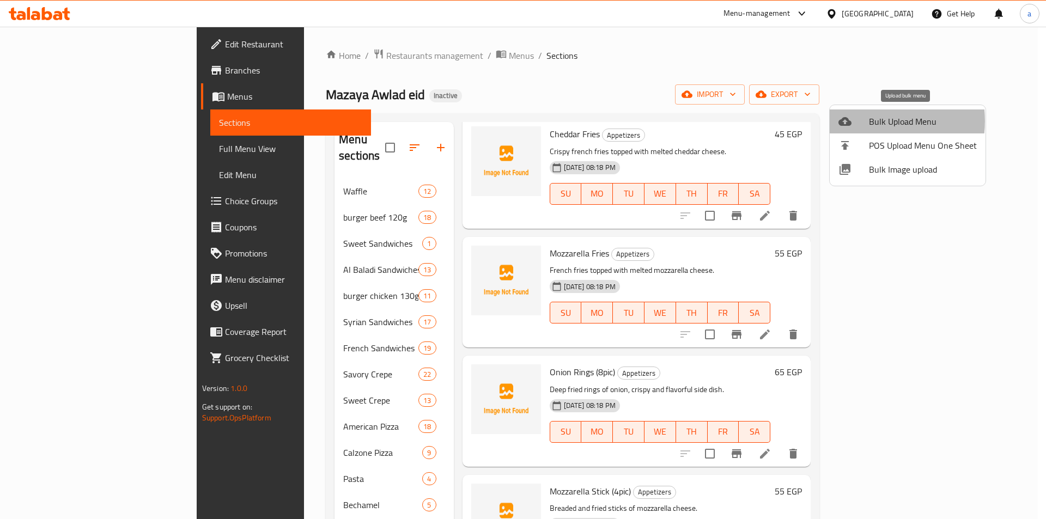
click at [867, 121] on div at bounding box center [854, 121] width 31 height 13
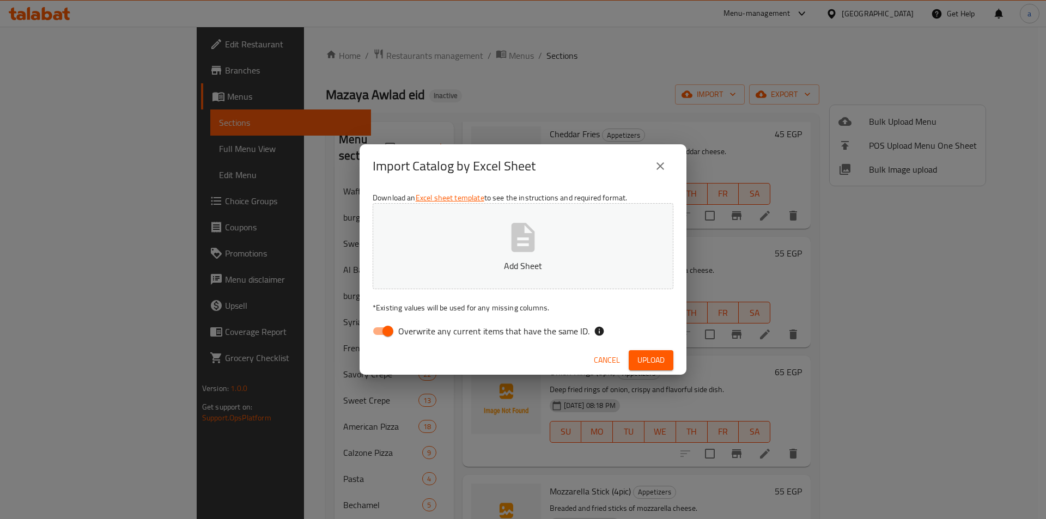
click at [386, 335] on input "Overwrite any current items that have the same ID." at bounding box center [388, 331] width 62 height 21
checkbox input "false"
click at [558, 247] on button "Add Sheet" at bounding box center [523, 246] width 301 height 86
click at [656, 361] on span "Upload" at bounding box center [651, 361] width 27 height 14
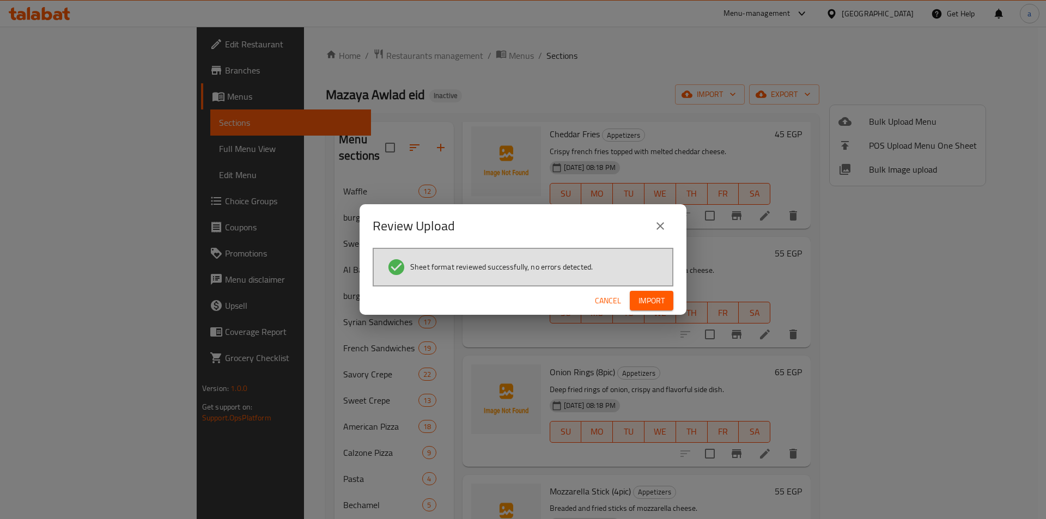
click at [662, 299] on span "Import" at bounding box center [652, 301] width 26 height 14
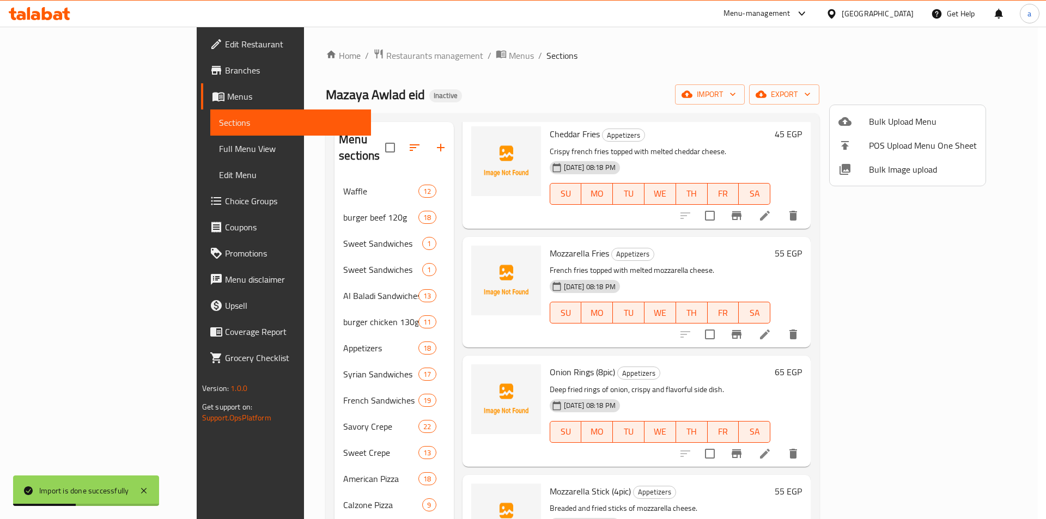
click at [298, 232] on div at bounding box center [523, 259] width 1046 height 519
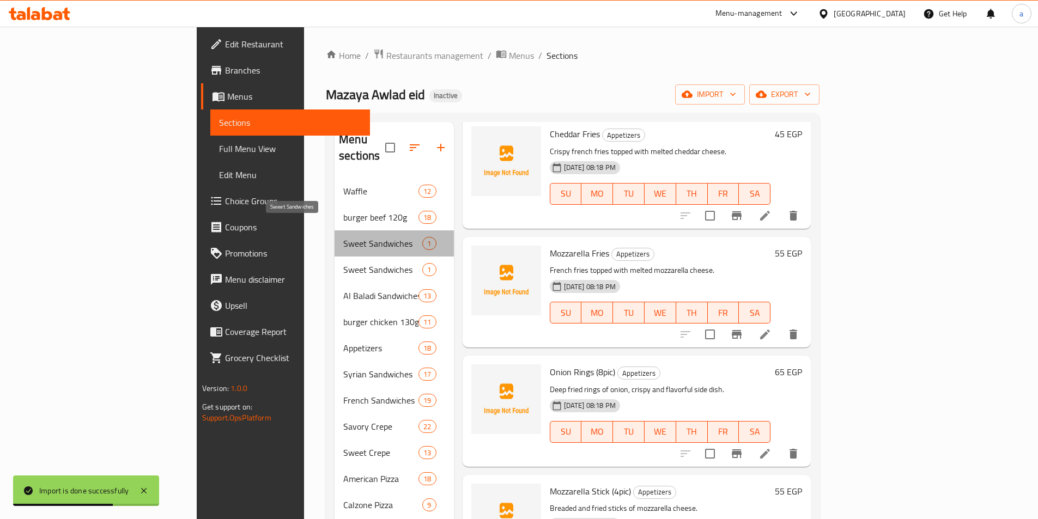
click at [343, 237] on span "Sweet Sandwiches" at bounding box center [382, 243] width 79 height 13
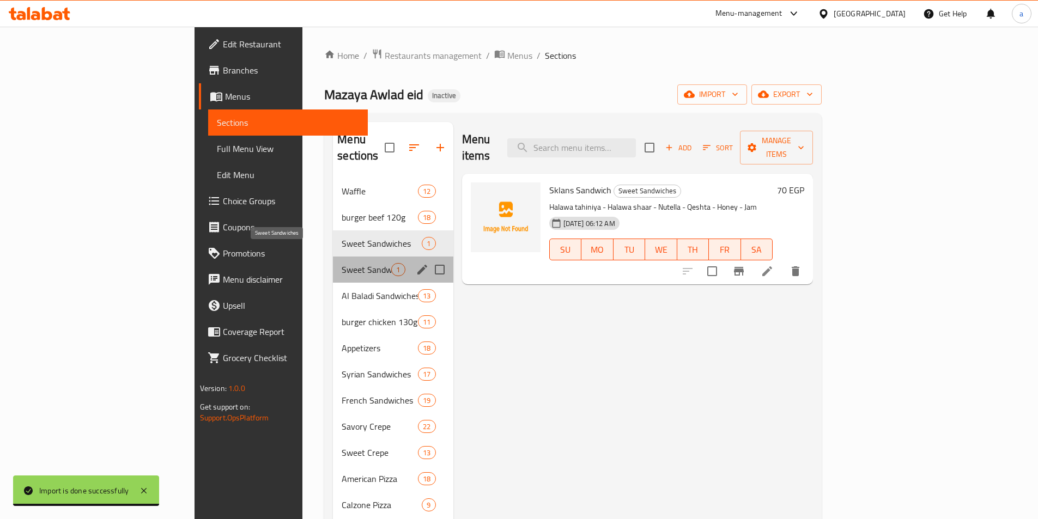
click at [342, 263] on span "Sweet Sandwiches" at bounding box center [367, 269] width 50 height 13
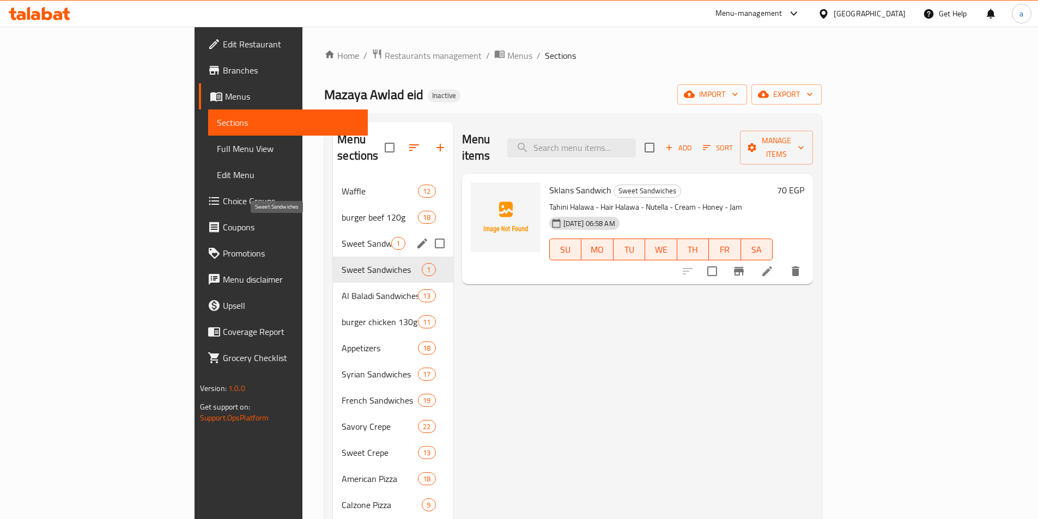
click at [342, 237] on span "Sweet Sandwiches" at bounding box center [367, 243] width 50 height 13
click at [342, 263] on span "Sweet Sandwiches" at bounding box center [367, 269] width 50 height 13
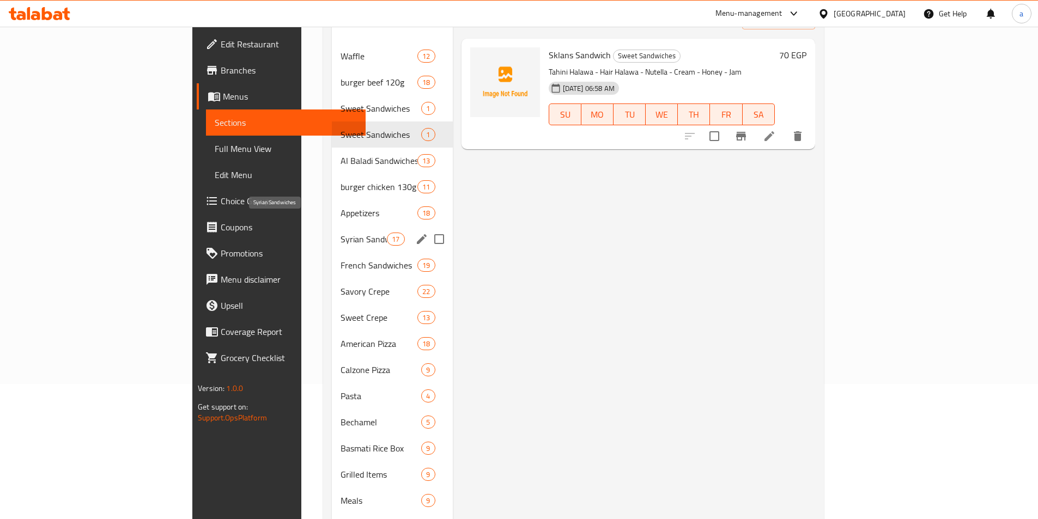
scroll to position [116, 0]
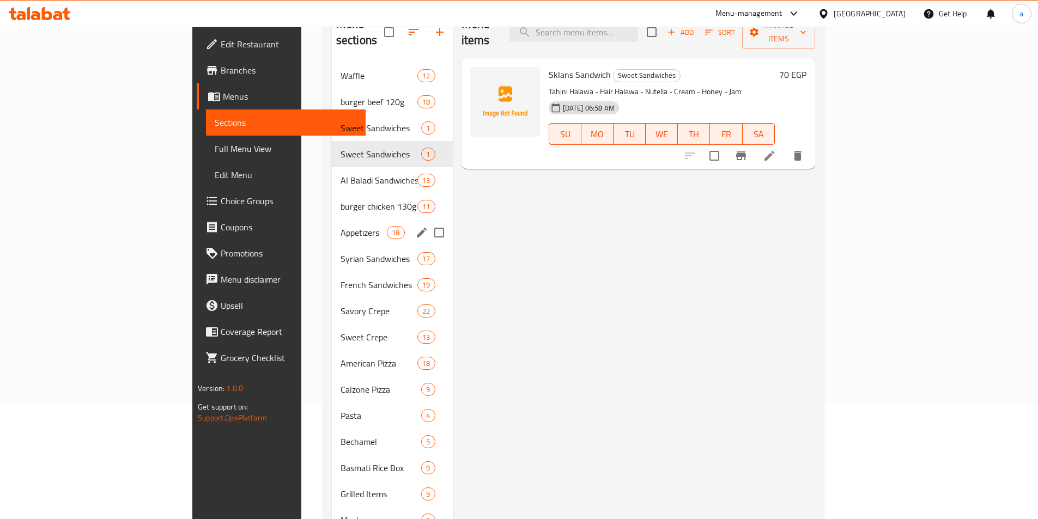
click at [332, 223] on div "Appetizers 18" at bounding box center [392, 233] width 121 height 26
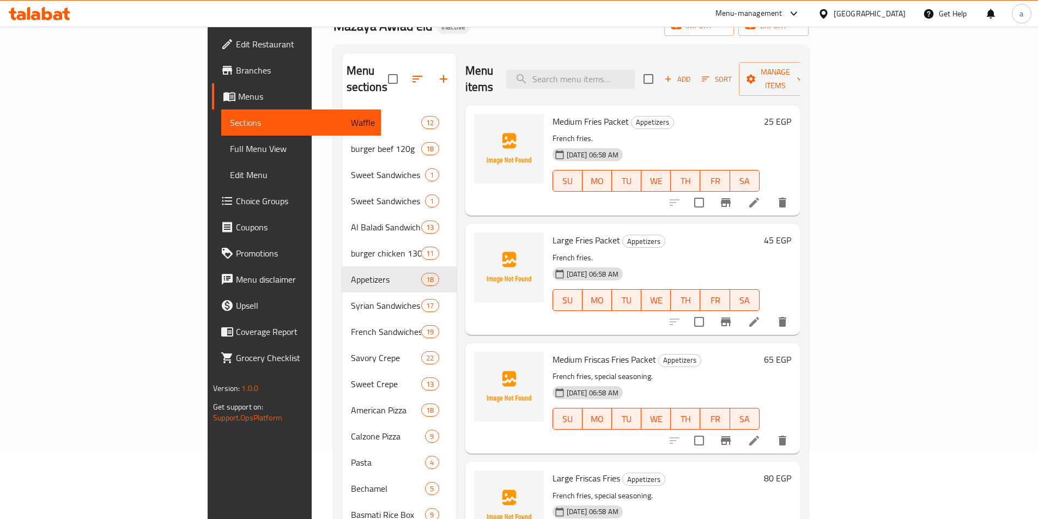
scroll to position [7, 0]
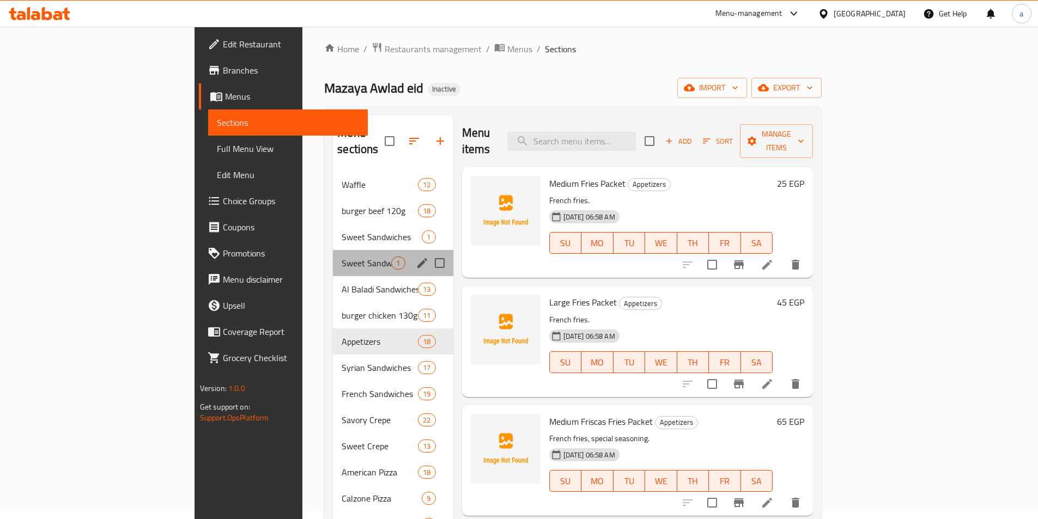
click at [333, 253] on div "Sweet Sandwiches 1" at bounding box center [393, 263] width 120 height 26
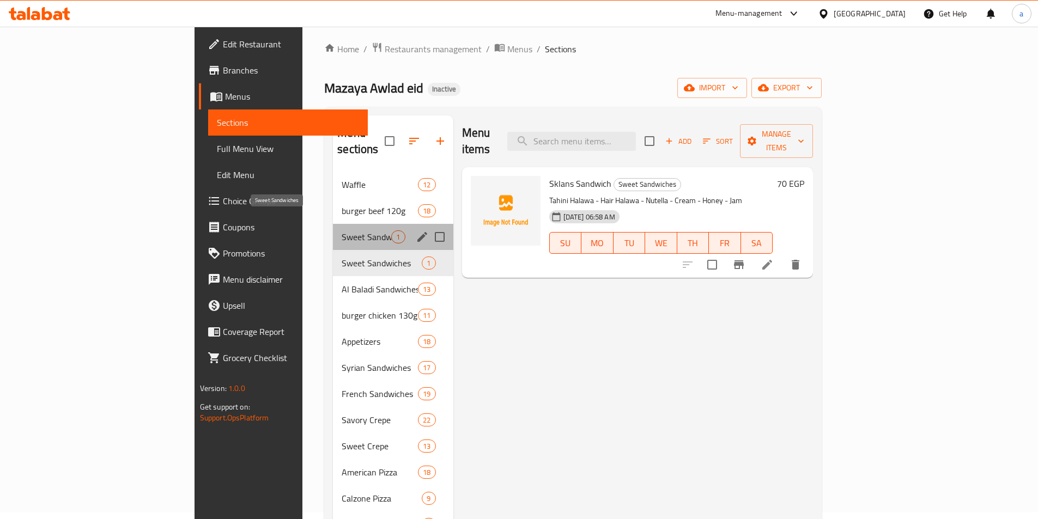
click at [342, 231] on span "Sweet Sandwiches" at bounding box center [367, 237] width 50 height 13
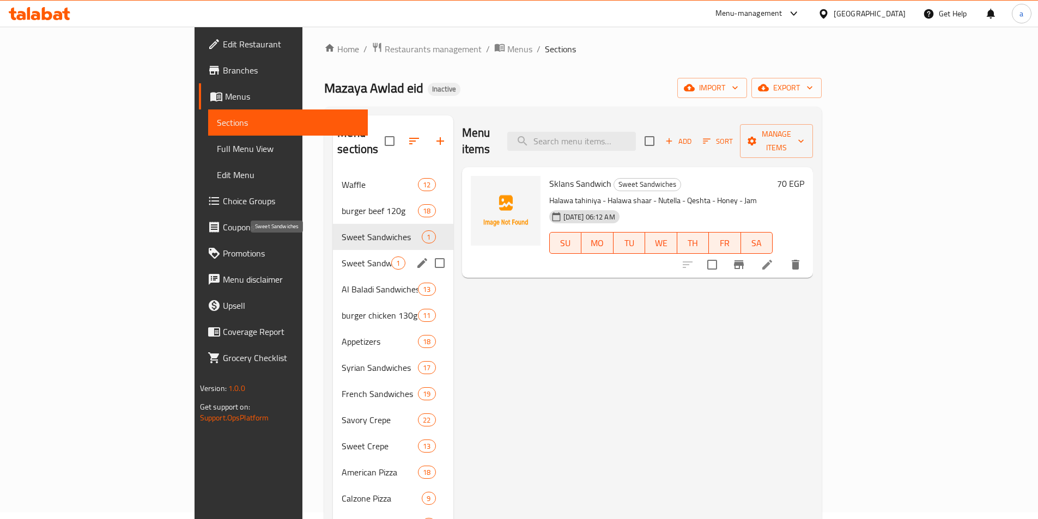
click at [342, 257] on span "Sweet Sandwiches" at bounding box center [367, 263] width 50 height 13
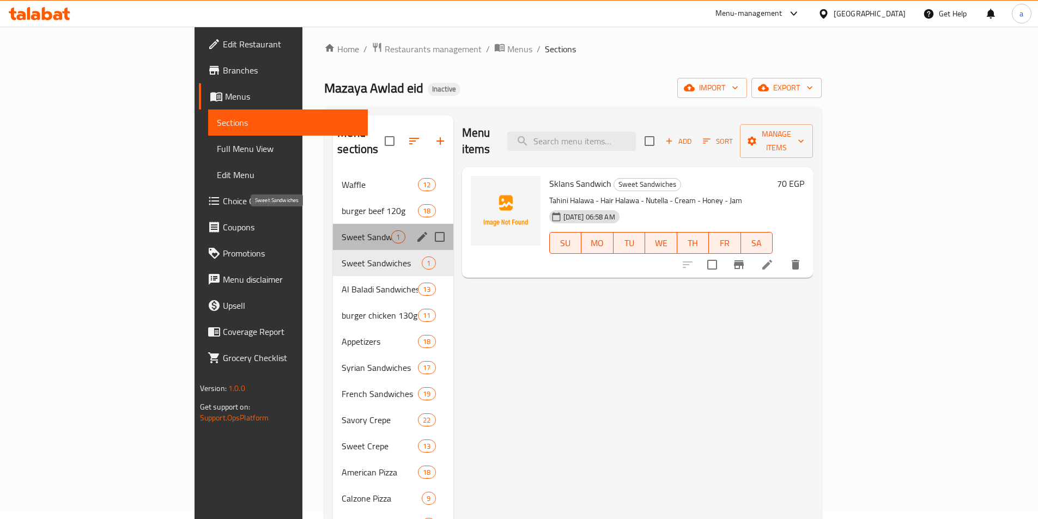
click at [342, 231] on span "Sweet Sandwiches" at bounding box center [367, 237] width 50 height 13
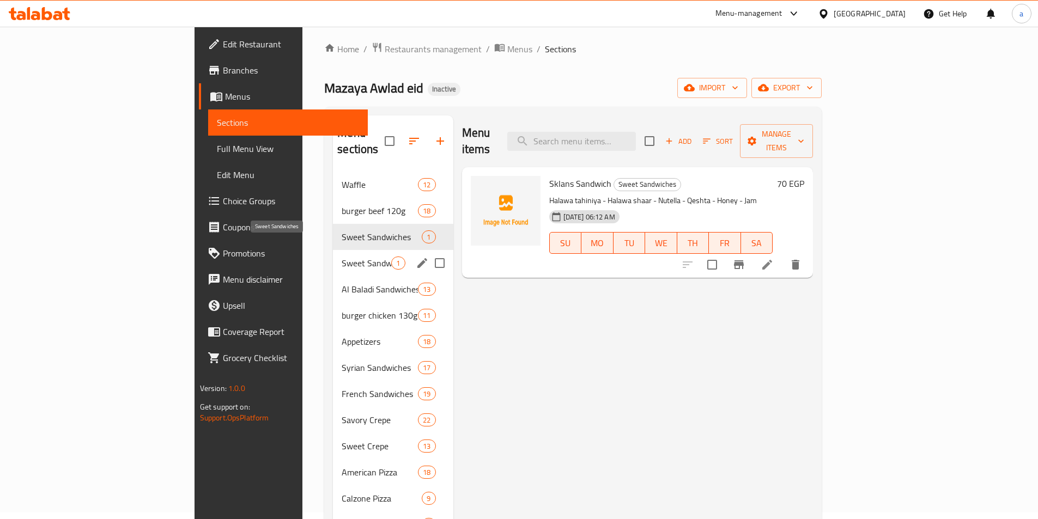
click at [342, 257] on span "Sweet Sandwiches" at bounding box center [367, 263] width 50 height 13
click at [428, 252] on input "Menu sections" at bounding box center [439, 263] width 23 height 23
checkbox input "true"
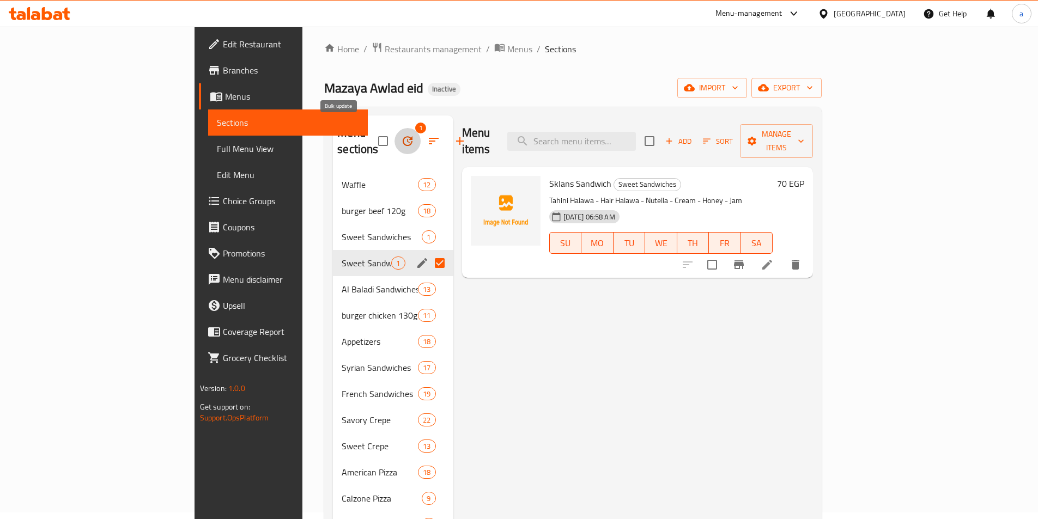
click at [401, 135] on icon "button" at bounding box center [407, 141] width 13 height 13
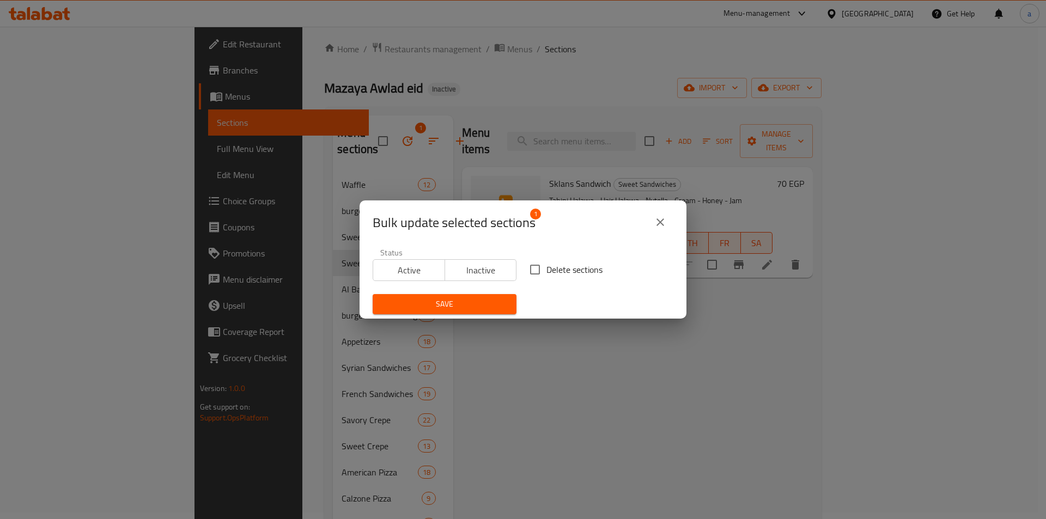
click at [530, 265] on input "Delete sections" at bounding box center [535, 269] width 23 height 23
checkbox input "true"
click at [468, 305] on span "Save" at bounding box center [445, 305] width 126 height 14
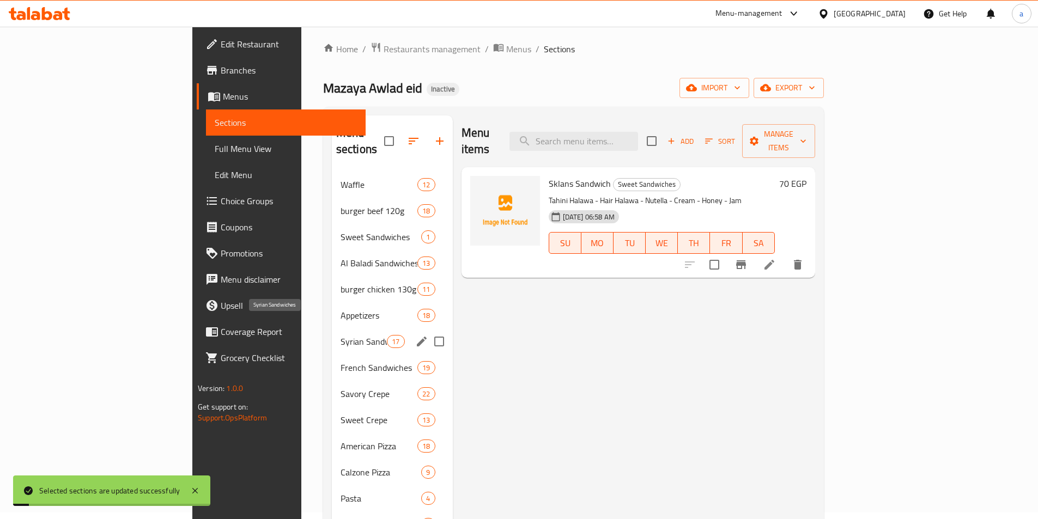
click at [341, 335] on span "Syrian Sandwiches" at bounding box center [364, 341] width 46 height 13
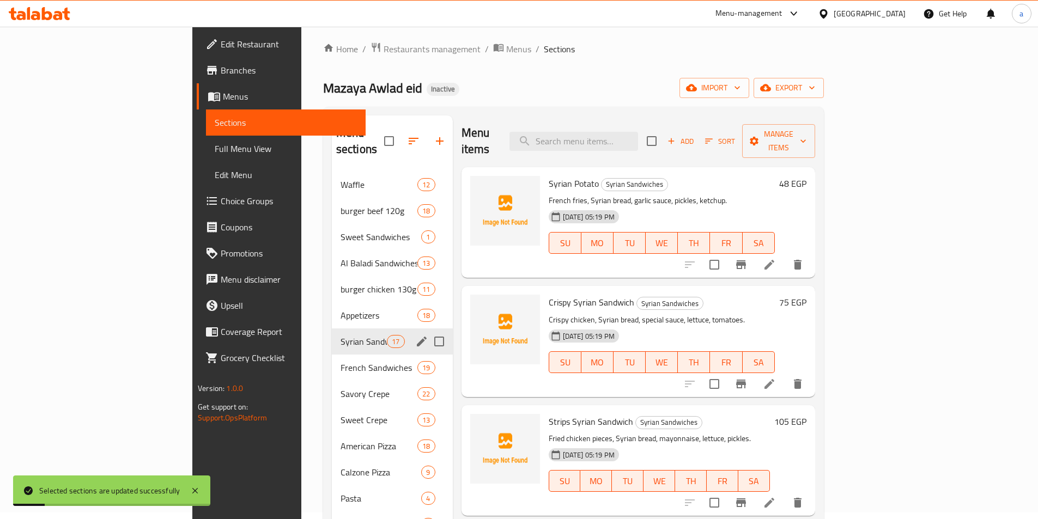
click at [428, 330] on input "Menu sections" at bounding box center [439, 341] width 23 height 23
checkbox input "true"
click at [400, 135] on icon "button" at bounding box center [406, 141] width 13 height 13
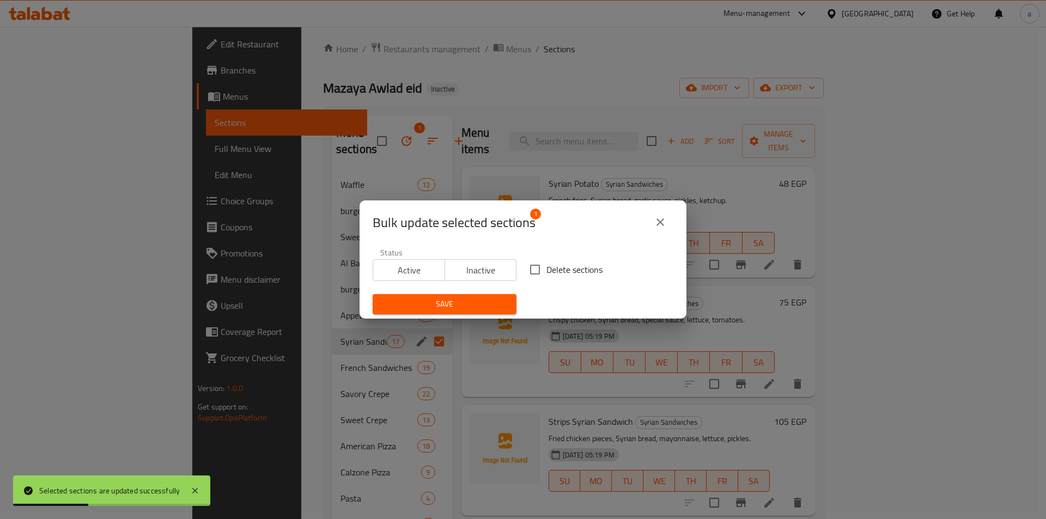
click at [536, 270] on input "Delete sections" at bounding box center [535, 269] width 23 height 23
checkbox input "true"
click at [485, 304] on span "Save" at bounding box center [445, 305] width 126 height 14
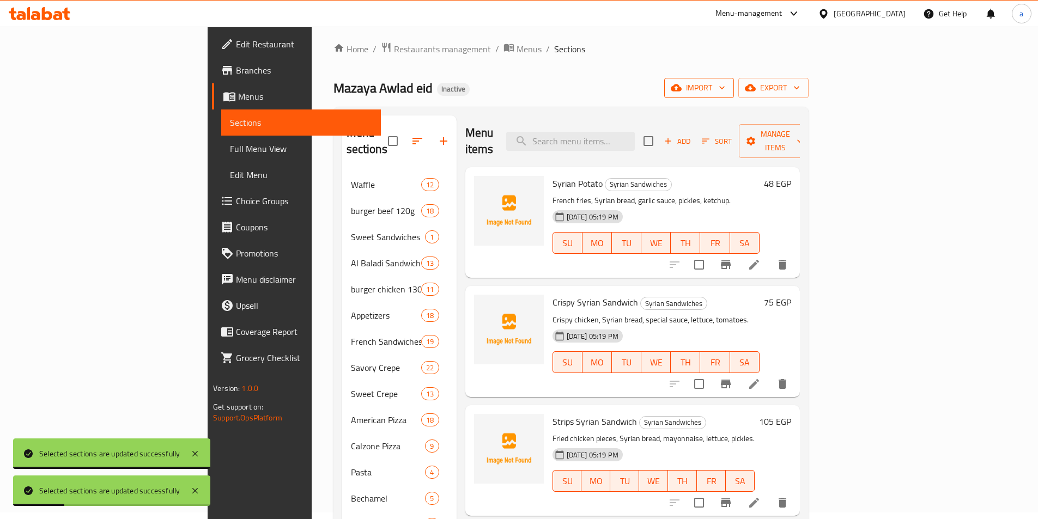
click at [725, 88] on span "import" at bounding box center [699, 88] width 52 height 14
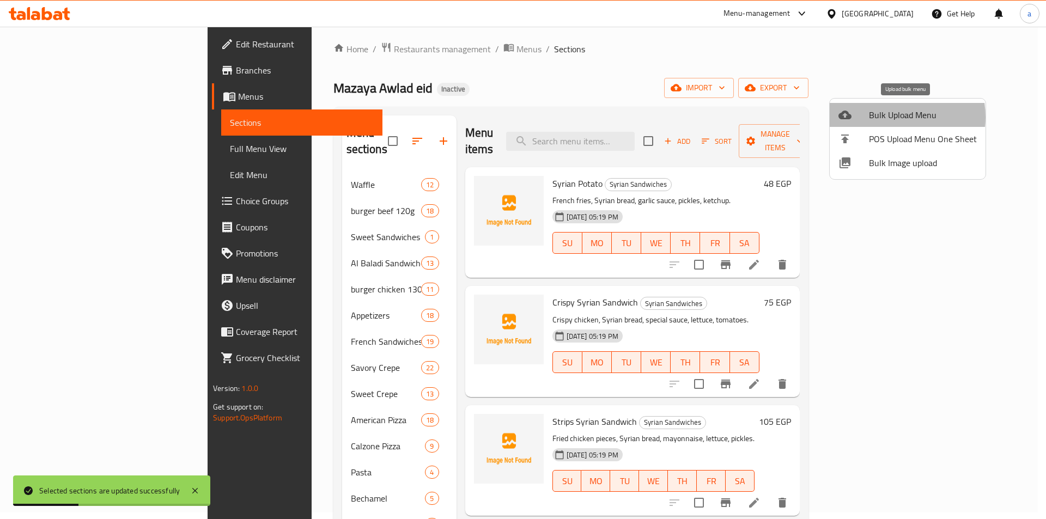
click at [887, 117] on span "Bulk Upload Menu" at bounding box center [923, 114] width 108 height 13
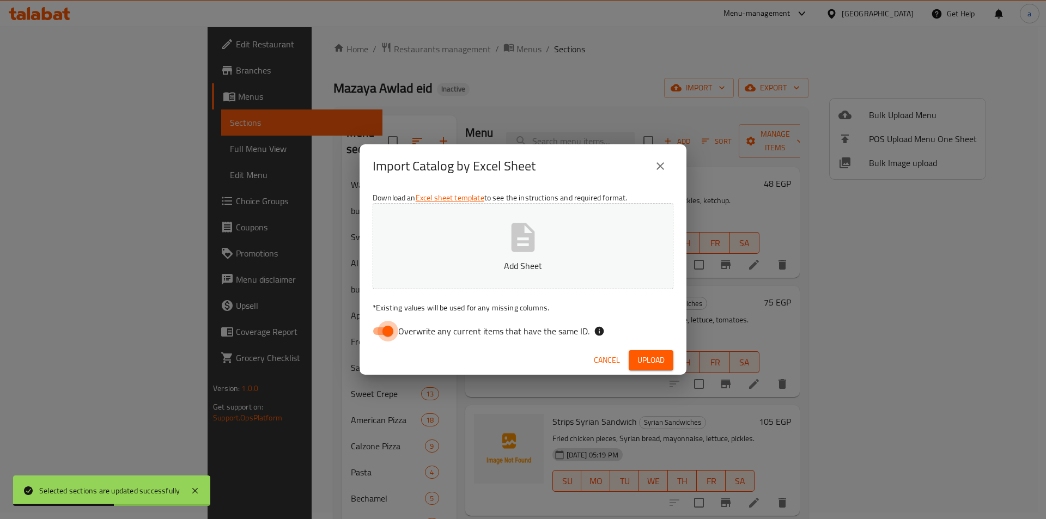
drag, startPoint x: 391, startPoint y: 329, endPoint x: 509, endPoint y: 264, distance: 134.7
click at [392, 329] on input "Overwrite any current items that have the same ID." at bounding box center [388, 331] width 62 height 21
checkbox input "false"
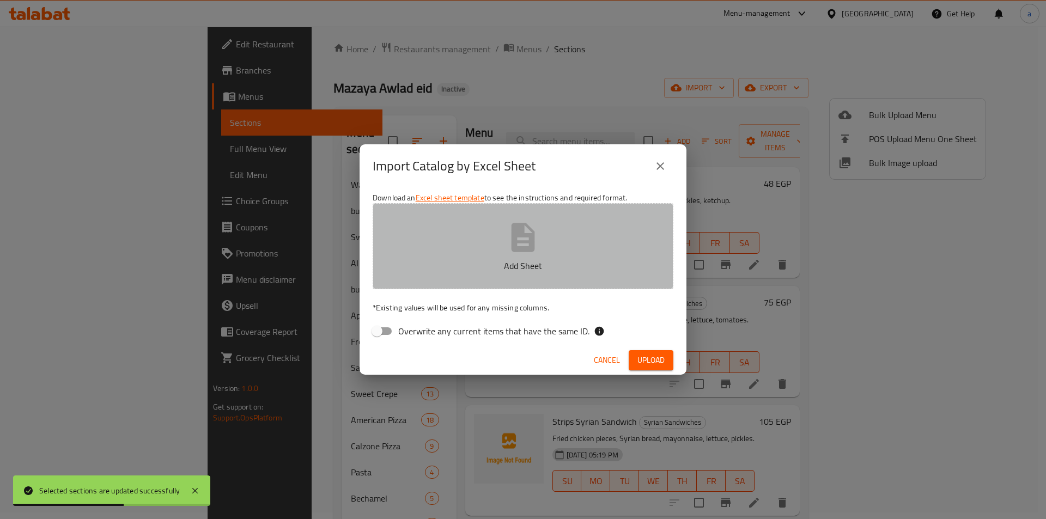
click at [507, 262] on p "Add Sheet" at bounding box center [523, 265] width 267 height 13
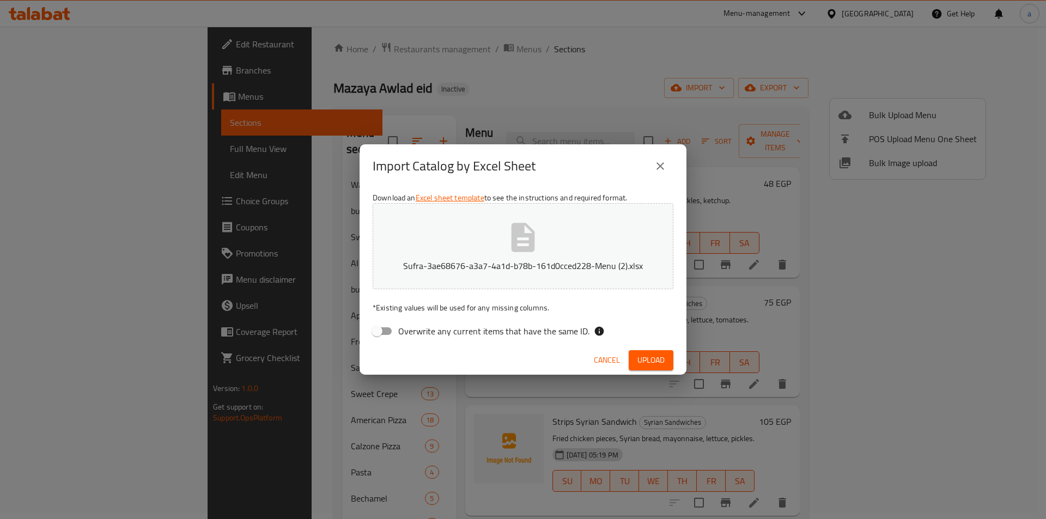
click at [656, 361] on span "Upload" at bounding box center [651, 361] width 27 height 14
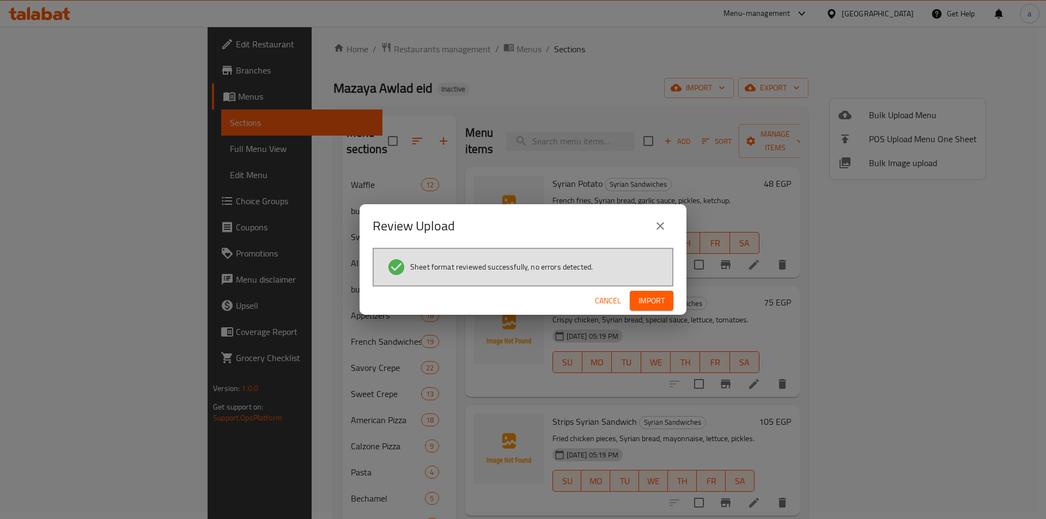
click at [645, 301] on span "Import" at bounding box center [652, 301] width 26 height 14
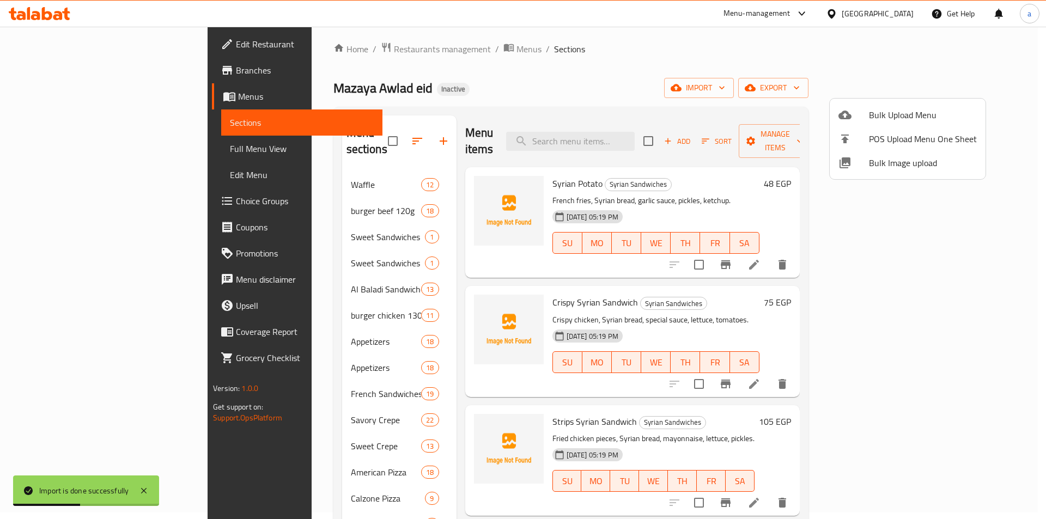
click at [258, 331] on div at bounding box center [523, 259] width 1046 height 519
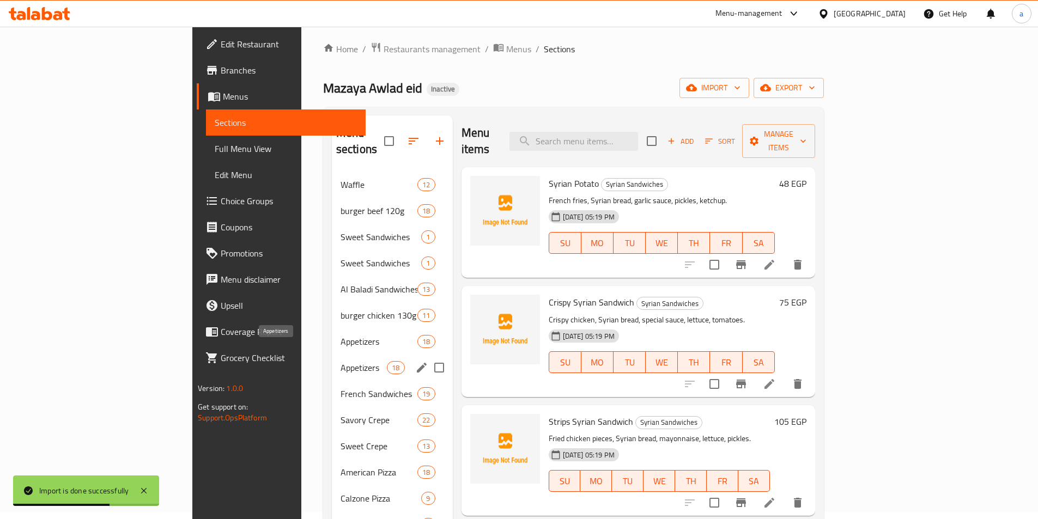
click at [341, 361] on span "Appetizers" at bounding box center [364, 367] width 46 height 13
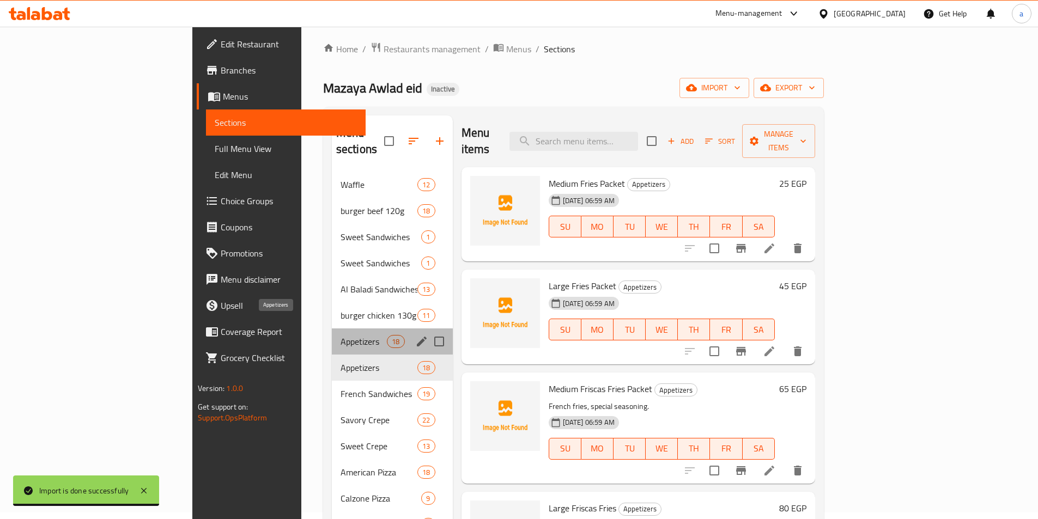
click at [341, 335] on span "Appetizers" at bounding box center [364, 341] width 46 height 13
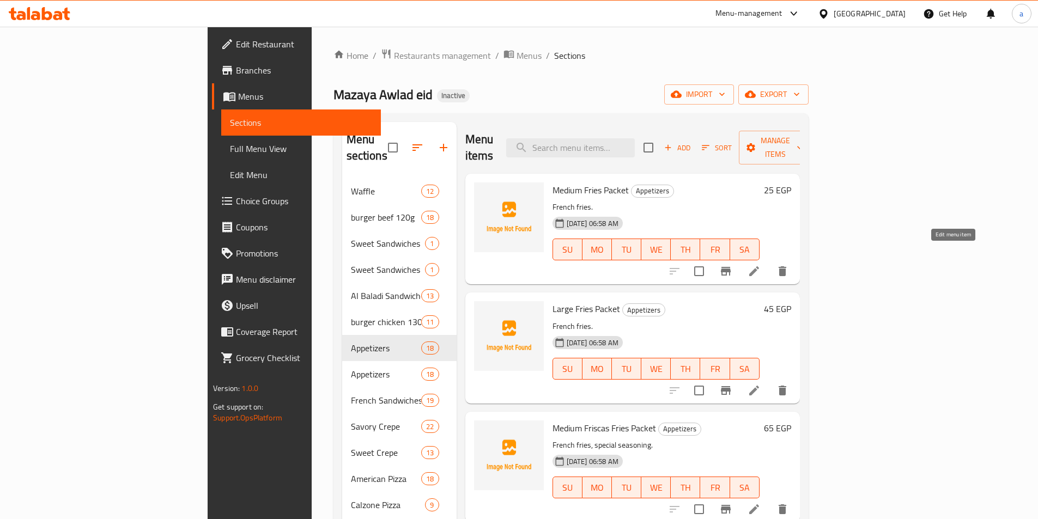
click at [761, 265] on icon at bounding box center [754, 271] width 13 height 13
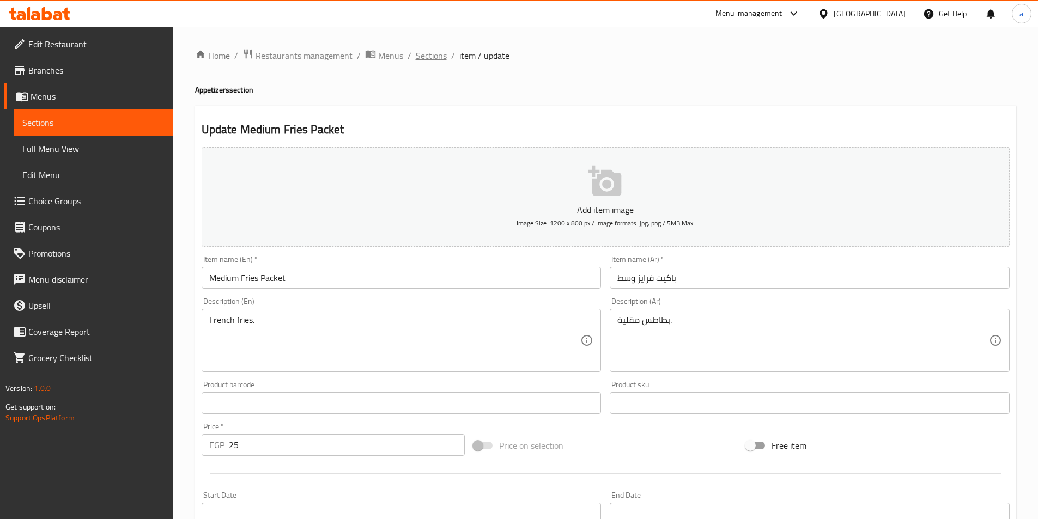
click at [433, 59] on span "Sections" at bounding box center [431, 55] width 31 height 13
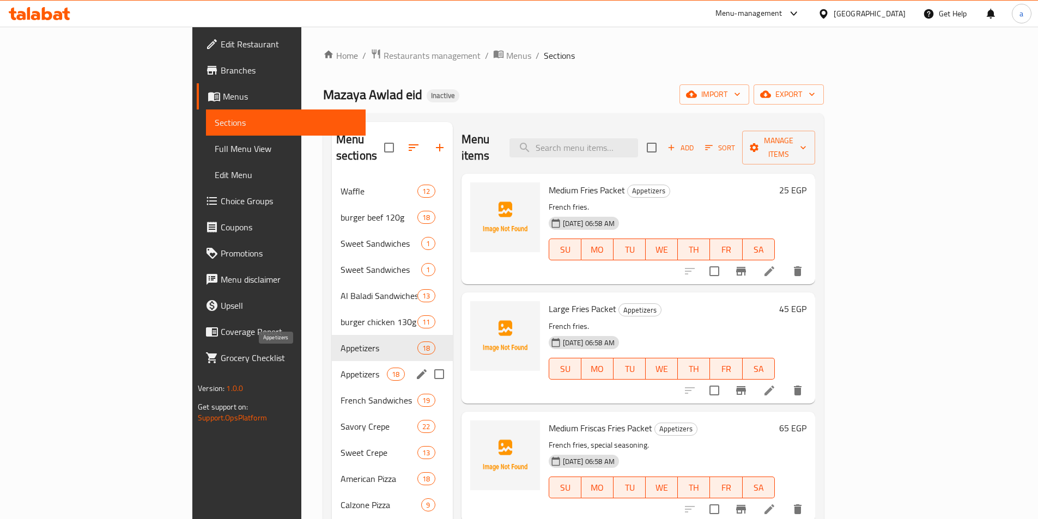
click at [341, 368] on span "Appetizers" at bounding box center [364, 374] width 46 height 13
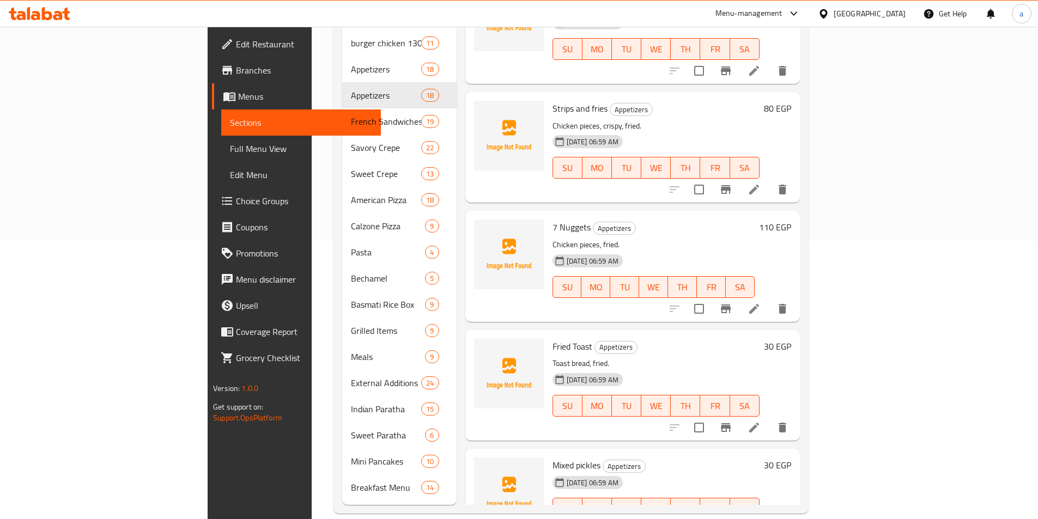
scroll to position [1280, 0]
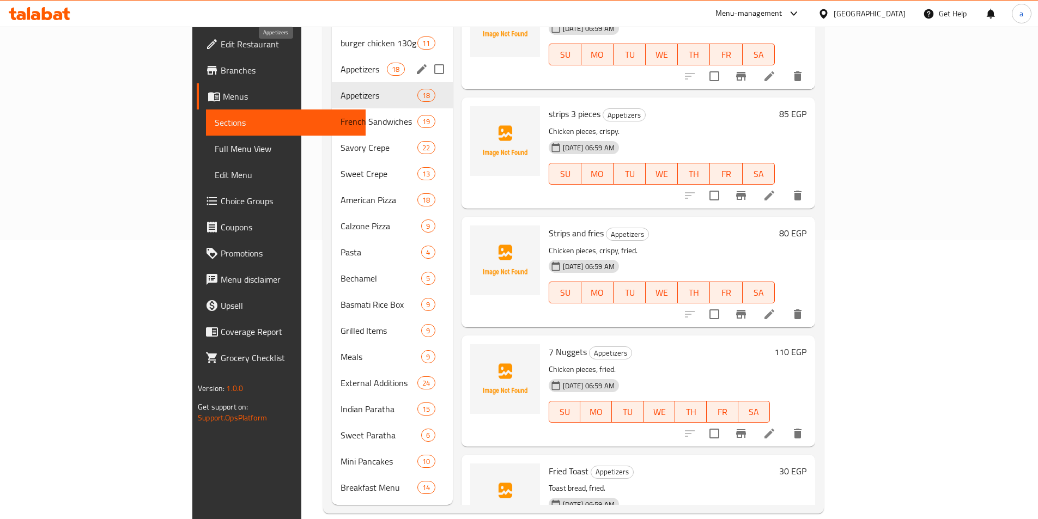
drag, startPoint x: 278, startPoint y: 56, endPoint x: 357, endPoint y: 54, distance: 79.0
click at [341, 63] on span "Appetizers" at bounding box center [364, 69] width 46 height 13
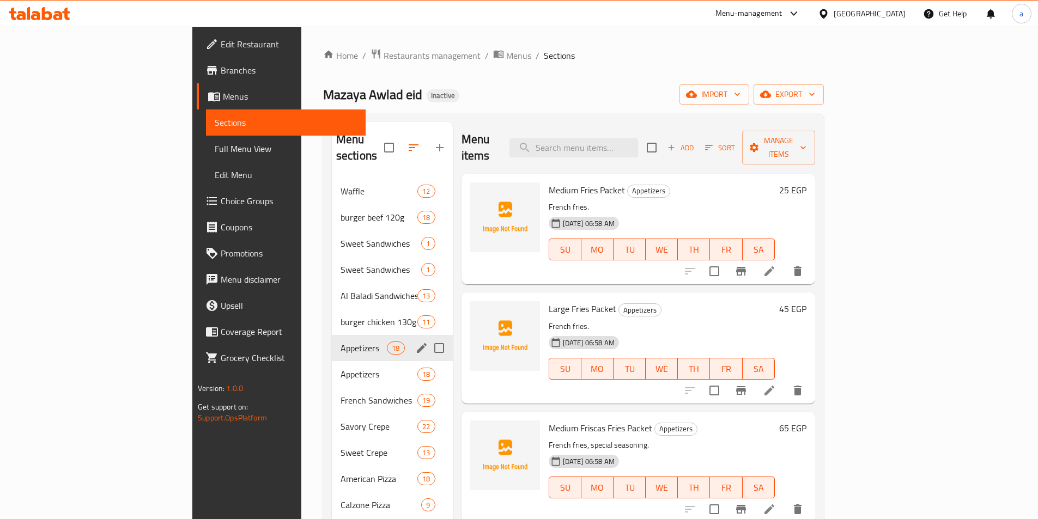
click at [428, 337] on input "Menu sections" at bounding box center [439, 348] width 23 height 23
checkbox input "true"
click at [400, 143] on icon "button" at bounding box center [406, 147] width 13 height 13
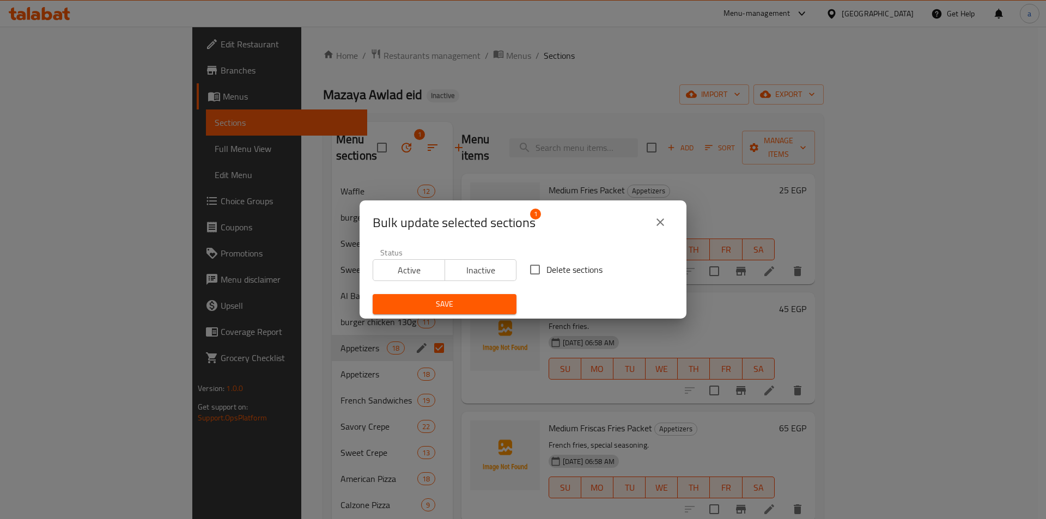
click at [537, 270] on input "Delete sections" at bounding box center [535, 269] width 23 height 23
checkbox input "true"
click at [482, 305] on span "Save" at bounding box center [445, 305] width 126 height 14
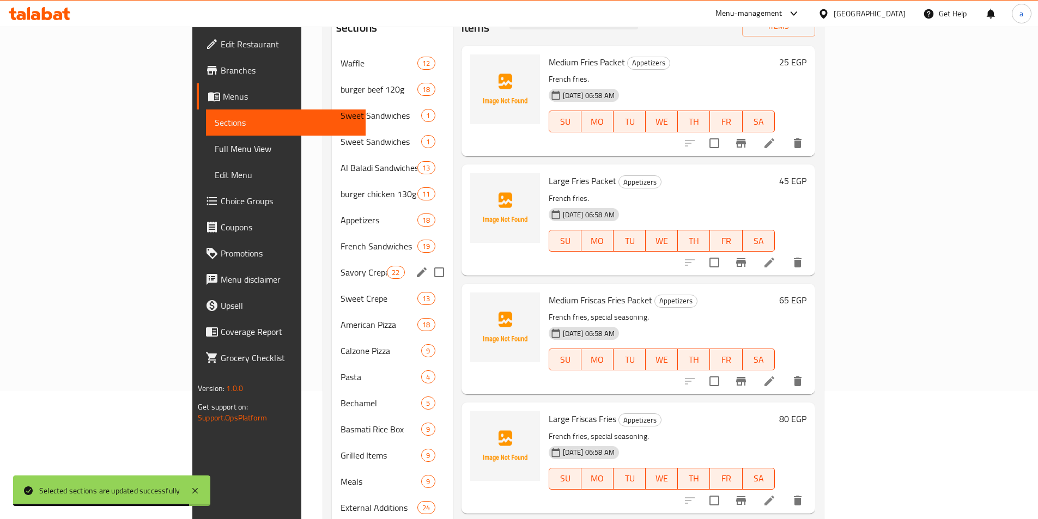
scroll to position [89, 0]
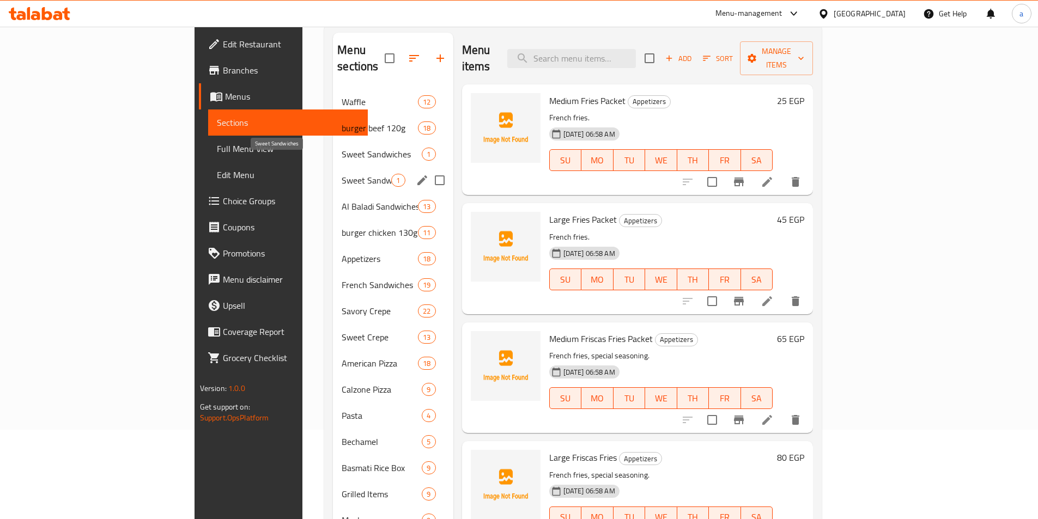
click at [342, 174] on span "Sweet Sandwiches" at bounding box center [367, 180] width 50 height 13
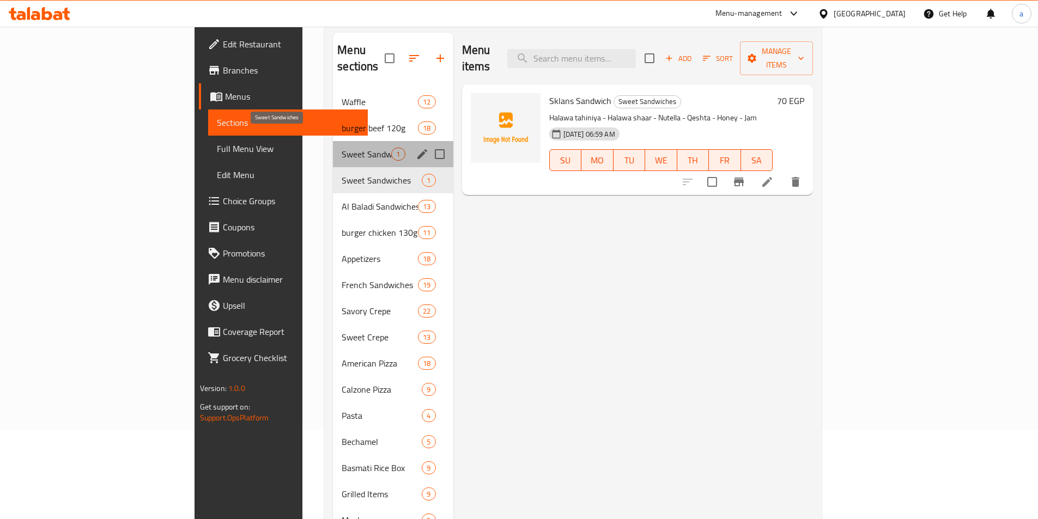
click at [342, 148] on span "Sweet Sandwiches" at bounding box center [367, 154] width 50 height 13
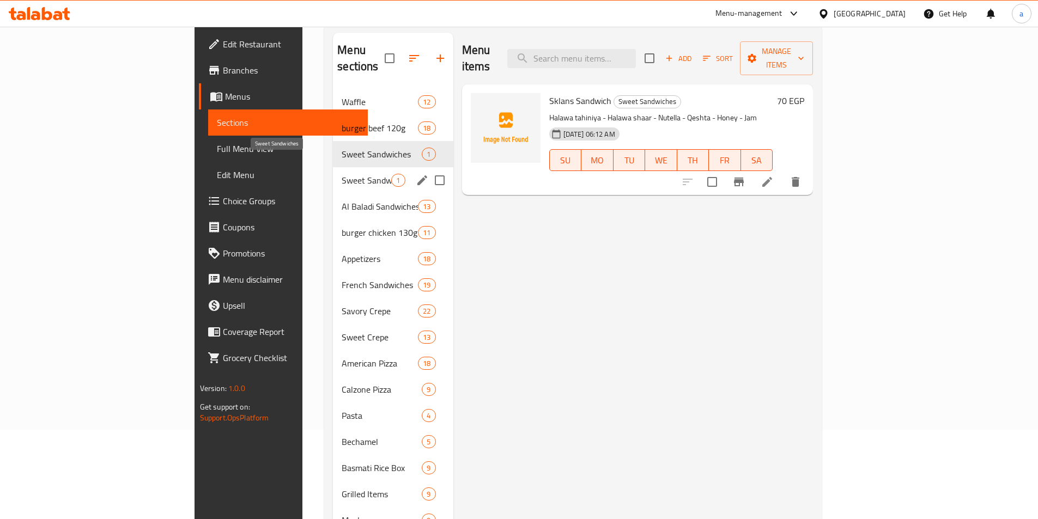
click at [342, 174] on span "Sweet Sandwiches" at bounding box center [367, 180] width 50 height 13
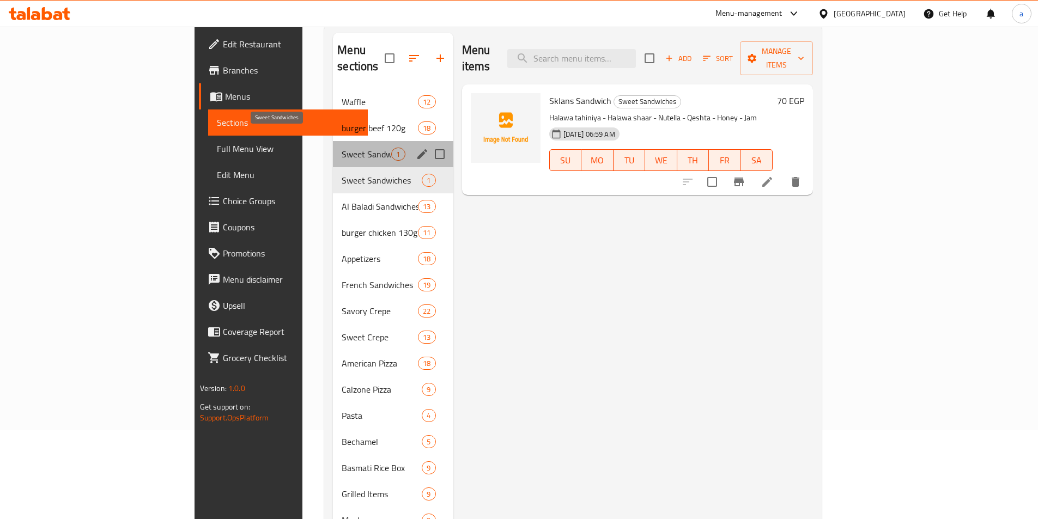
click at [342, 148] on span "Sweet Sandwiches" at bounding box center [367, 154] width 50 height 13
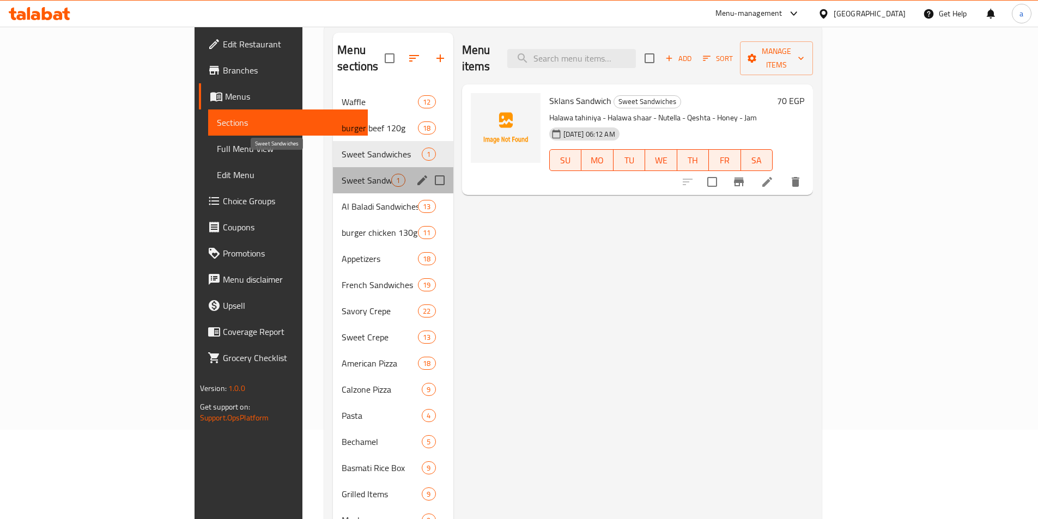
click at [342, 174] on span "Sweet Sandwiches" at bounding box center [367, 180] width 50 height 13
click at [428, 169] on input "Menu sections" at bounding box center [439, 180] width 23 height 23
checkbox input "true"
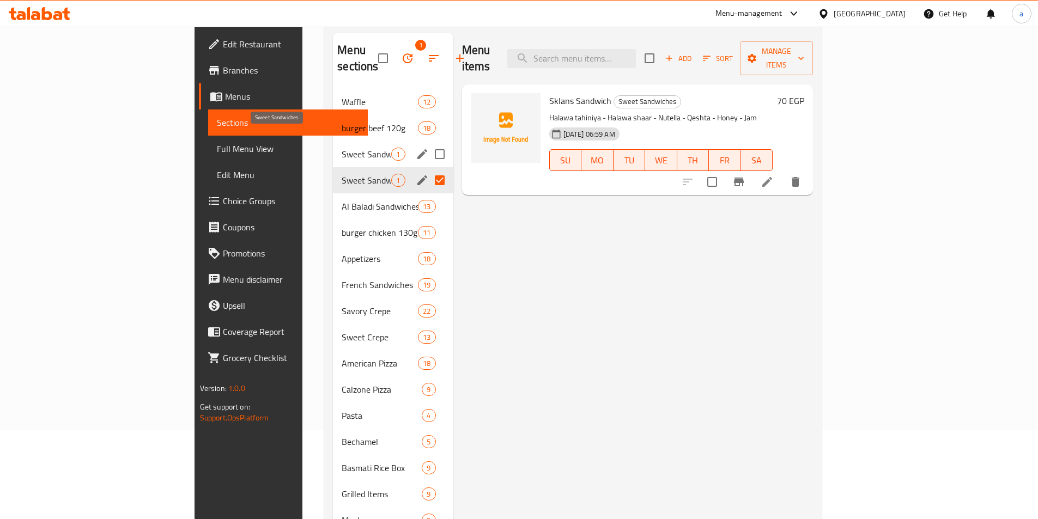
click at [342, 148] on span "Sweet Sandwiches" at bounding box center [367, 154] width 50 height 13
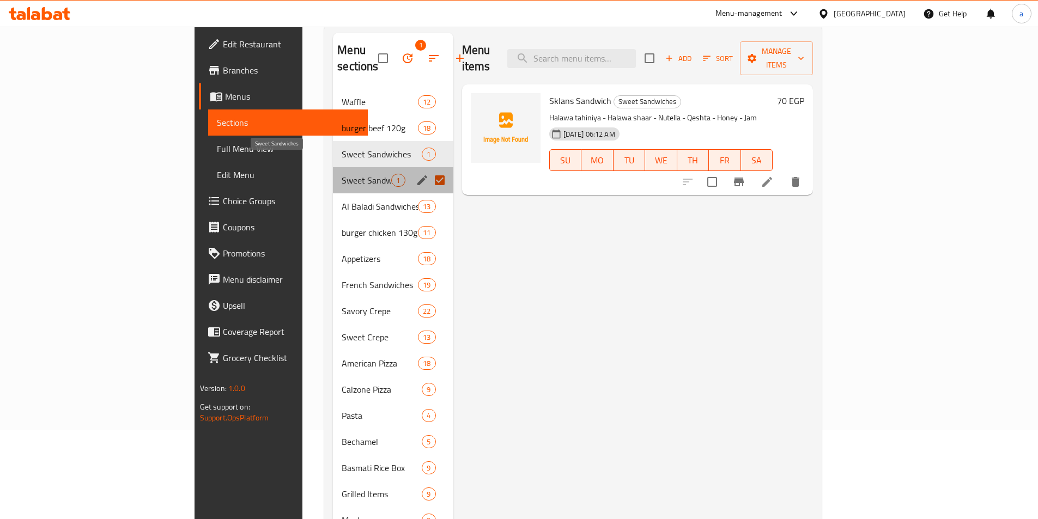
click at [342, 174] on span "Sweet Sandwiches" at bounding box center [367, 180] width 50 height 13
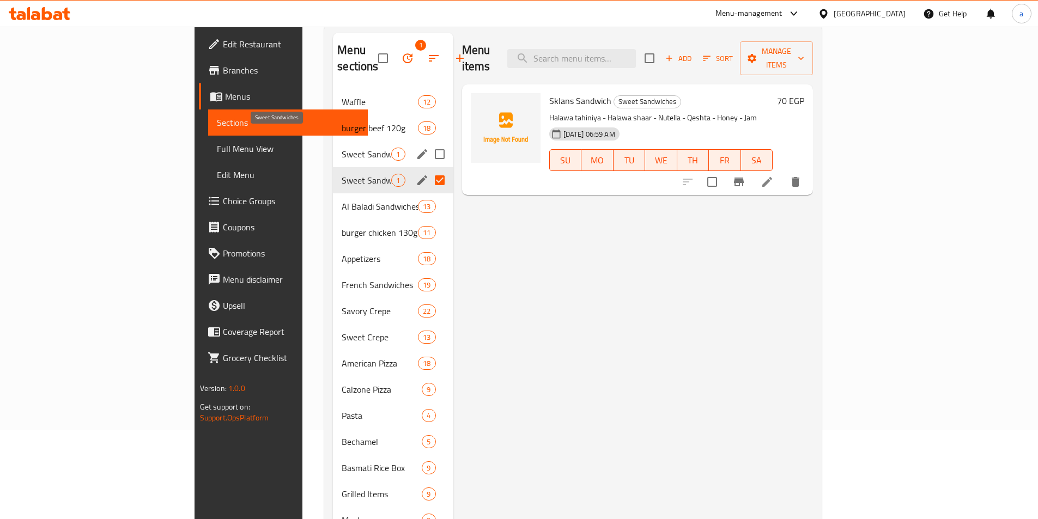
click at [342, 148] on span "Sweet Sandwiches" at bounding box center [367, 154] width 50 height 13
click at [428, 143] on input "Menu sections" at bounding box center [439, 154] width 23 height 23
checkbox input "true"
click at [428, 169] on input "Menu sections" at bounding box center [439, 180] width 23 height 23
checkbox input "false"
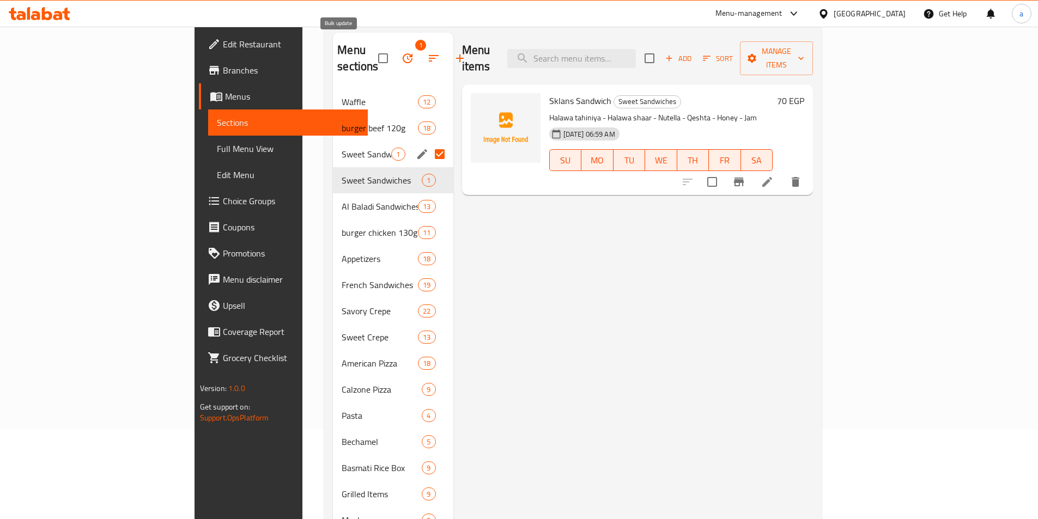
click at [403, 53] on icon "button" at bounding box center [408, 58] width 10 height 10
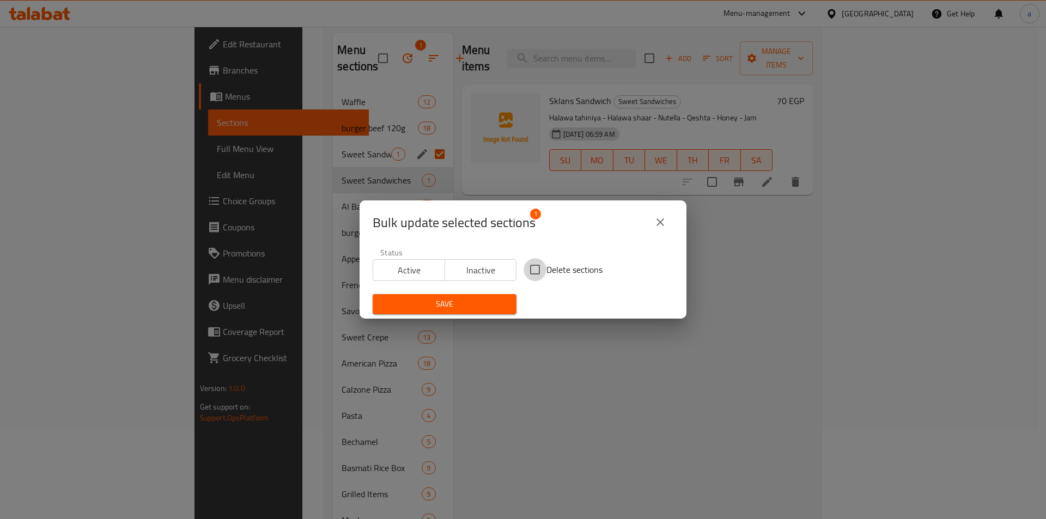
click at [541, 273] on input "Delete sections" at bounding box center [535, 269] width 23 height 23
checkbox input "true"
click at [493, 305] on span "Save" at bounding box center [445, 305] width 126 height 14
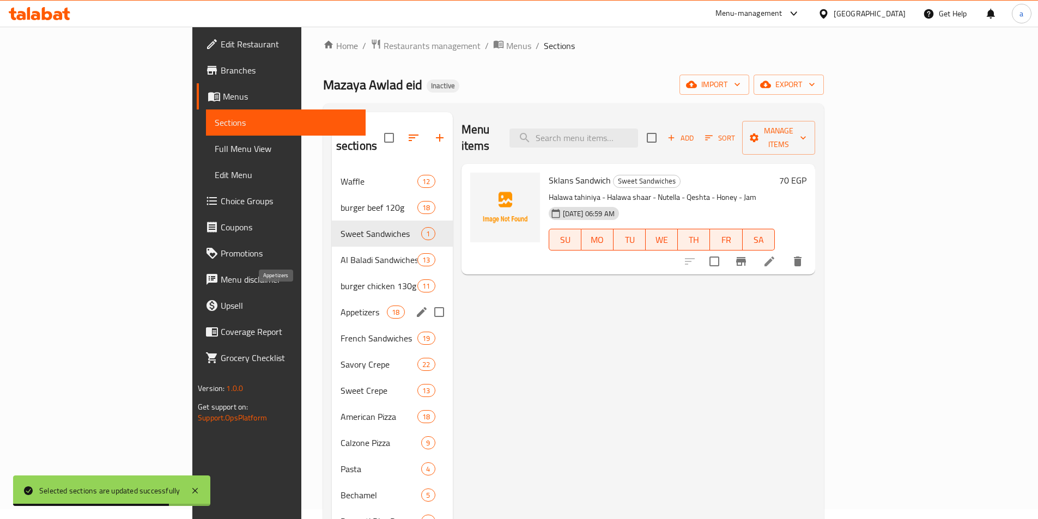
scroll to position [9, 0]
click at [341, 307] on span "Appetizers" at bounding box center [364, 313] width 46 height 13
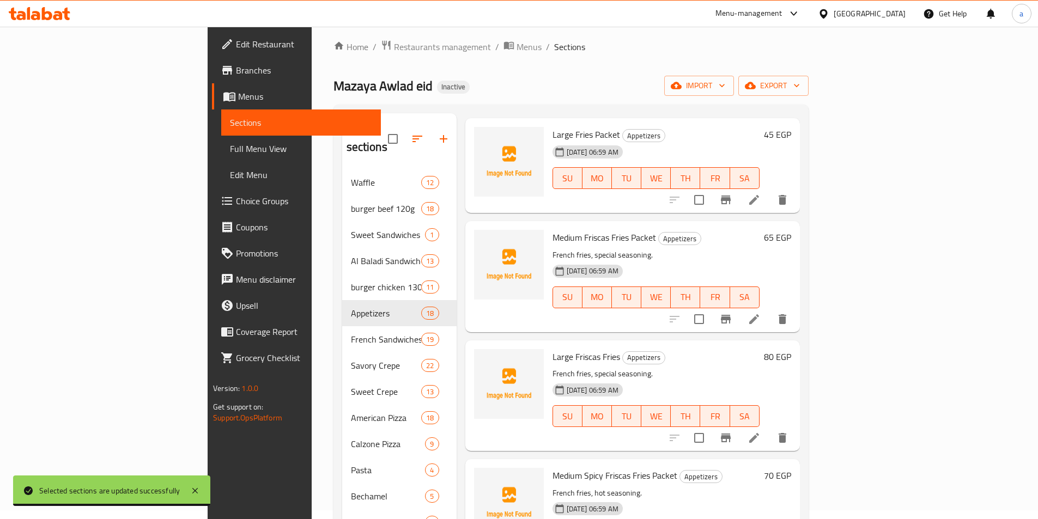
scroll to position [218, 0]
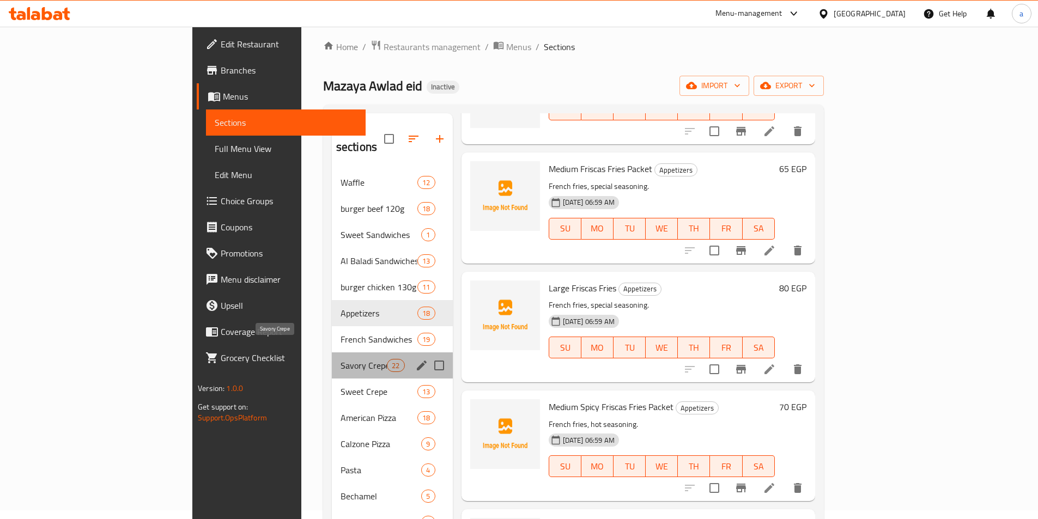
click at [341, 359] on span "Savory Crepe" at bounding box center [364, 365] width 46 height 13
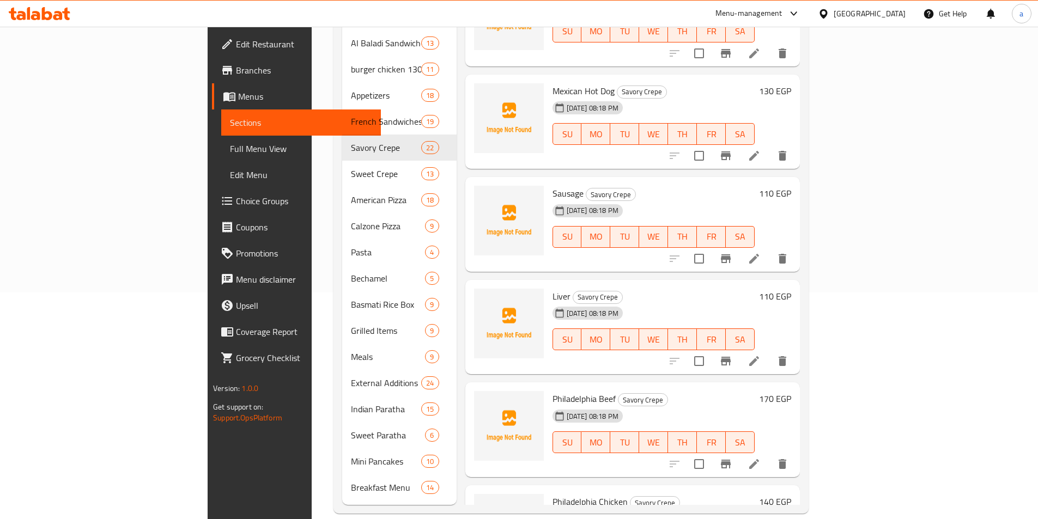
scroll to position [1150, 0]
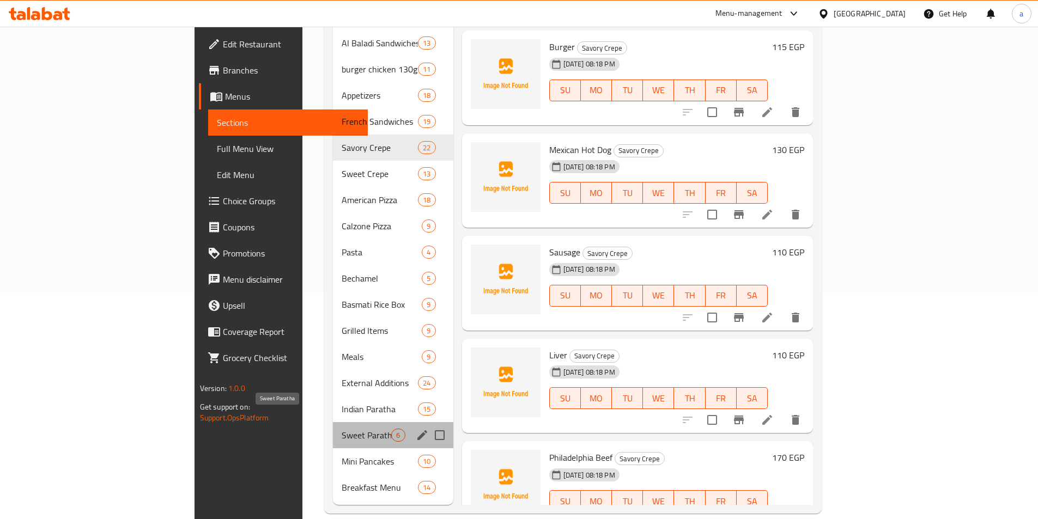
click at [342, 429] on span "Sweet Paratha" at bounding box center [367, 435] width 50 height 13
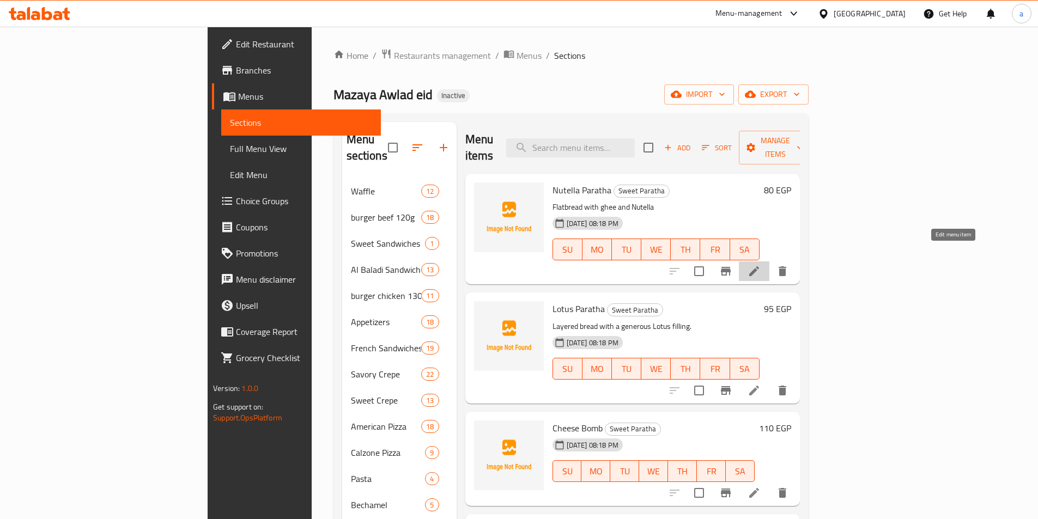
click at [761, 265] on icon at bounding box center [754, 271] width 13 height 13
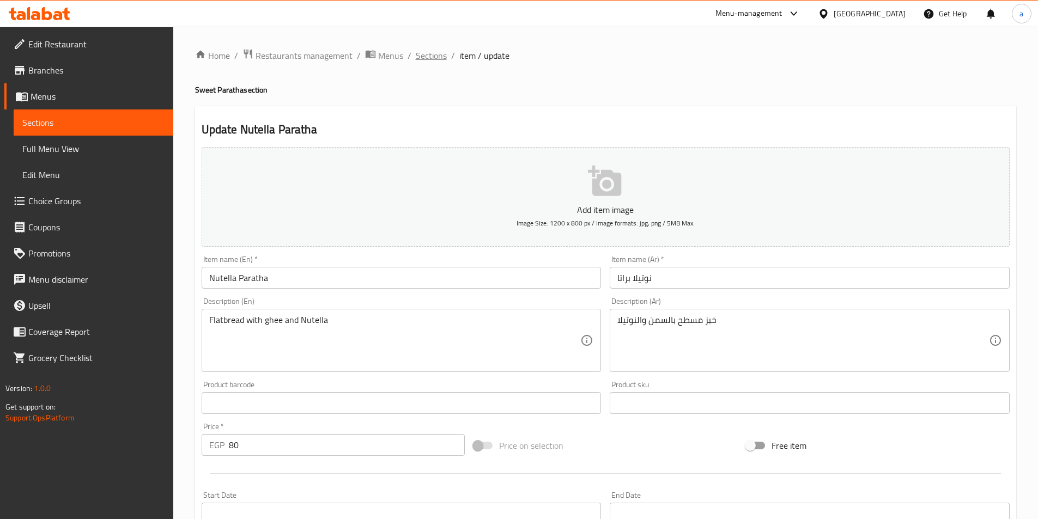
click at [426, 60] on span "Sections" at bounding box center [431, 55] width 31 height 13
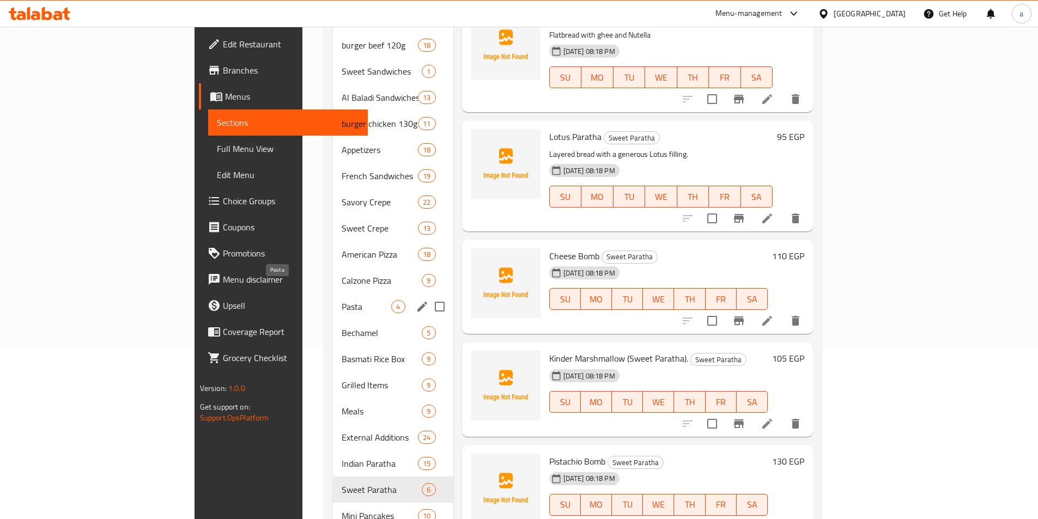
scroll to position [118, 0]
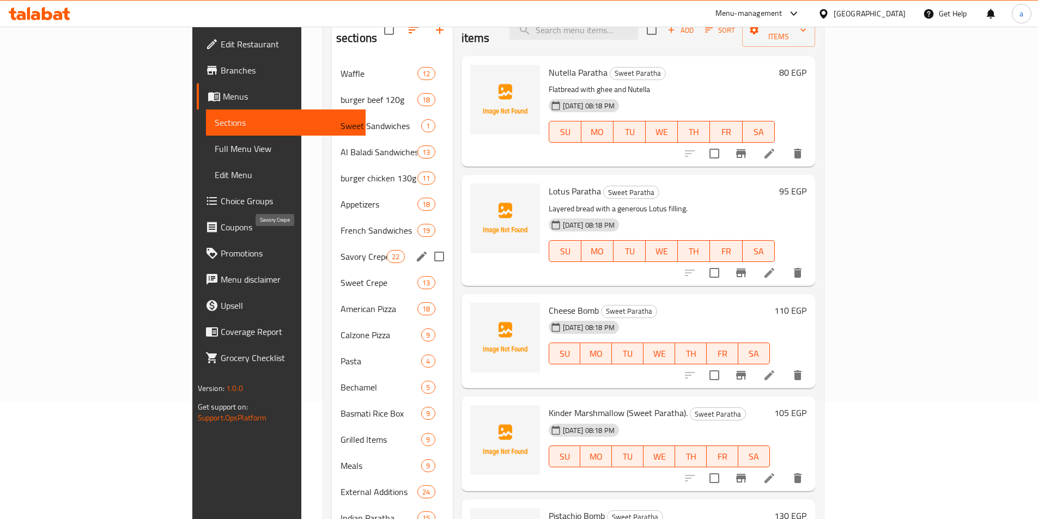
drag, startPoint x: 268, startPoint y: 246, endPoint x: 274, endPoint y: 245, distance: 6.6
click at [341, 250] on span "Savory Crepe" at bounding box center [364, 256] width 46 height 13
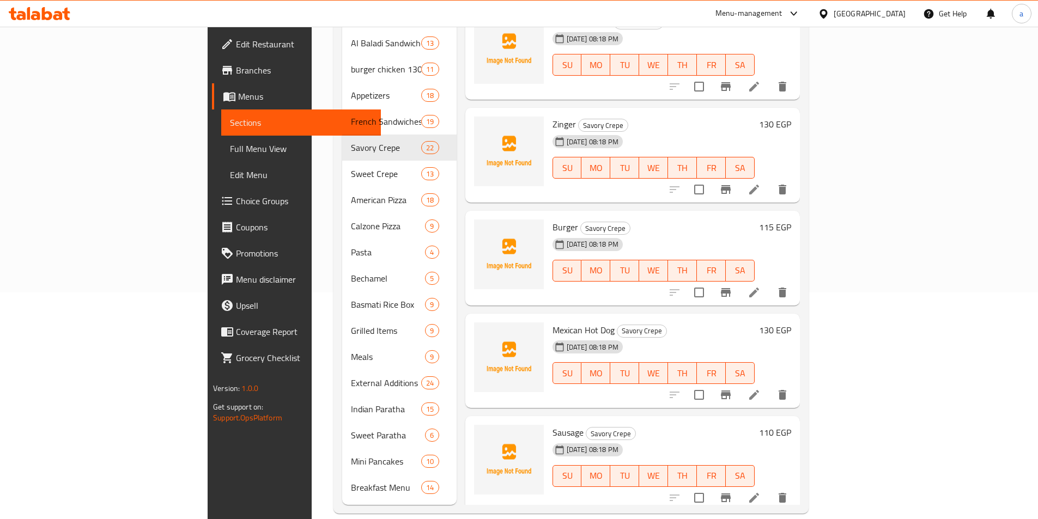
scroll to position [981, 0]
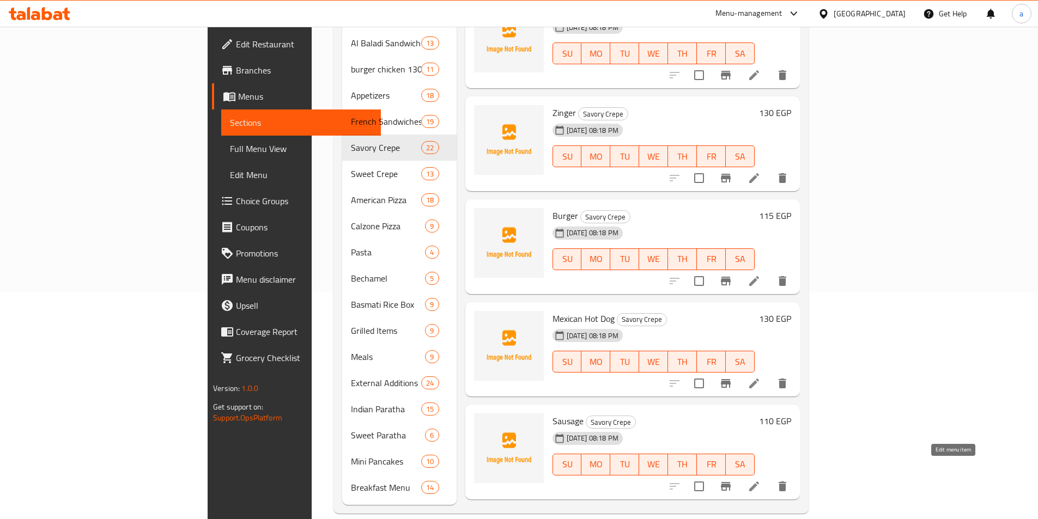
click at [761, 480] on icon at bounding box center [754, 486] width 13 height 13
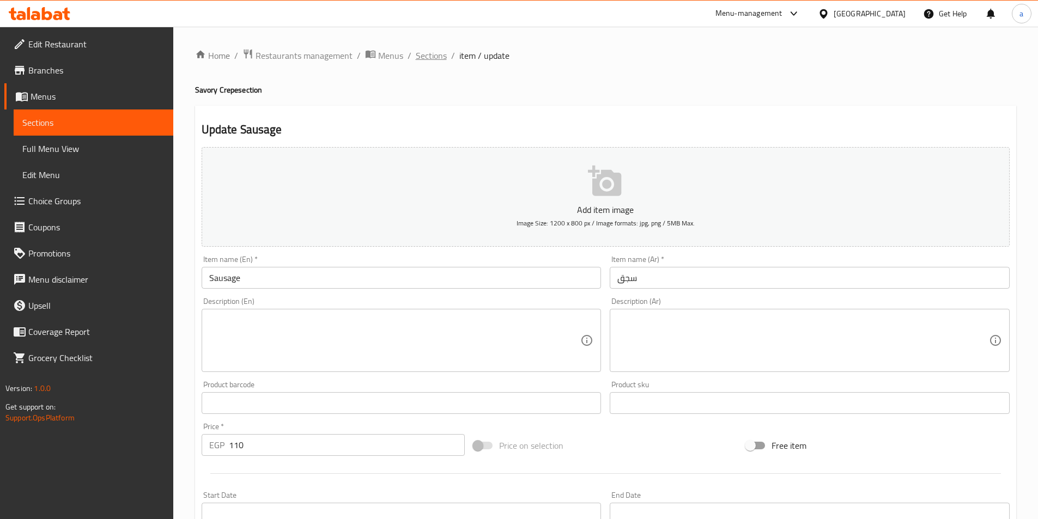
click at [434, 58] on span "Sections" at bounding box center [431, 55] width 31 height 13
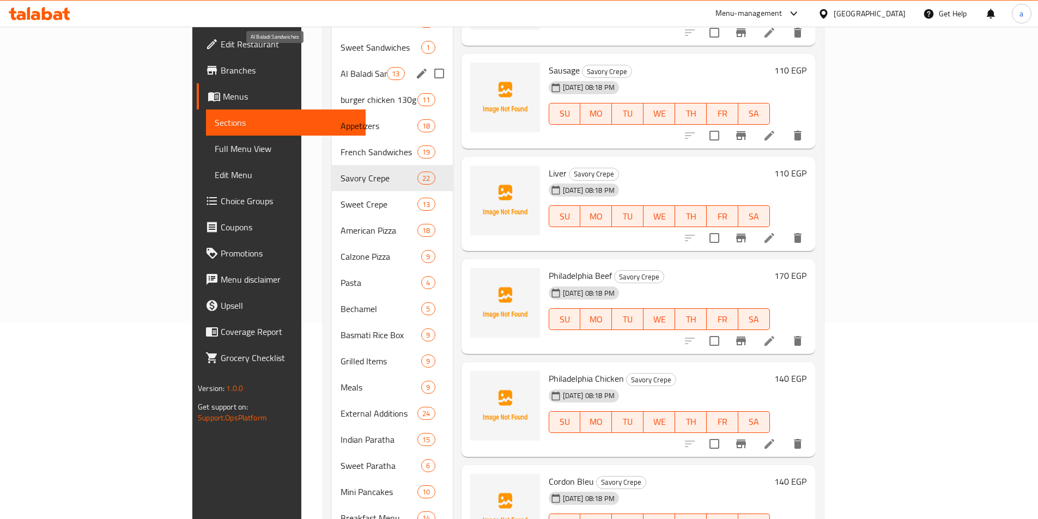
scroll to position [227, 0]
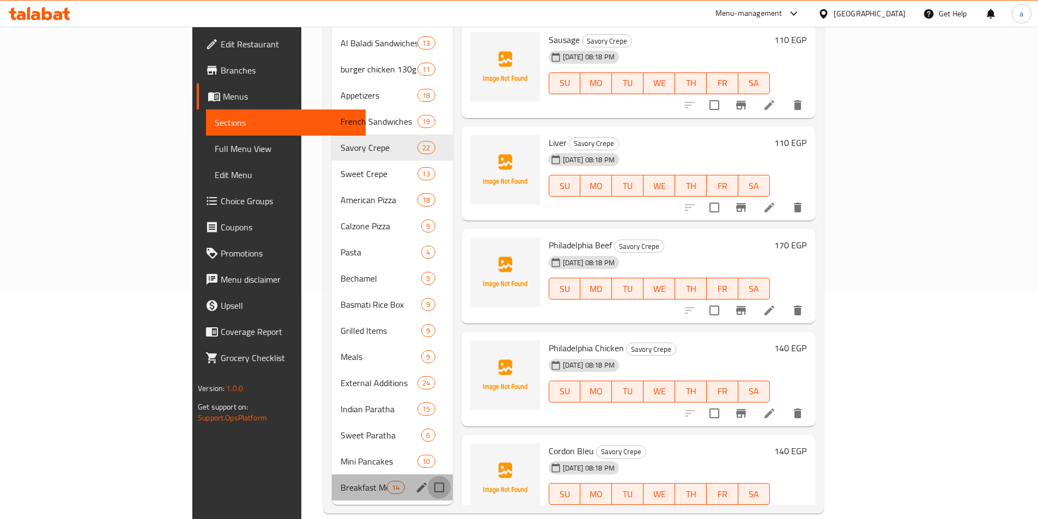
click at [428, 476] on input "Menu sections" at bounding box center [439, 487] width 23 height 23
checkbox input "true"
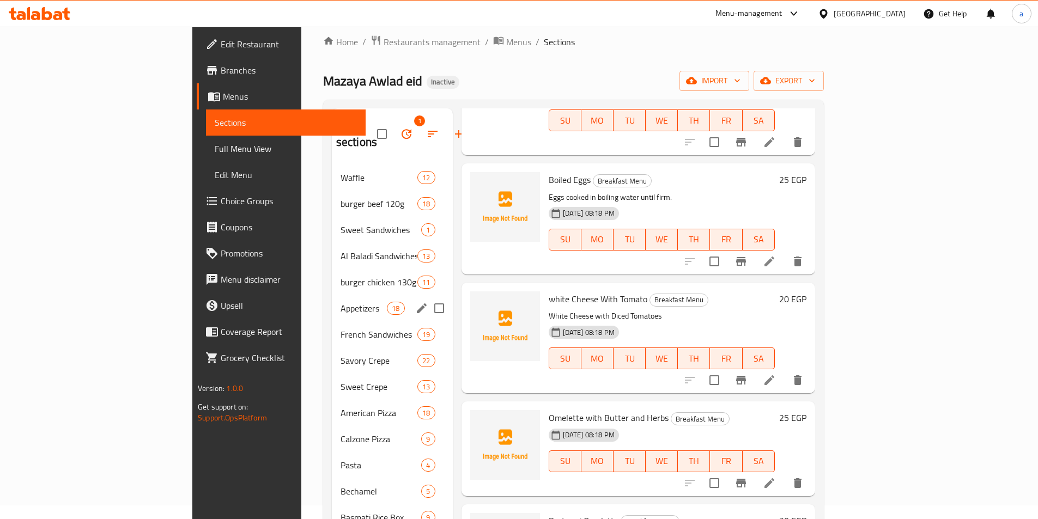
scroll to position [9, 0]
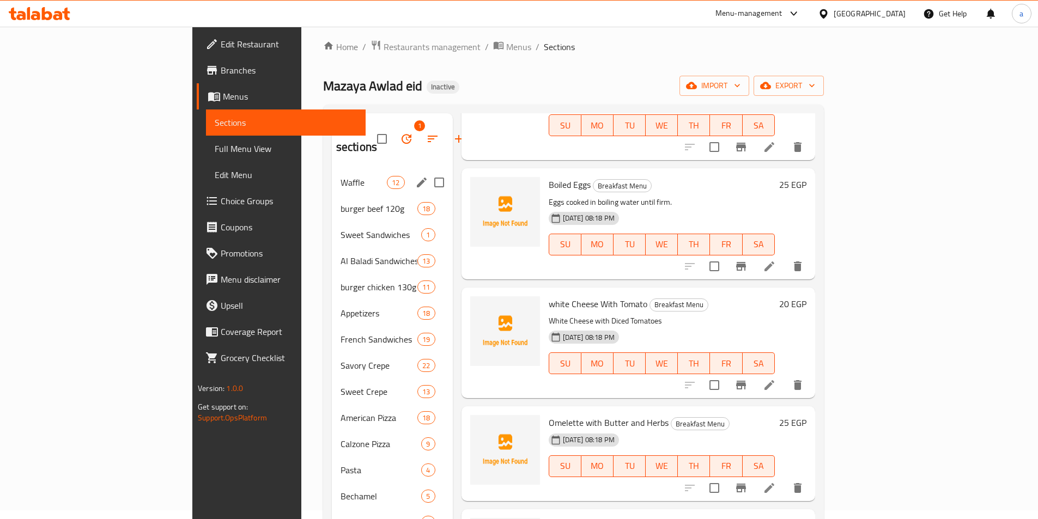
click at [428, 171] on input "Menu sections" at bounding box center [439, 182] width 23 height 23
checkbox input "true"
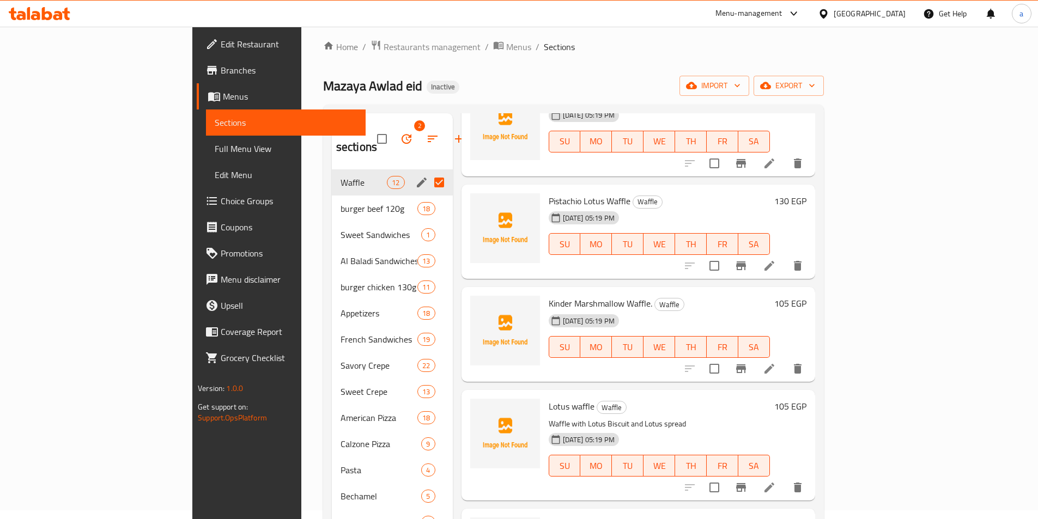
scroll to position [732, 0]
click at [428, 197] on input "Menu sections" at bounding box center [439, 208] width 23 height 23
checkbox input "true"
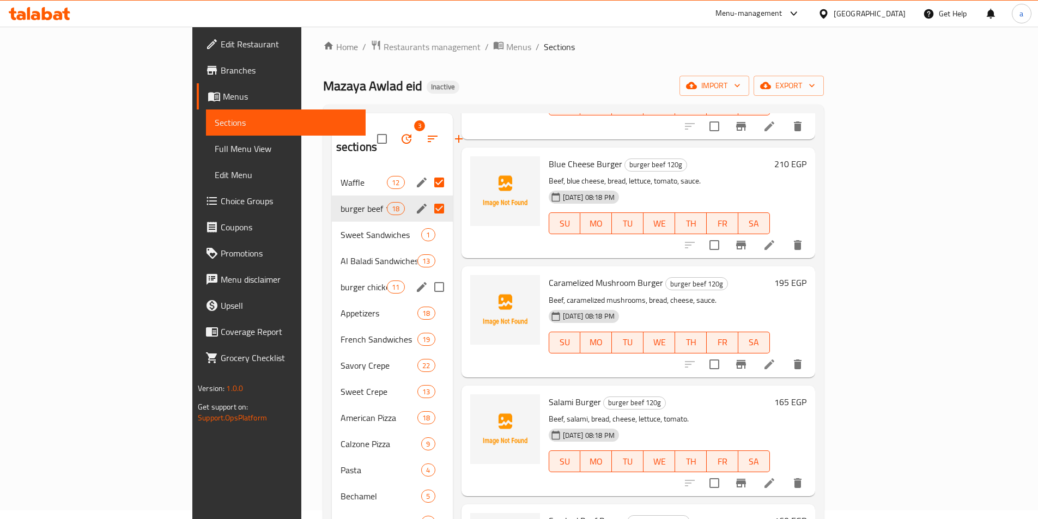
click at [428, 276] on input "Menu sections" at bounding box center [439, 287] width 23 height 23
checkbox input "true"
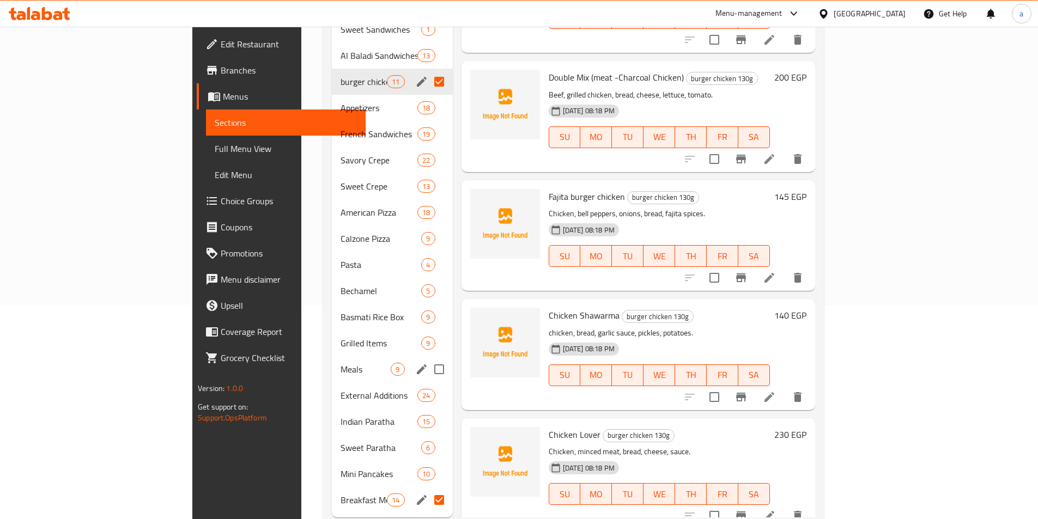
scroll to position [227, 0]
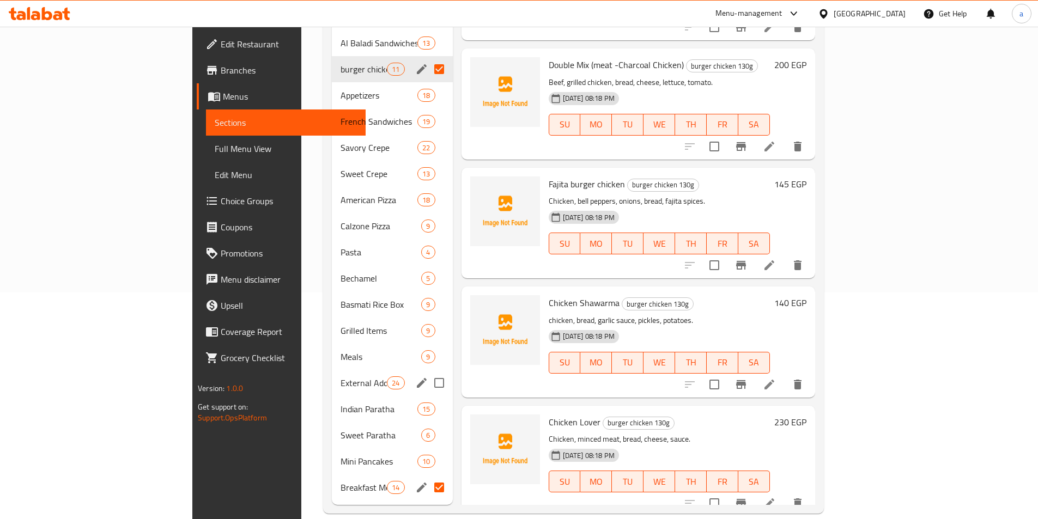
click at [428, 372] on input "Menu sections" at bounding box center [439, 383] width 23 height 23
checkbox input "true"
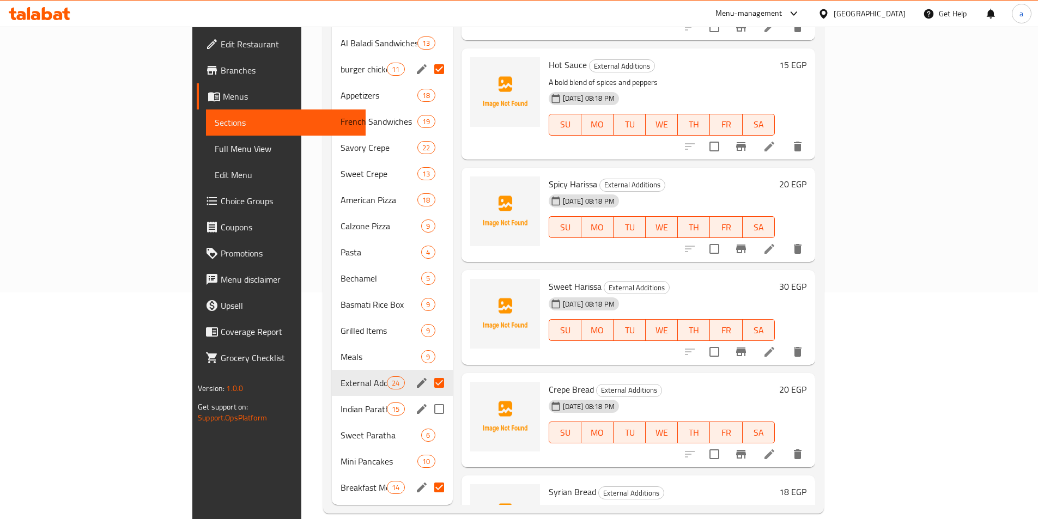
click at [428, 398] on input "Menu sections" at bounding box center [439, 409] width 23 height 23
checkbox input "true"
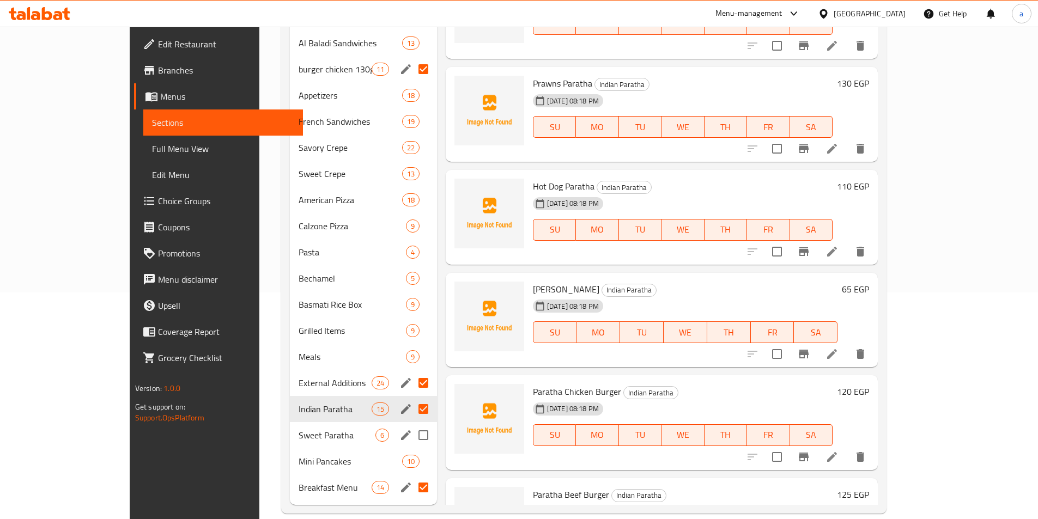
click at [412, 424] on input "Menu sections" at bounding box center [423, 435] width 23 height 23
checkbox input "true"
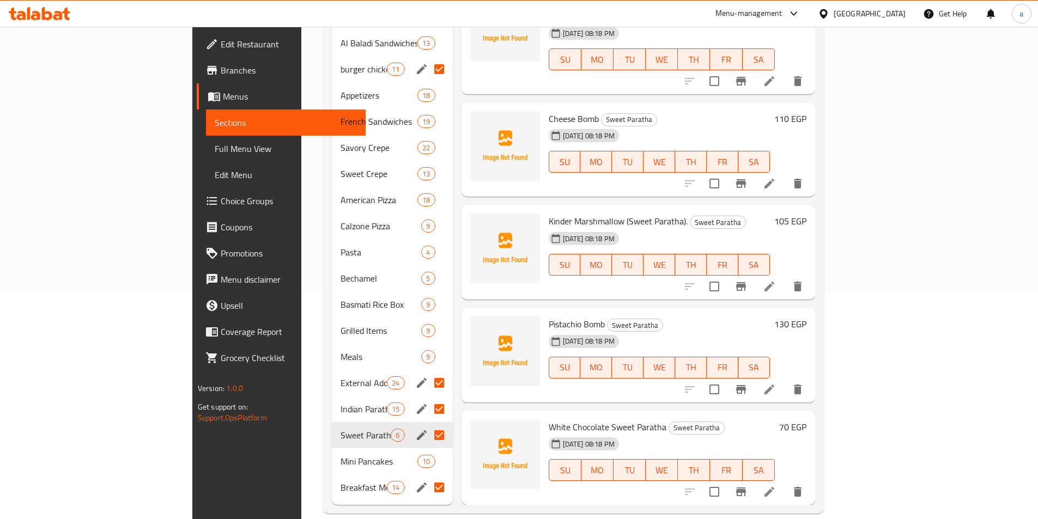
scroll to position [83, 0]
click at [428, 450] on input "Menu sections" at bounding box center [439, 461] width 23 height 23
checkbox input "true"
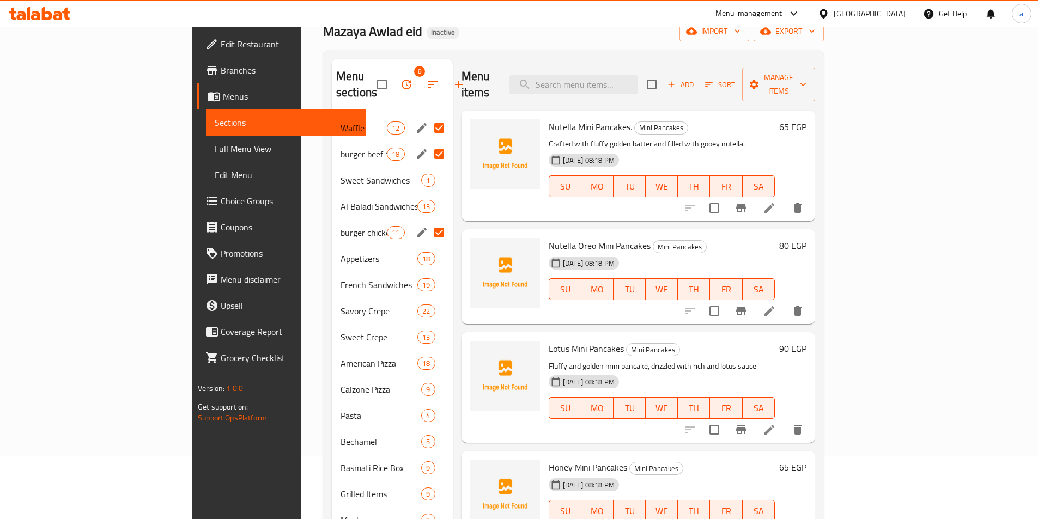
click at [462, 63] on div "Menu items Add Sort Manage items" at bounding box center [639, 85] width 354 height 52
click at [341, 252] on span "Appetizers" at bounding box center [364, 258] width 46 height 13
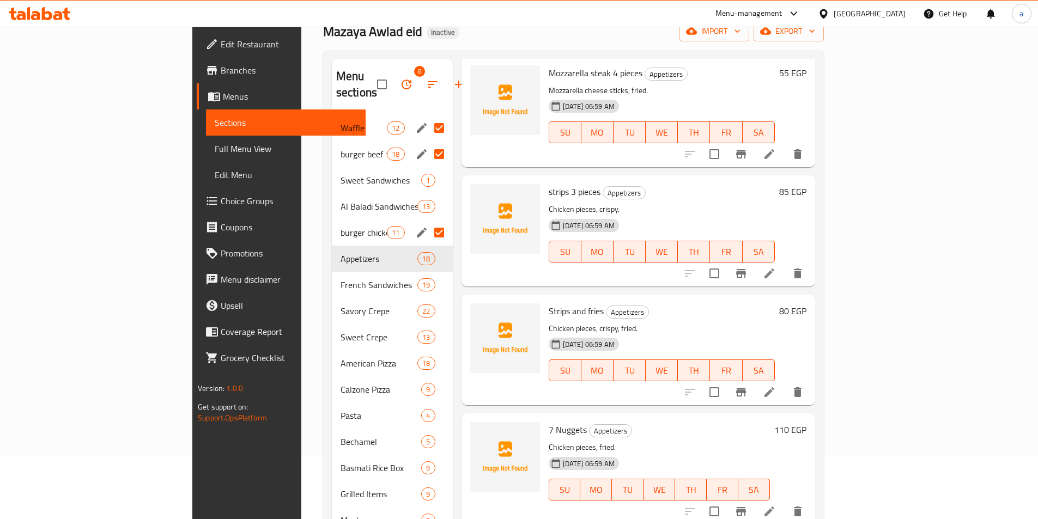
scroll to position [1496, 0]
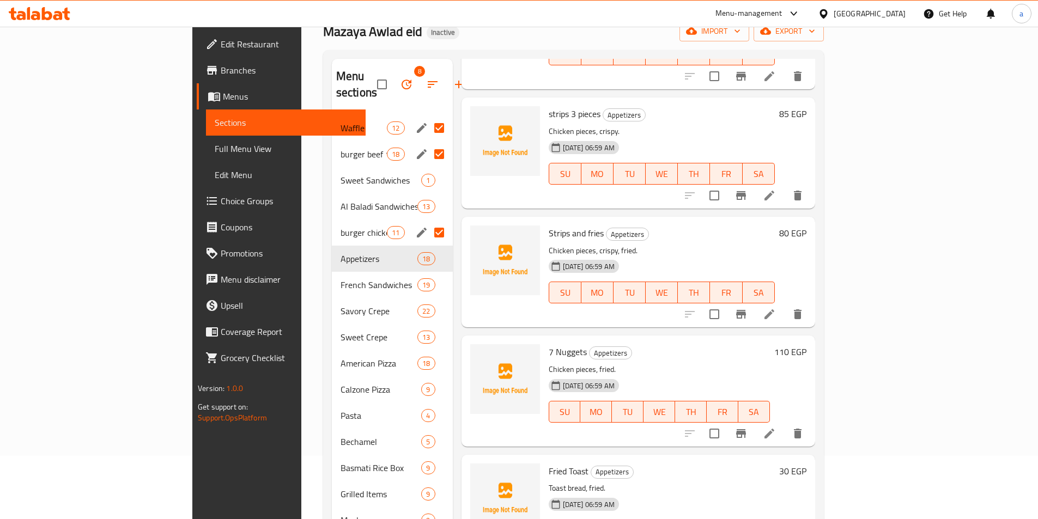
click at [785, 424] on li at bounding box center [769, 434] width 31 height 20
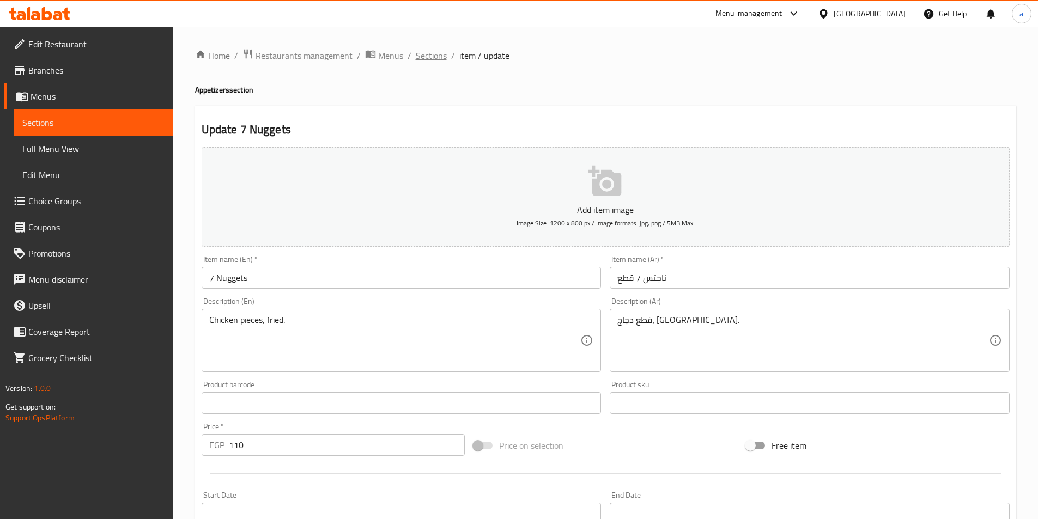
click at [434, 55] on span "Sections" at bounding box center [431, 55] width 31 height 13
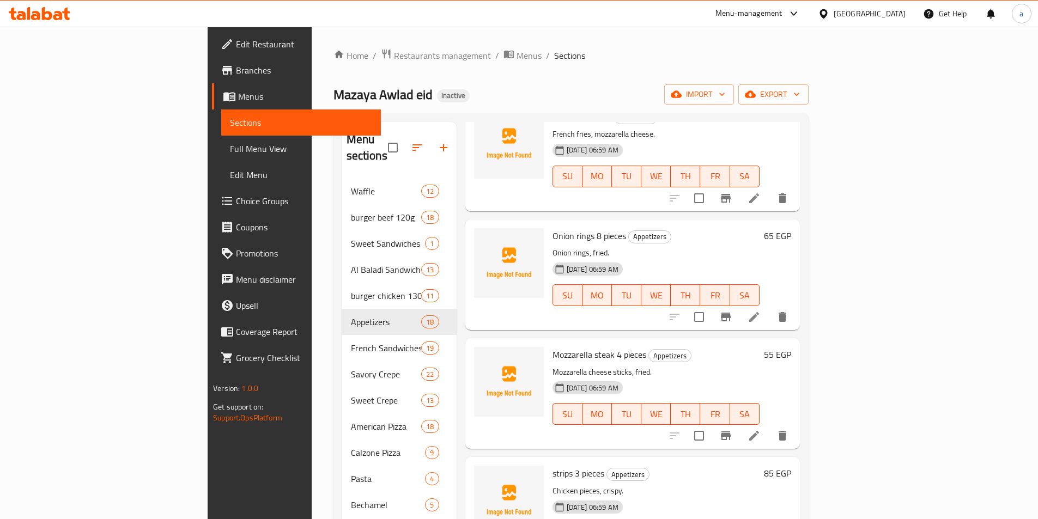
scroll to position [1308, 0]
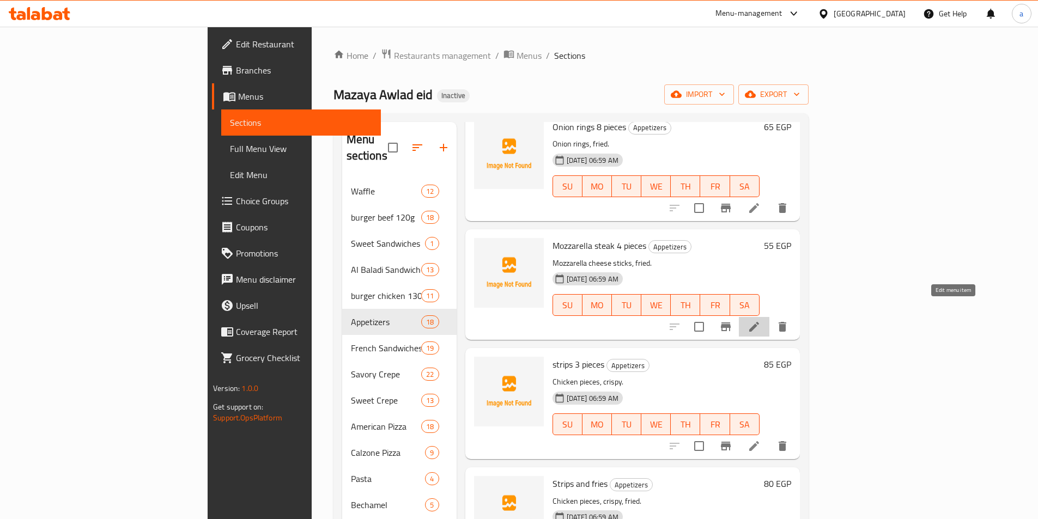
click at [761, 320] on icon at bounding box center [754, 326] width 13 height 13
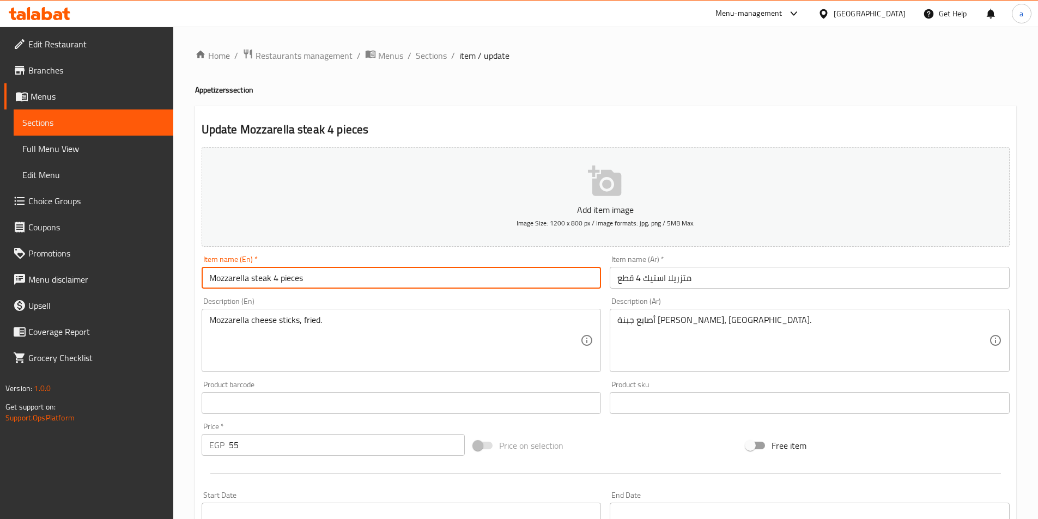
click at [291, 279] on input "Mozzarella steak 4 pieces" at bounding box center [402, 278] width 400 height 22
click at [429, 57] on span "Sections" at bounding box center [431, 55] width 31 height 13
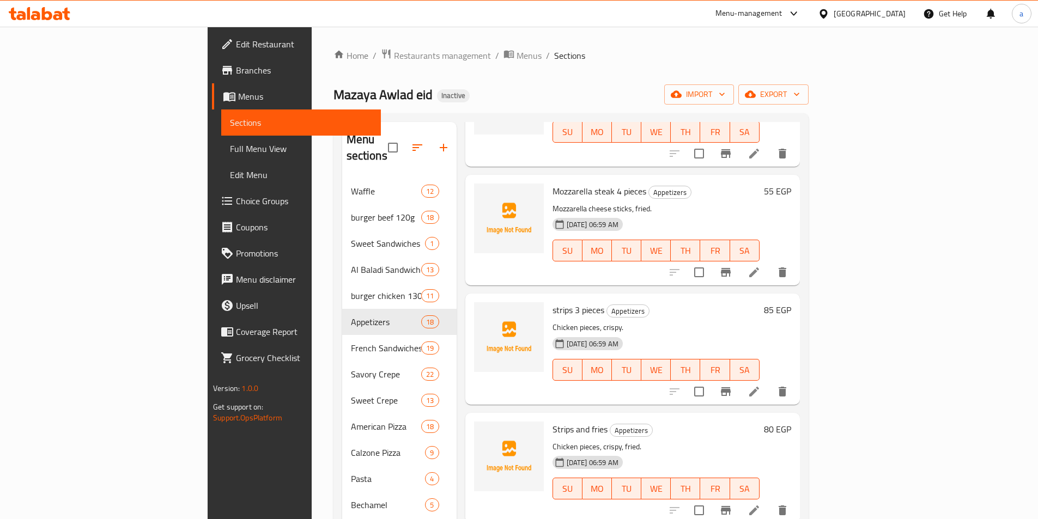
scroll to position [1496, 0]
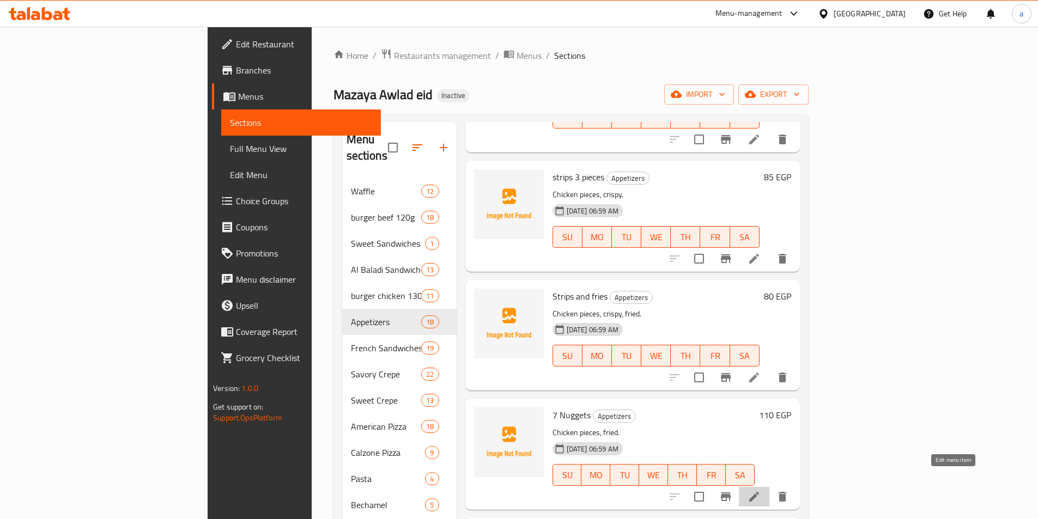
click at [761, 491] on icon at bounding box center [754, 497] width 13 height 13
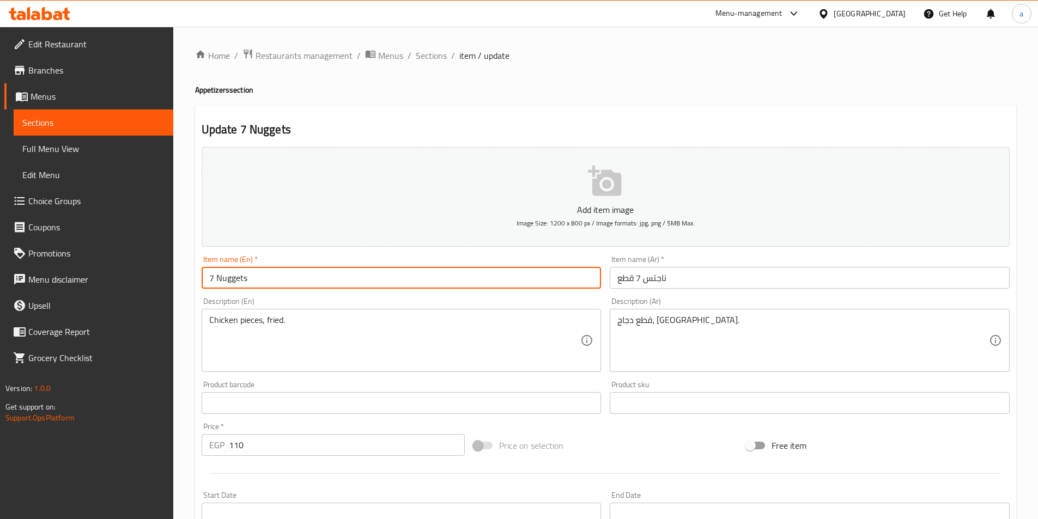
drag, startPoint x: 214, startPoint y: 276, endPoint x: 191, endPoint y: 282, distance: 23.5
click at [191, 282] on div "Home / Restaurants management / Menus / Sections / item / update Appetizers sec…" at bounding box center [605, 398] width 865 height 743
click at [255, 279] on input "7 Nuggets" at bounding box center [402, 278] width 400 height 22
paste input "pieces"
drag, startPoint x: 215, startPoint y: 279, endPoint x: 172, endPoint y: 276, distance: 42.6
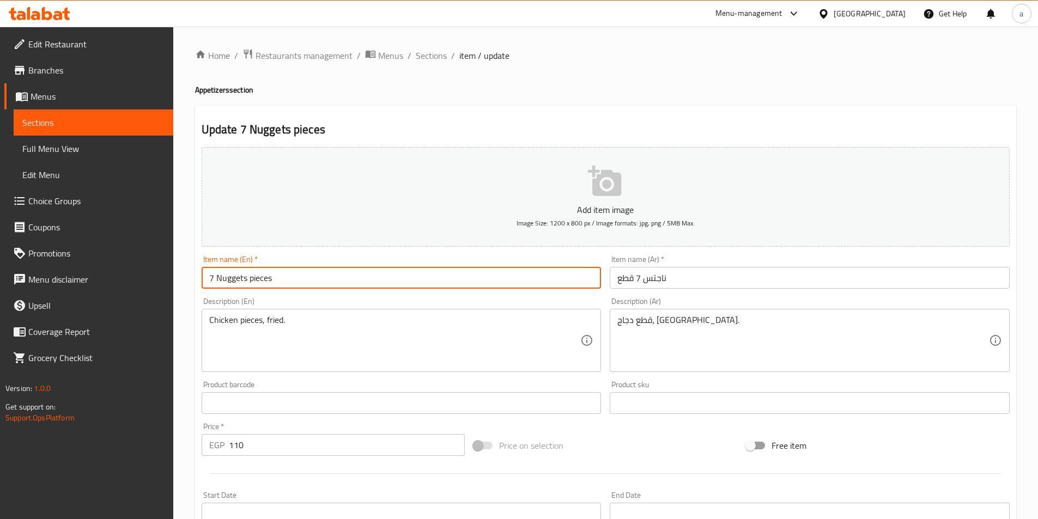
click at [172, 276] on div "Edit Restaurant Branches Menus Sections Full Menu View Edit Menu Choice Groups …" at bounding box center [519, 398] width 1038 height 743
click at [248, 279] on input "7 Nuggets pieces" at bounding box center [402, 278] width 400 height 22
paste input "7"
click at [215, 277] on input "7 Nuggets 7 pieces" at bounding box center [402, 278] width 400 height 22
type input "Nuggets 7 pieces"
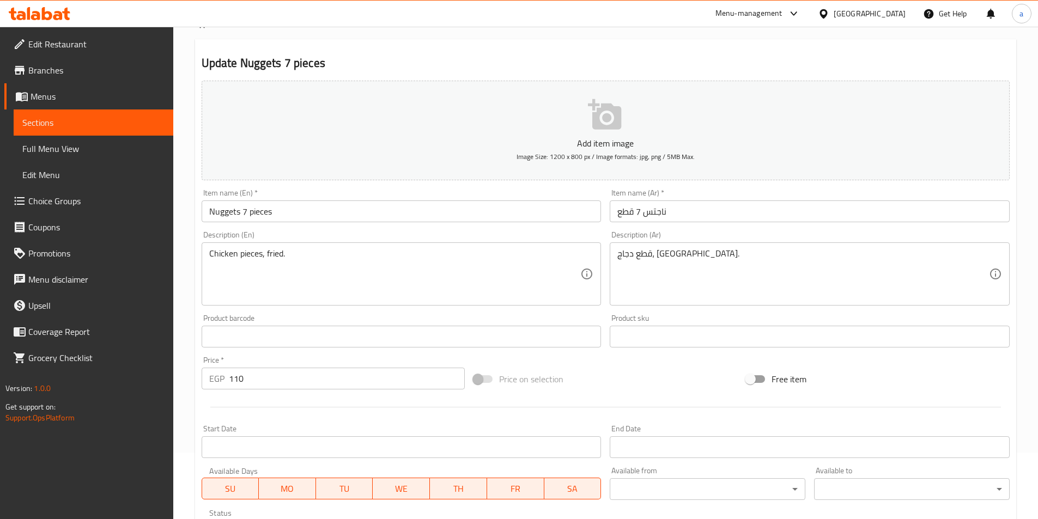
scroll to position [218, 0]
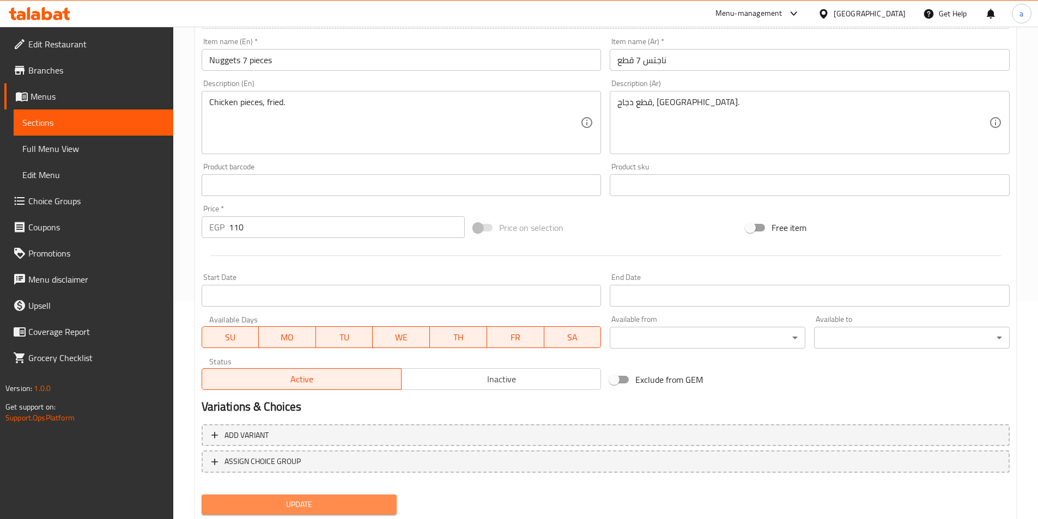
click at [303, 503] on span "Update" at bounding box center [299, 505] width 178 height 14
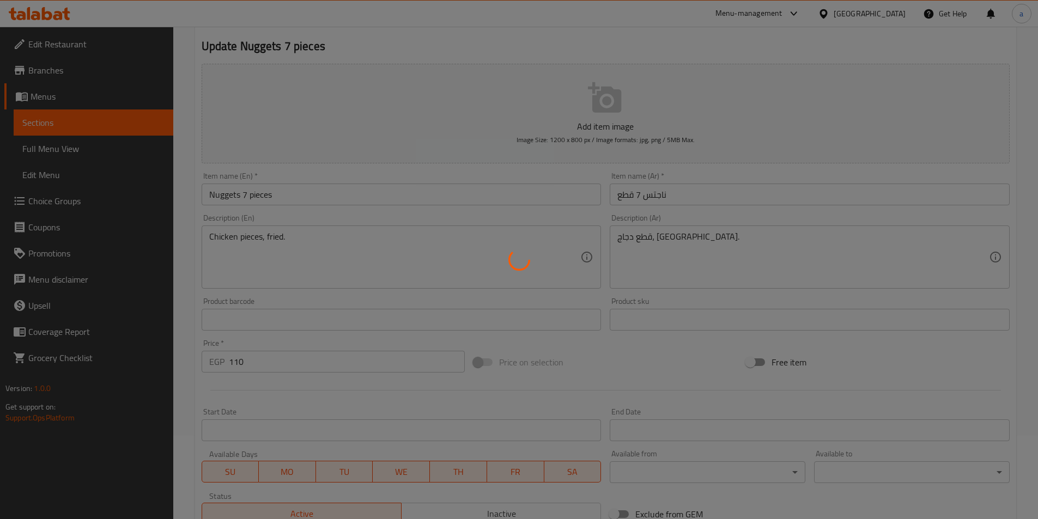
scroll to position [0, 0]
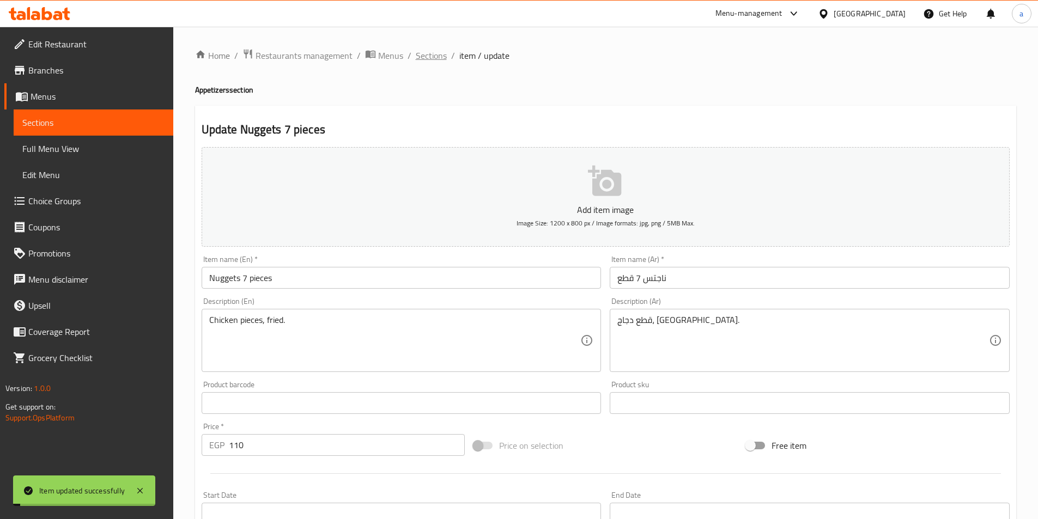
click at [434, 54] on span "Sections" at bounding box center [431, 55] width 31 height 13
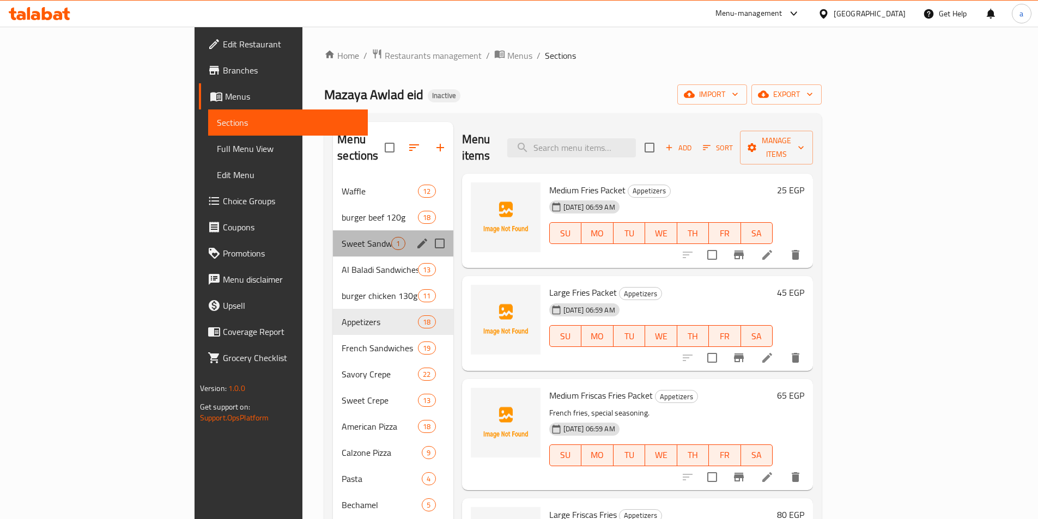
click at [333, 237] on div "Sweet Sandwiches 1" at bounding box center [393, 244] width 120 height 26
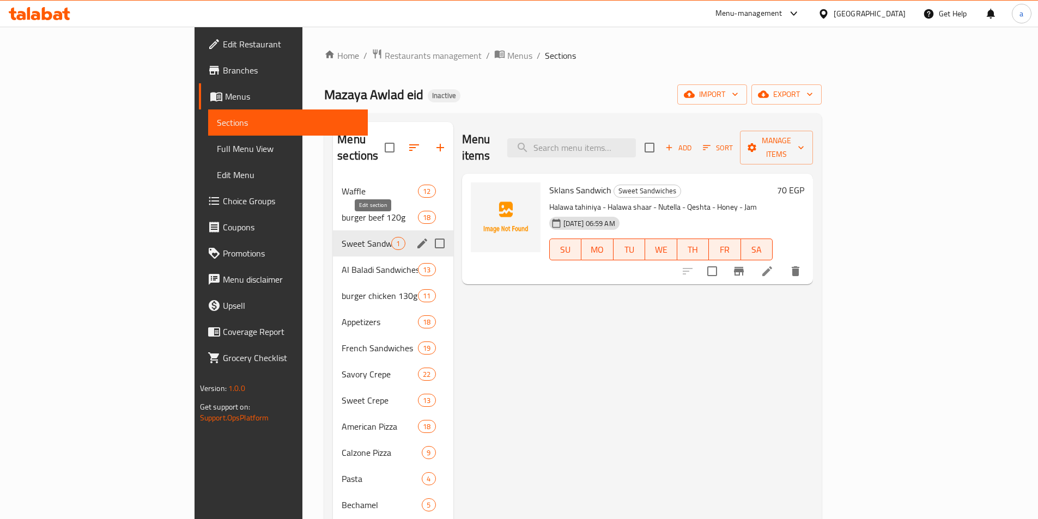
click at [418, 239] on icon "edit" at bounding box center [423, 244] width 10 height 10
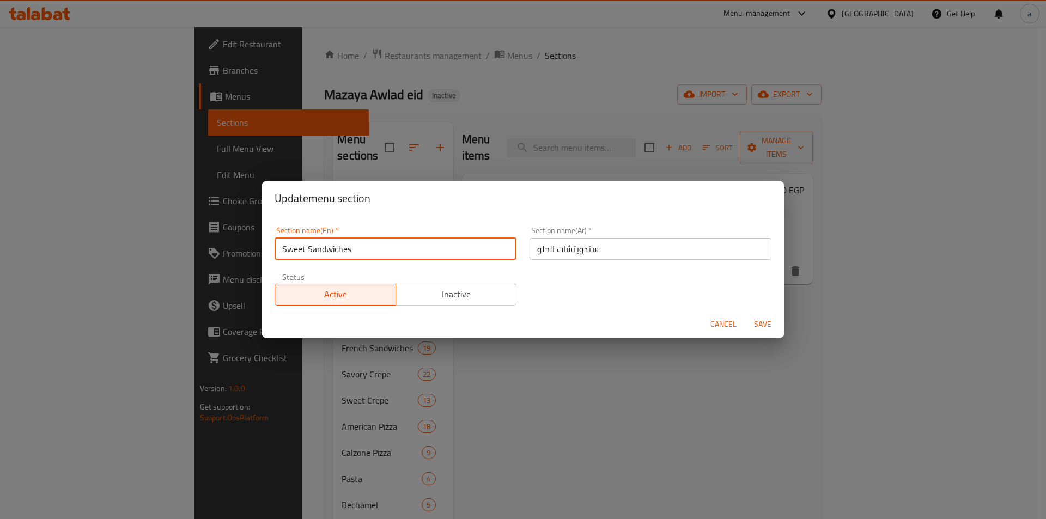
click at [421, 244] on input "Sweet Sandwiches" at bounding box center [396, 249] width 242 height 22
click at [716, 324] on span "Cancel" at bounding box center [724, 325] width 26 height 14
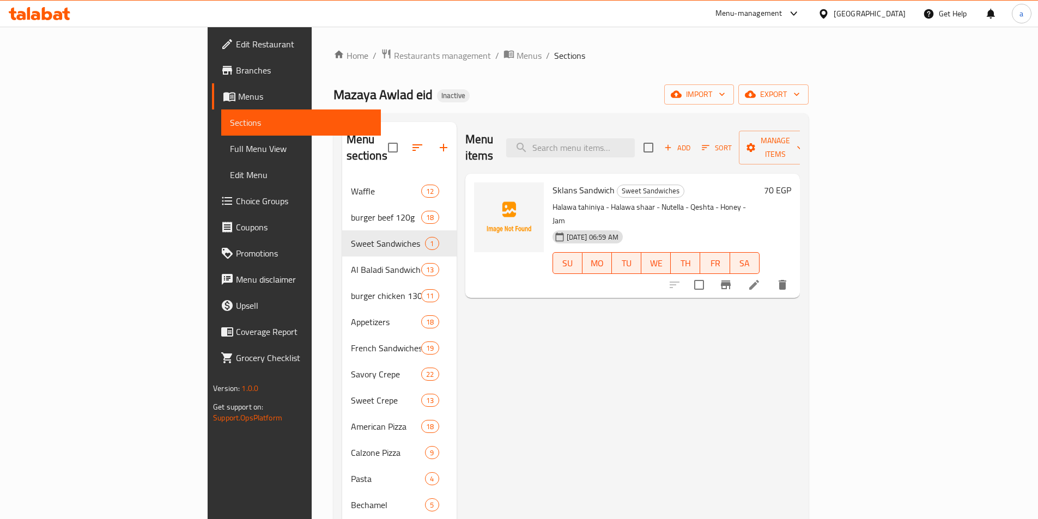
drag, startPoint x: 868, startPoint y: 341, endPoint x: 749, endPoint y: 308, distance: 123.4
click at [800, 334] on div "Menu items Add Sort Manage items Sklans Sandwich Sweet Sandwiches Halawa tahini…" at bounding box center [628, 427] width 343 height 610
click at [230, 149] on span "Full Menu View" at bounding box center [301, 148] width 142 height 13
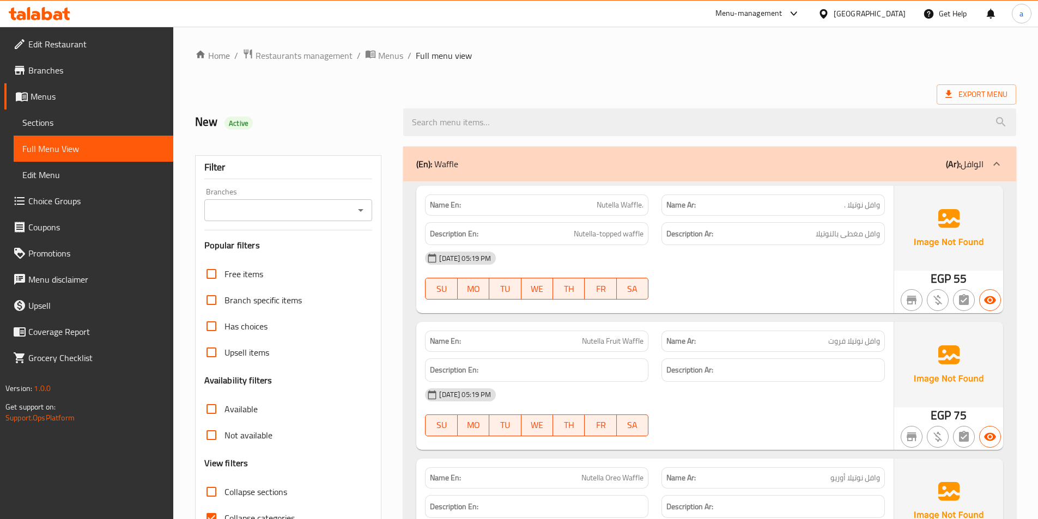
scroll to position [1, 0]
click at [209, 504] on input "Collapse categories" at bounding box center [211, 517] width 26 height 26
checkbox input "false"
click at [979, 92] on span "Export Menu" at bounding box center [977, 95] width 62 height 14
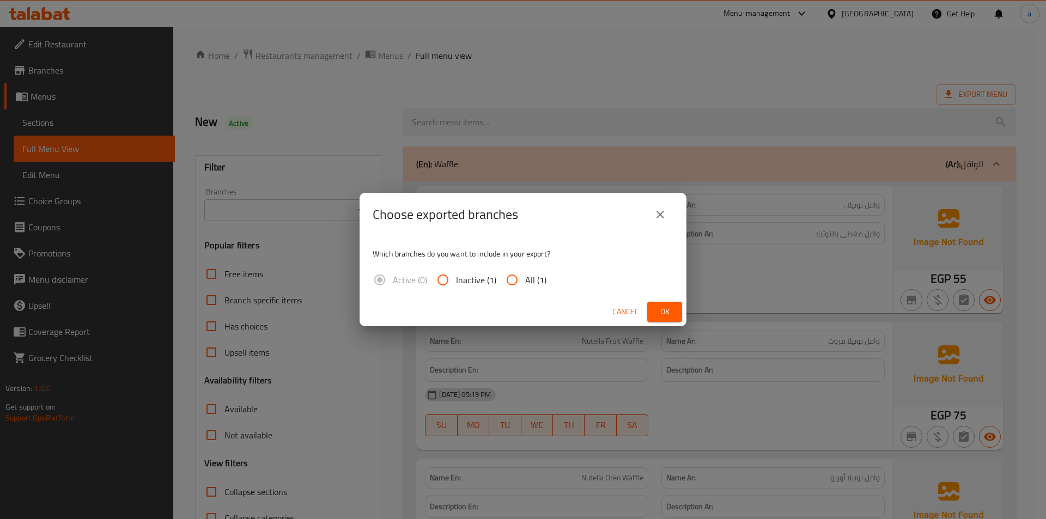
click at [516, 278] on input "All (1)" at bounding box center [512, 280] width 26 height 26
radio input "true"
click at [656, 310] on button "Ok" at bounding box center [665, 312] width 35 height 20
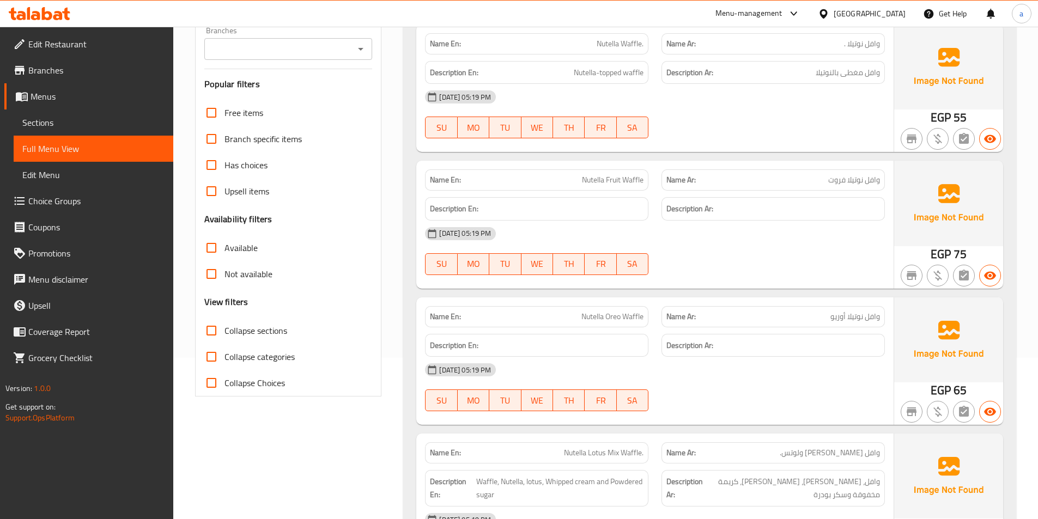
scroll to position [164, 0]
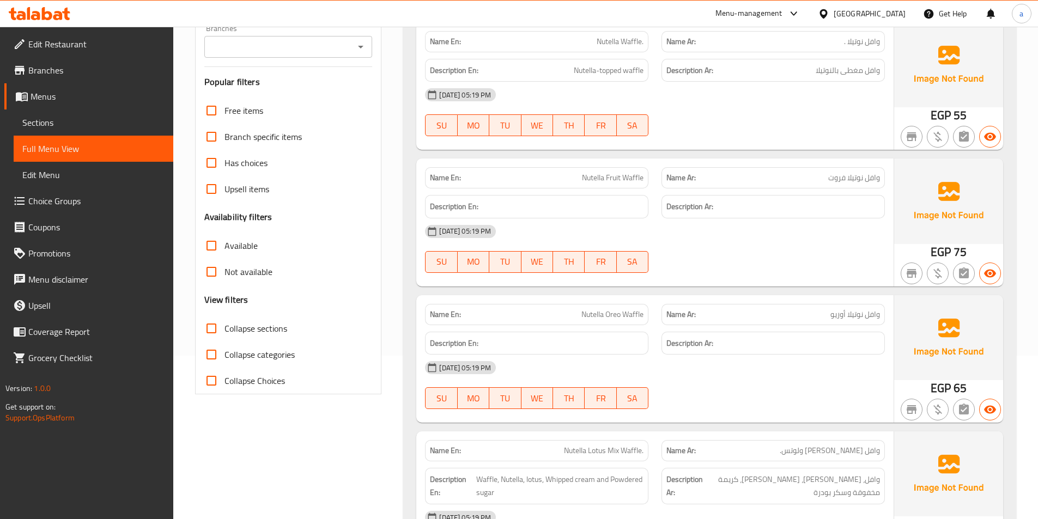
drag, startPoint x: 214, startPoint y: 338, endPoint x: 219, endPoint y: 335, distance: 6.2
click at [214, 338] on input "Collapse sections" at bounding box center [211, 329] width 26 height 26
checkbox input "true"
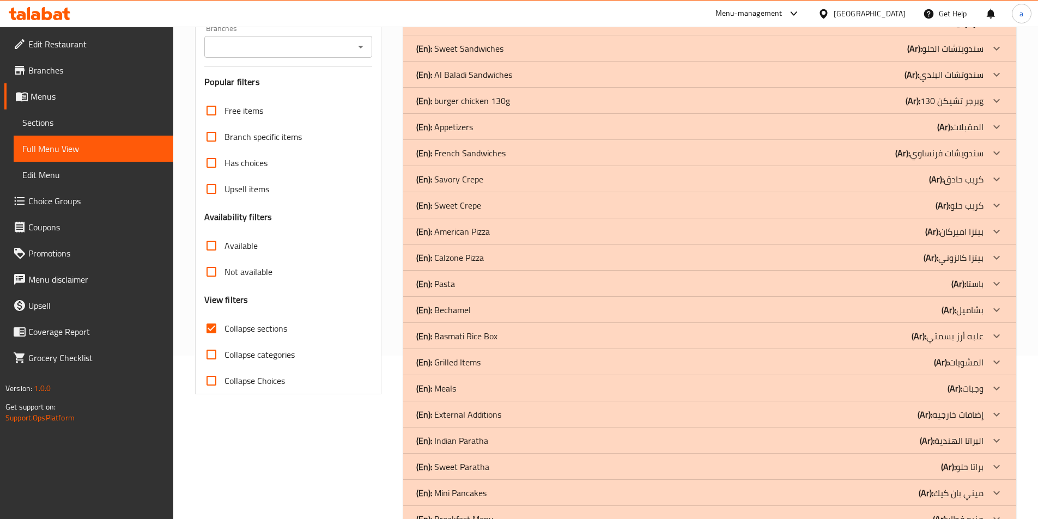
click at [993, 126] on icon at bounding box center [996, 126] width 13 height 13
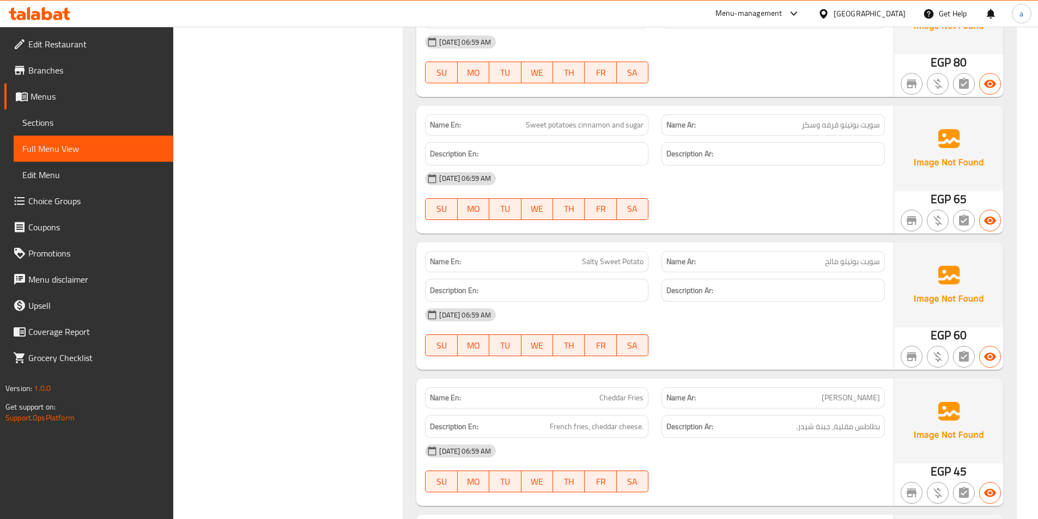
scroll to position [1090, 0]
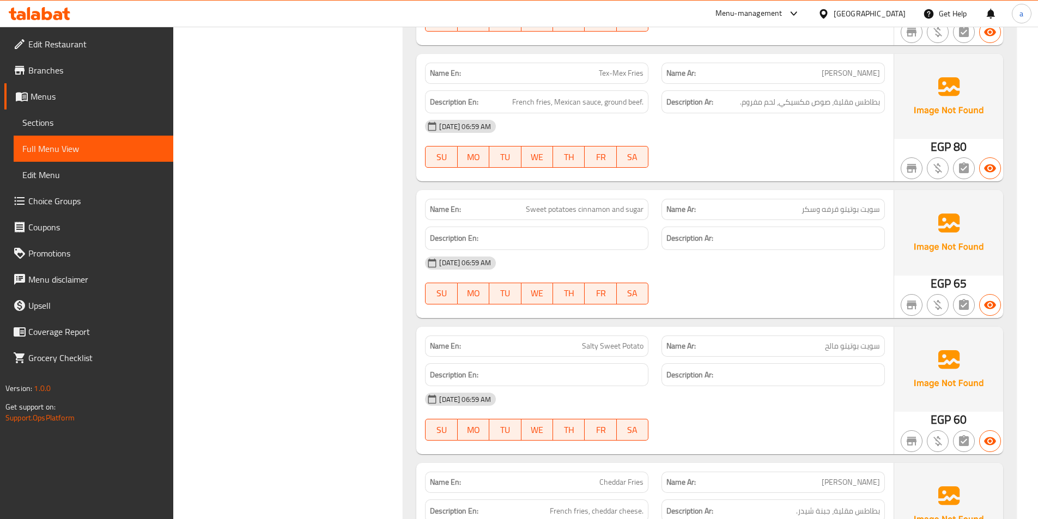
click at [62, 117] on span "Sections" at bounding box center [93, 122] width 142 height 13
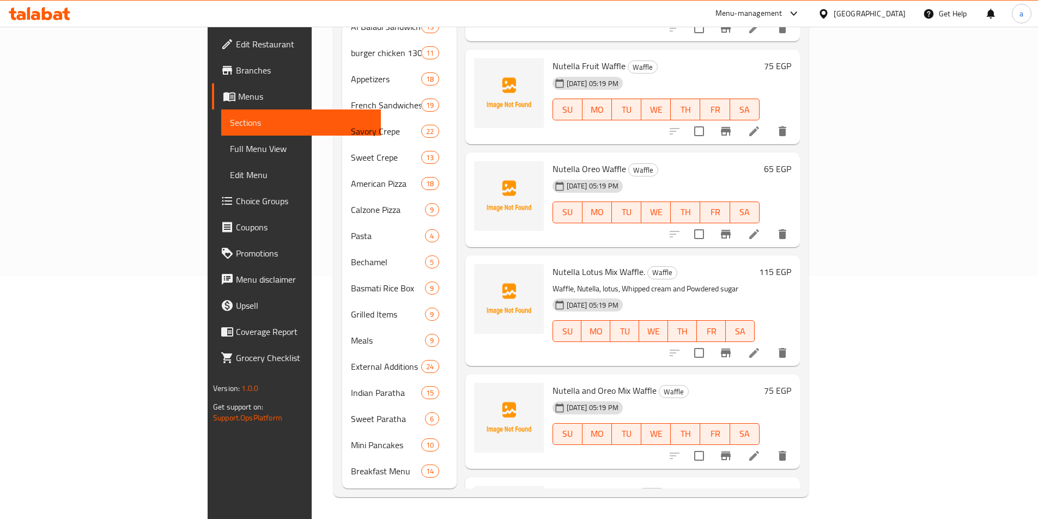
scroll to position [153, 0]
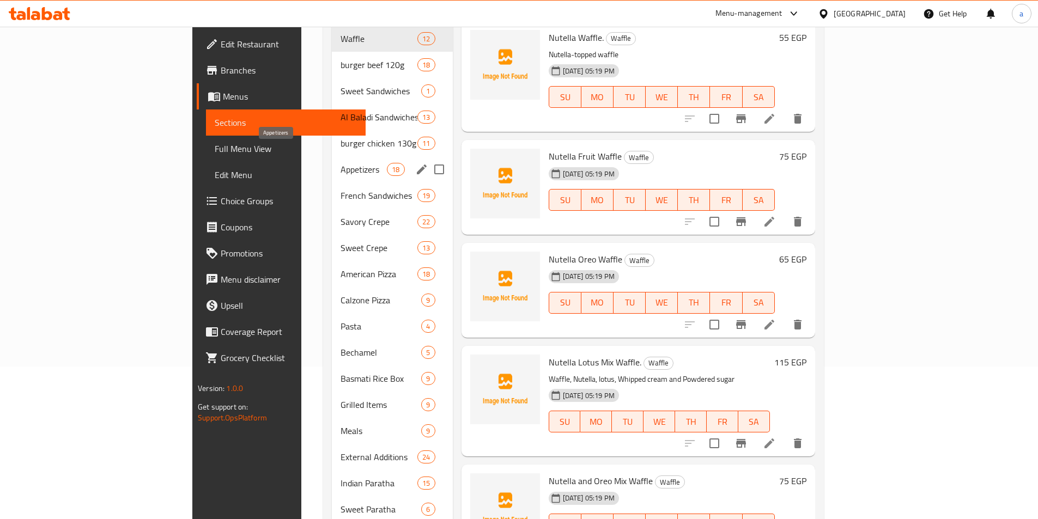
click at [341, 163] on span "Appetizers" at bounding box center [364, 169] width 46 height 13
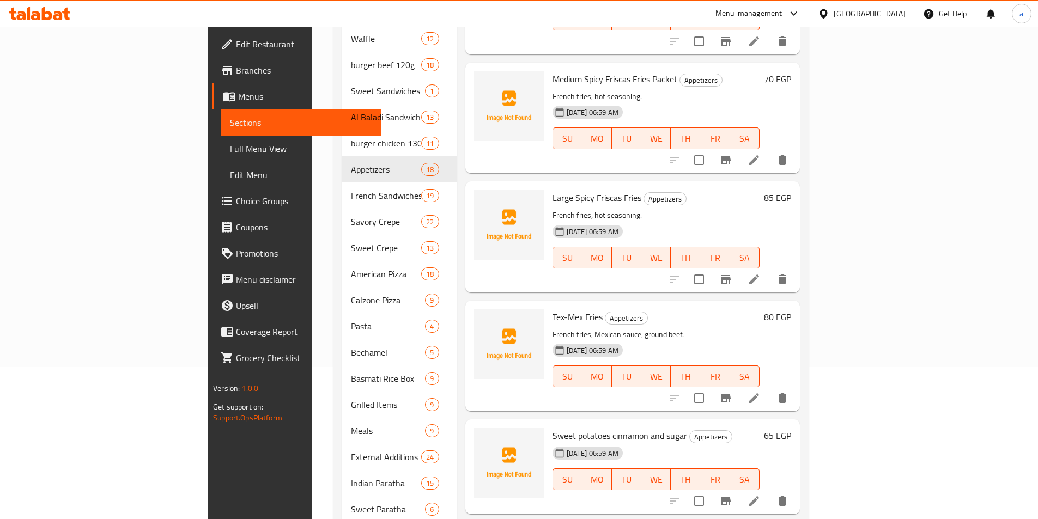
scroll to position [382, 0]
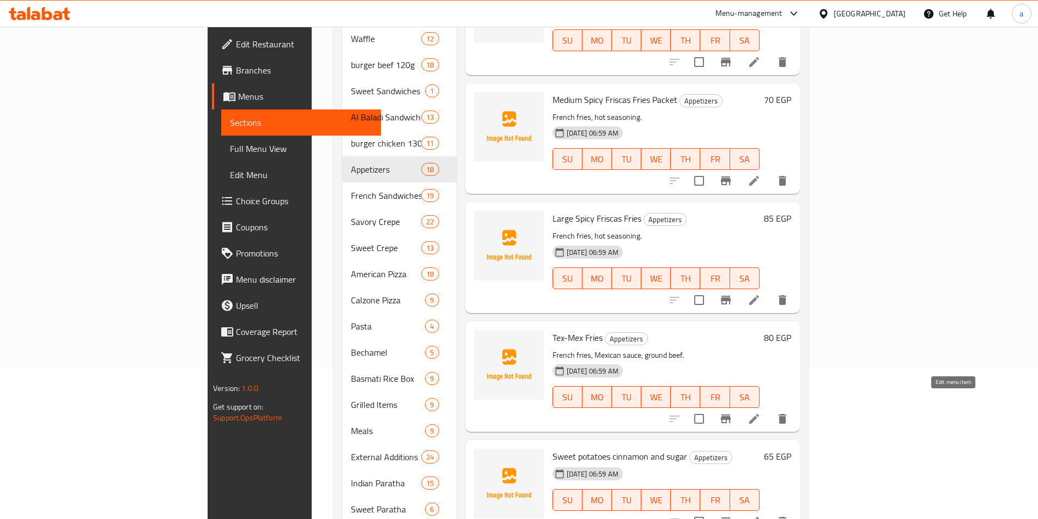
click at [761, 413] on icon at bounding box center [754, 419] width 13 height 13
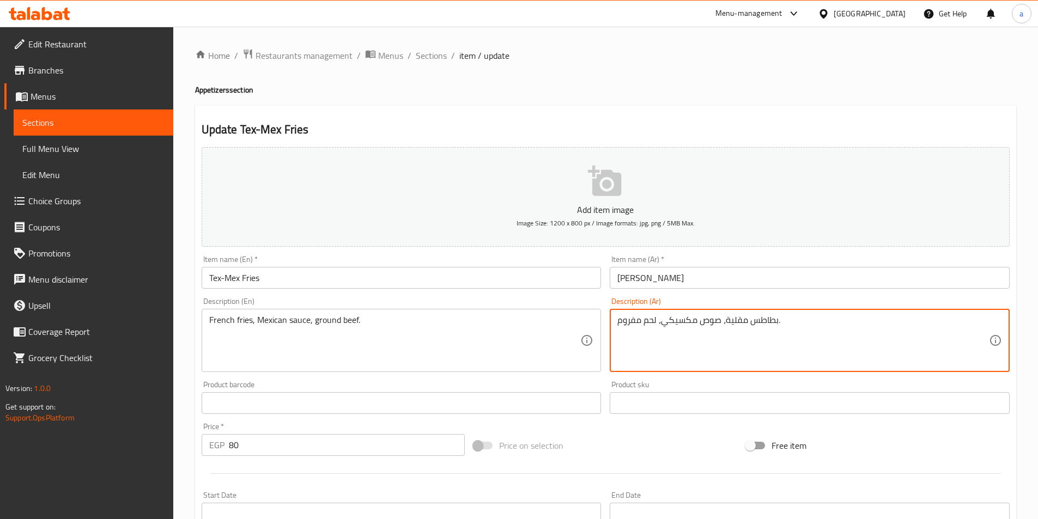
drag, startPoint x: 655, startPoint y: 321, endPoint x: 592, endPoint y: 322, distance: 62.1
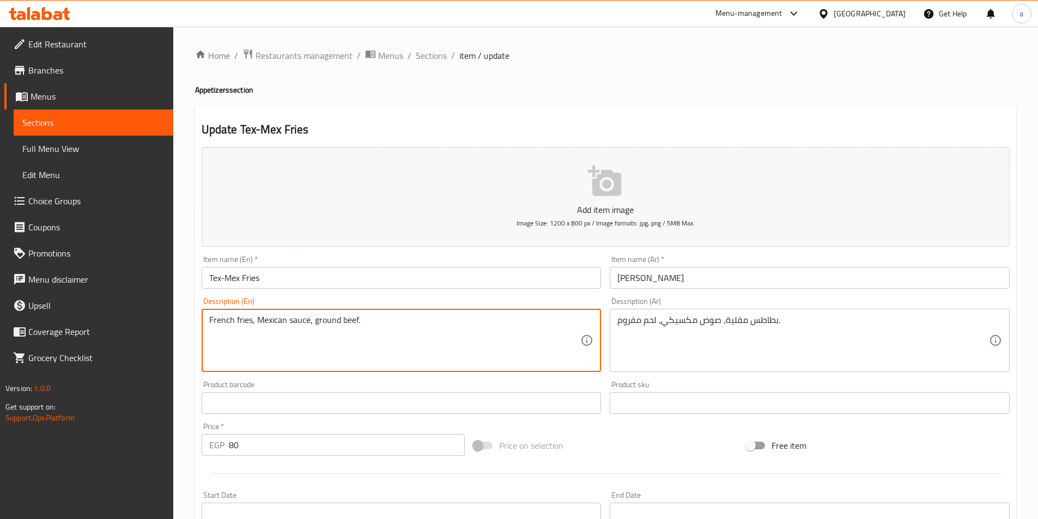
drag, startPoint x: 356, startPoint y: 319, endPoint x: 314, endPoint y: 316, distance: 41.5
paste textarea "Minced Meat"
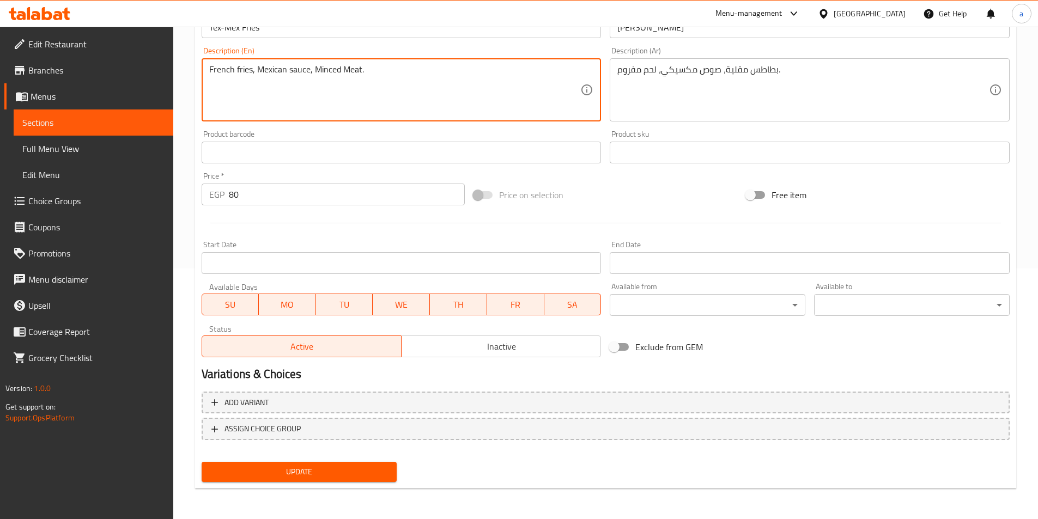
type textarea "French fries, Mexican sauce, Minced Meat."
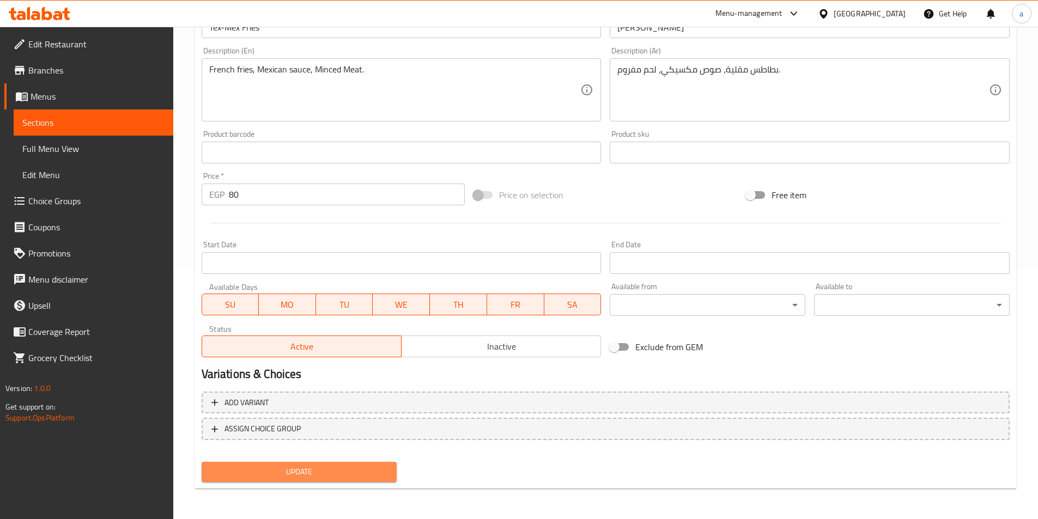
click at [302, 466] on span "Update" at bounding box center [299, 472] width 178 height 14
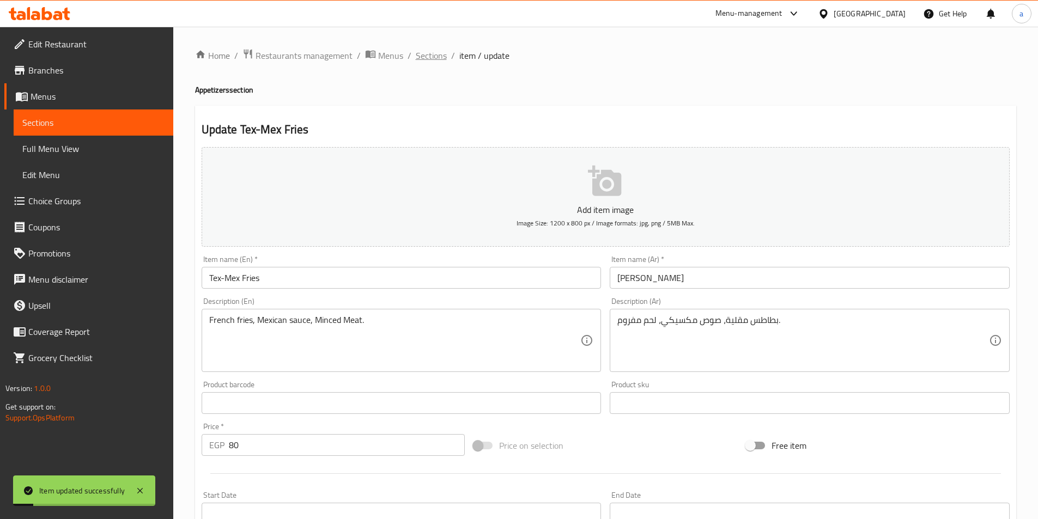
click at [428, 57] on span "Sections" at bounding box center [431, 55] width 31 height 13
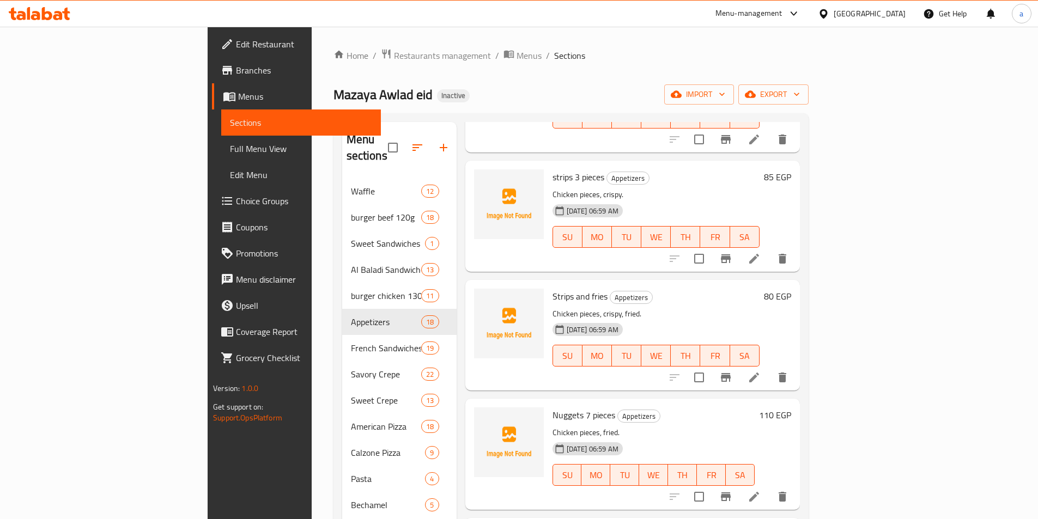
click at [230, 151] on span "Full Menu View" at bounding box center [301, 148] width 142 height 13
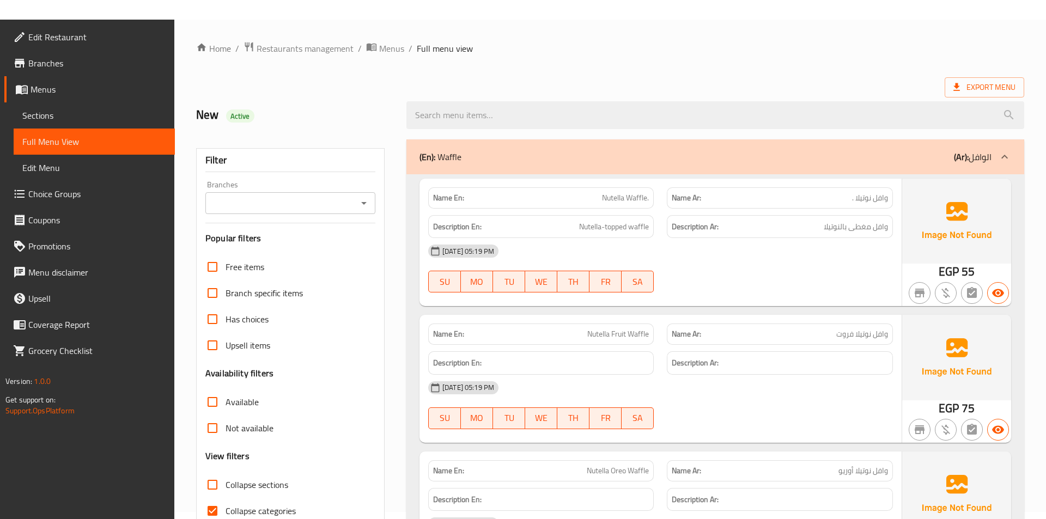
scroll to position [55, 0]
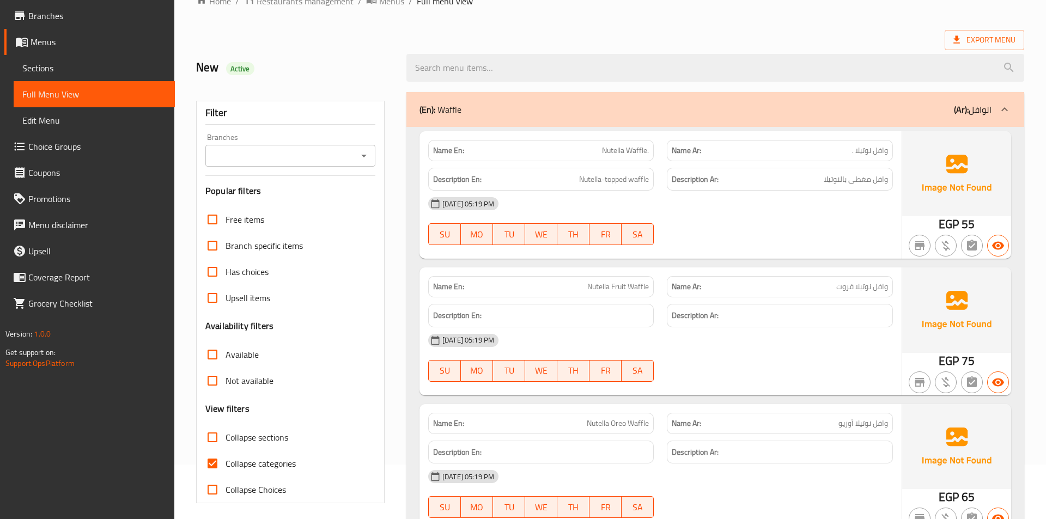
click at [213, 459] on input "Collapse categories" at bounding box center [212, 464] width 26 height 26
checkbox input "false"
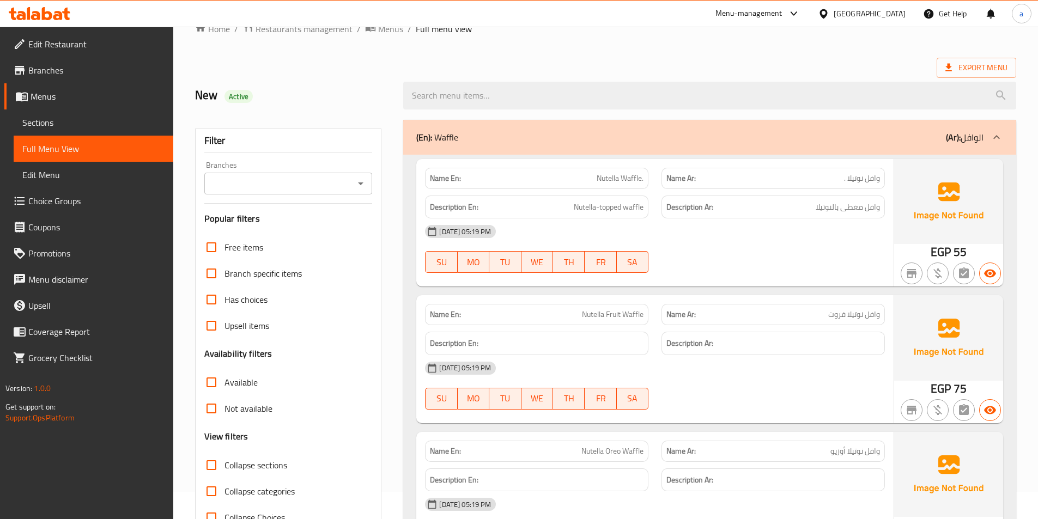
scroll to position [0, 0]
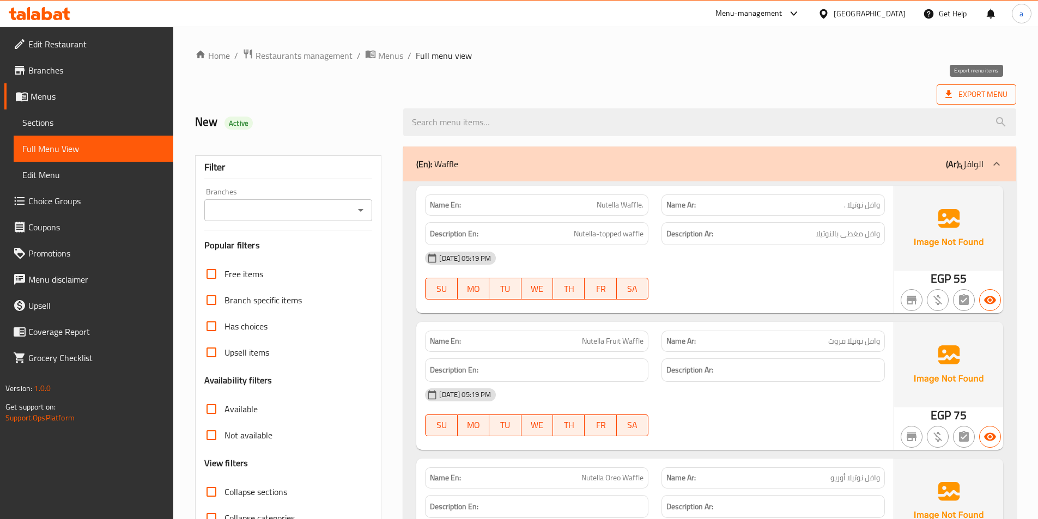
click at [945, 95] on icon at bounding box center [948, 94] width 11 height 11
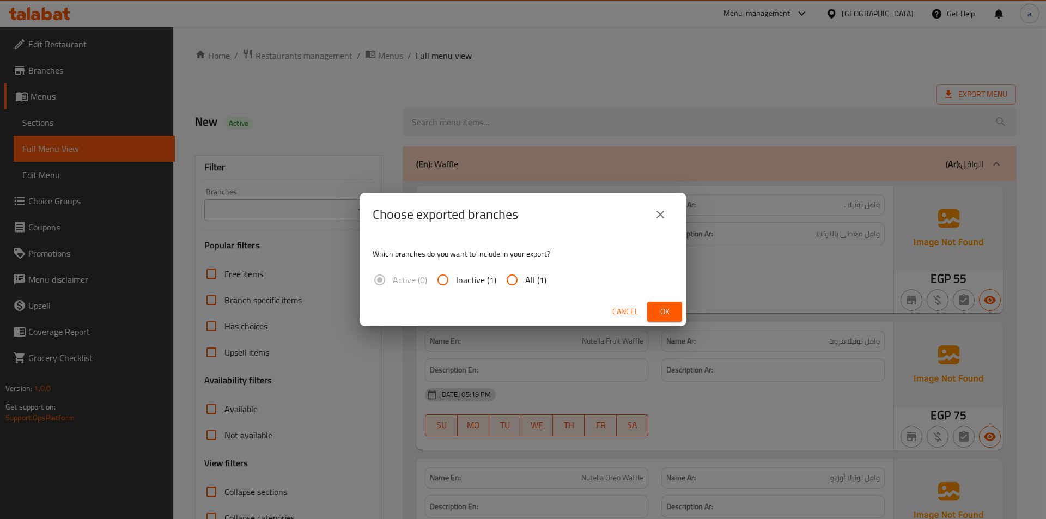
click at [510, 285] on input "All (1)" at bounding box center [512, 280] width 26 height 26
radio input "true"
click at [664, 314] on span "Ok" at bounding box center [664, 312] width 17 height 14
